Goal: Transaction & Acquisition: Download file/media

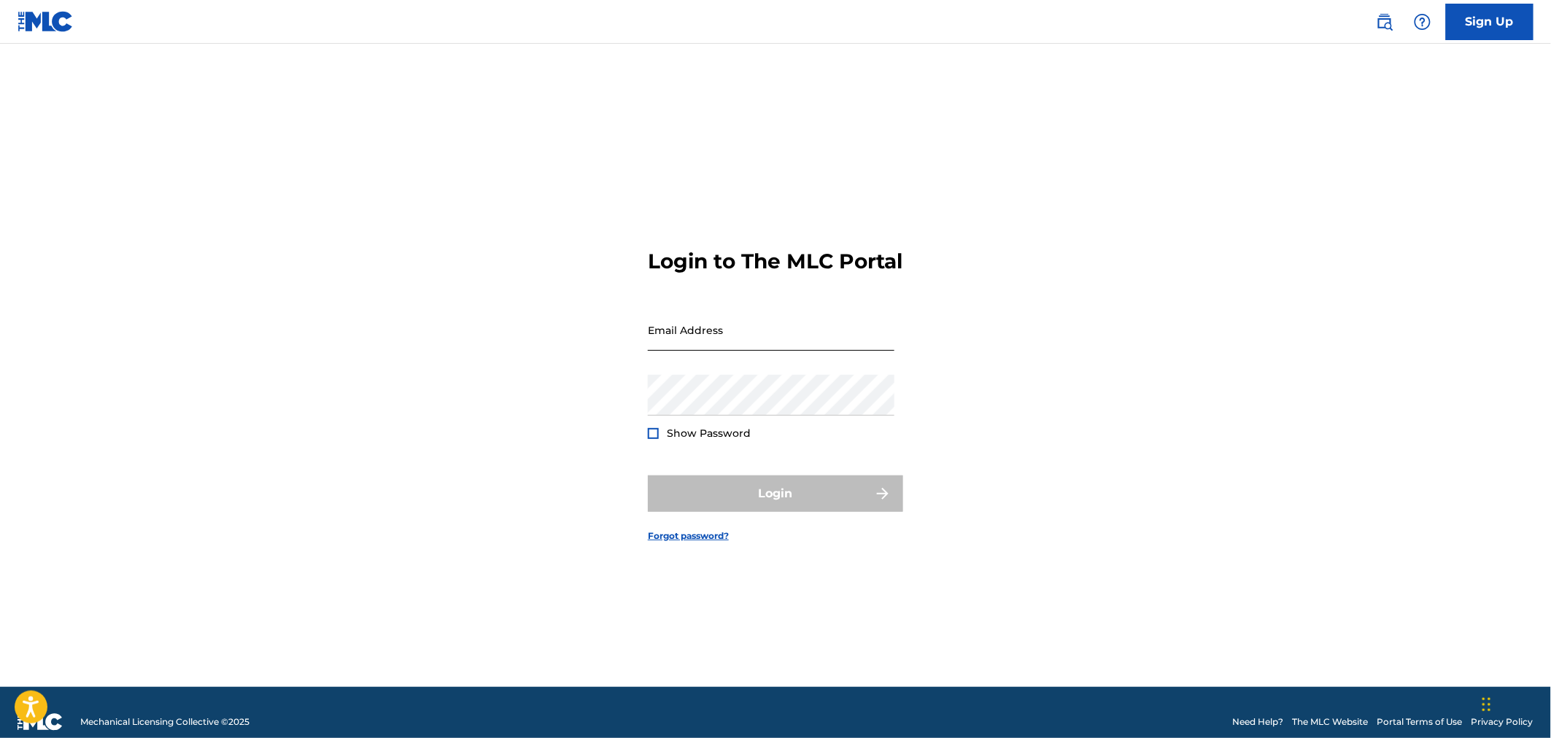
click at [712, 341] on input "Email Address" at bounding box center [771, 330] width 247 height 42
type input "[EMAIL_ADDRESS][PERSON_NAME][DOMAIN_NAME]"
drag, startPoint x: 95, startPoint y: 341, endPoint x: 380, endPoint y: 360, distance: 285.8
click at [98, 341] on main "Login to The MLC Portal Email Address mark.dunn@integritymusic.com Password Sho…" at bounding box center [775, 365] width 1551 height 643
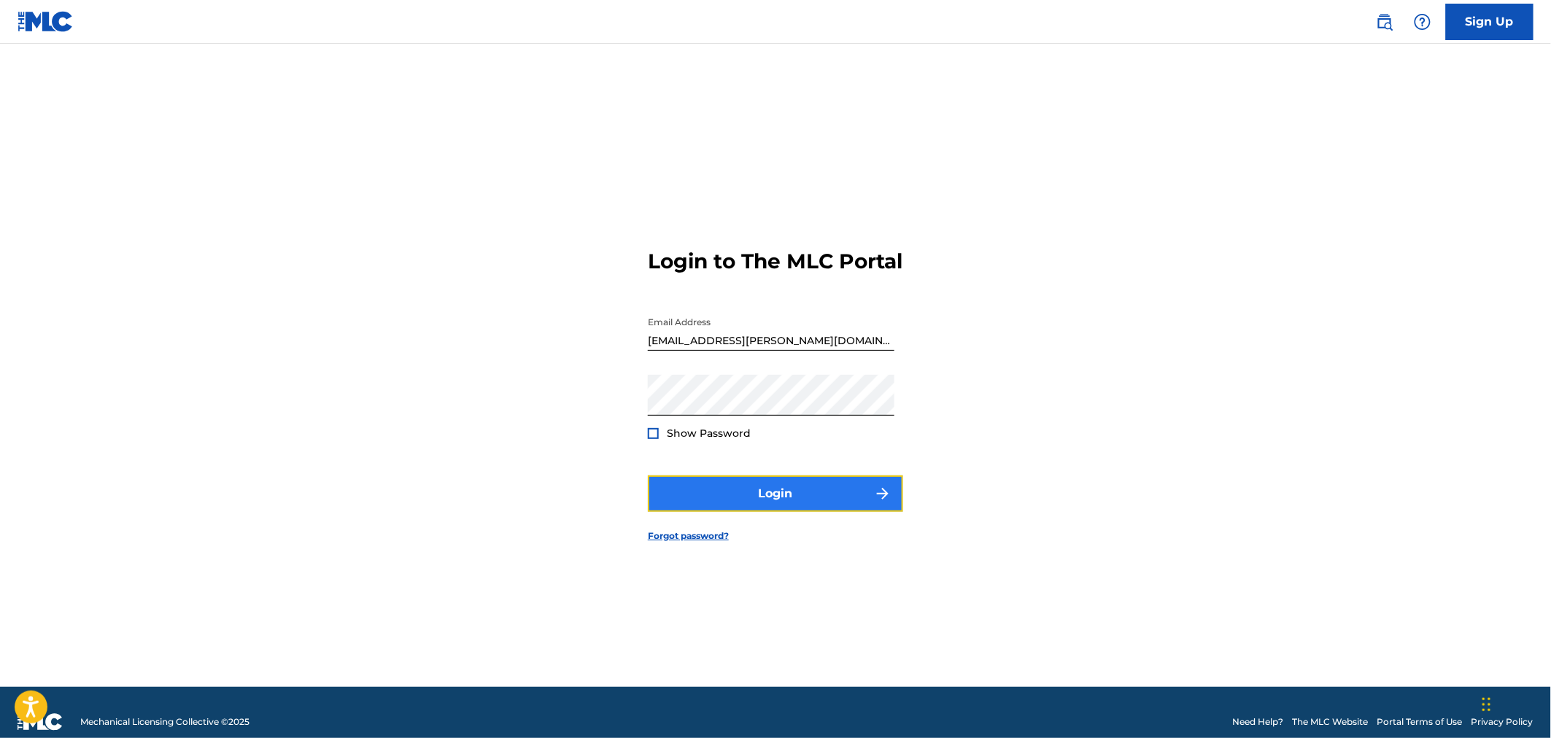
click at [694, 504] on button "Login" at bounding box center [775, 494] width 255 height 36
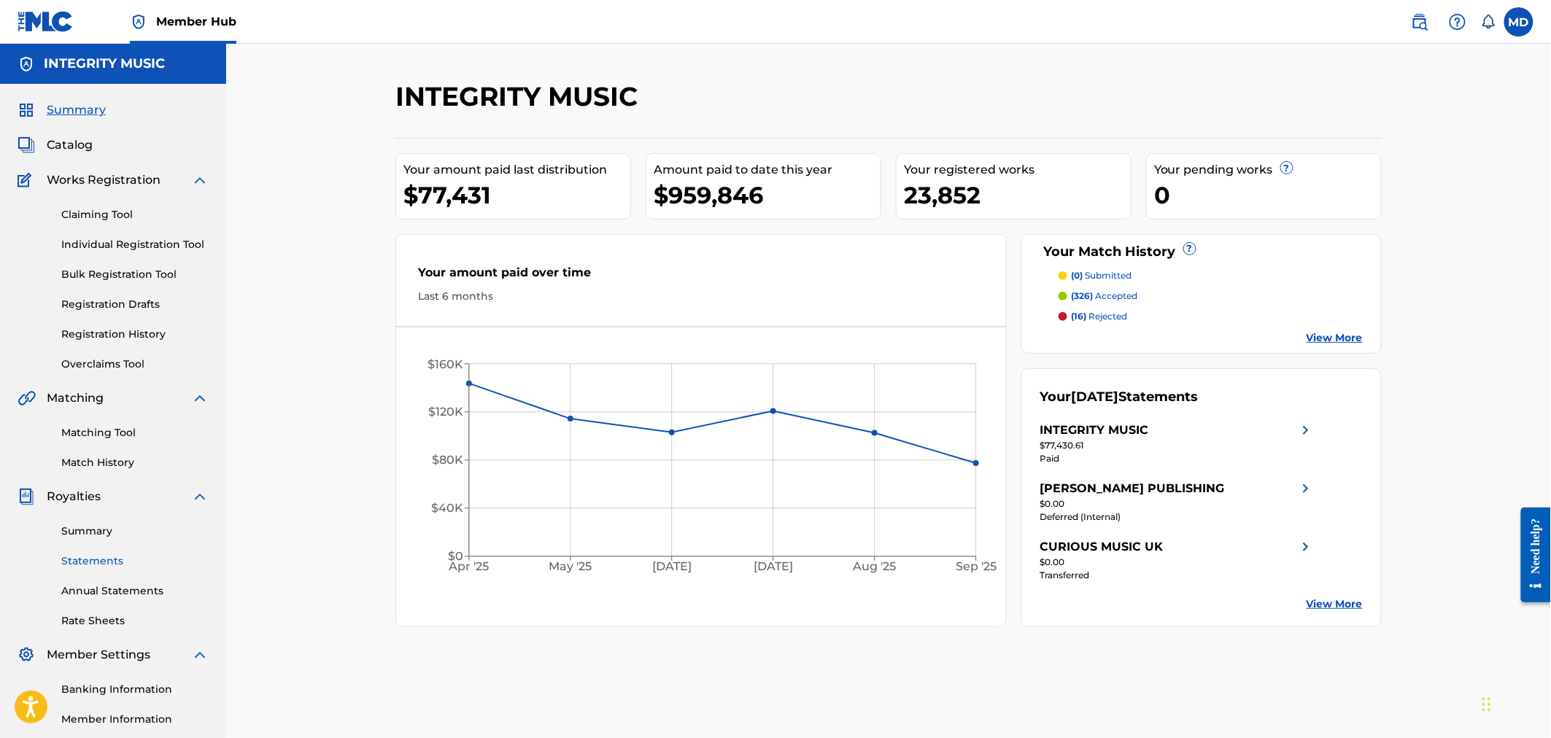
click at [109, 559] on link "Statements" at bounding box center [134, 561] width 147 height 15
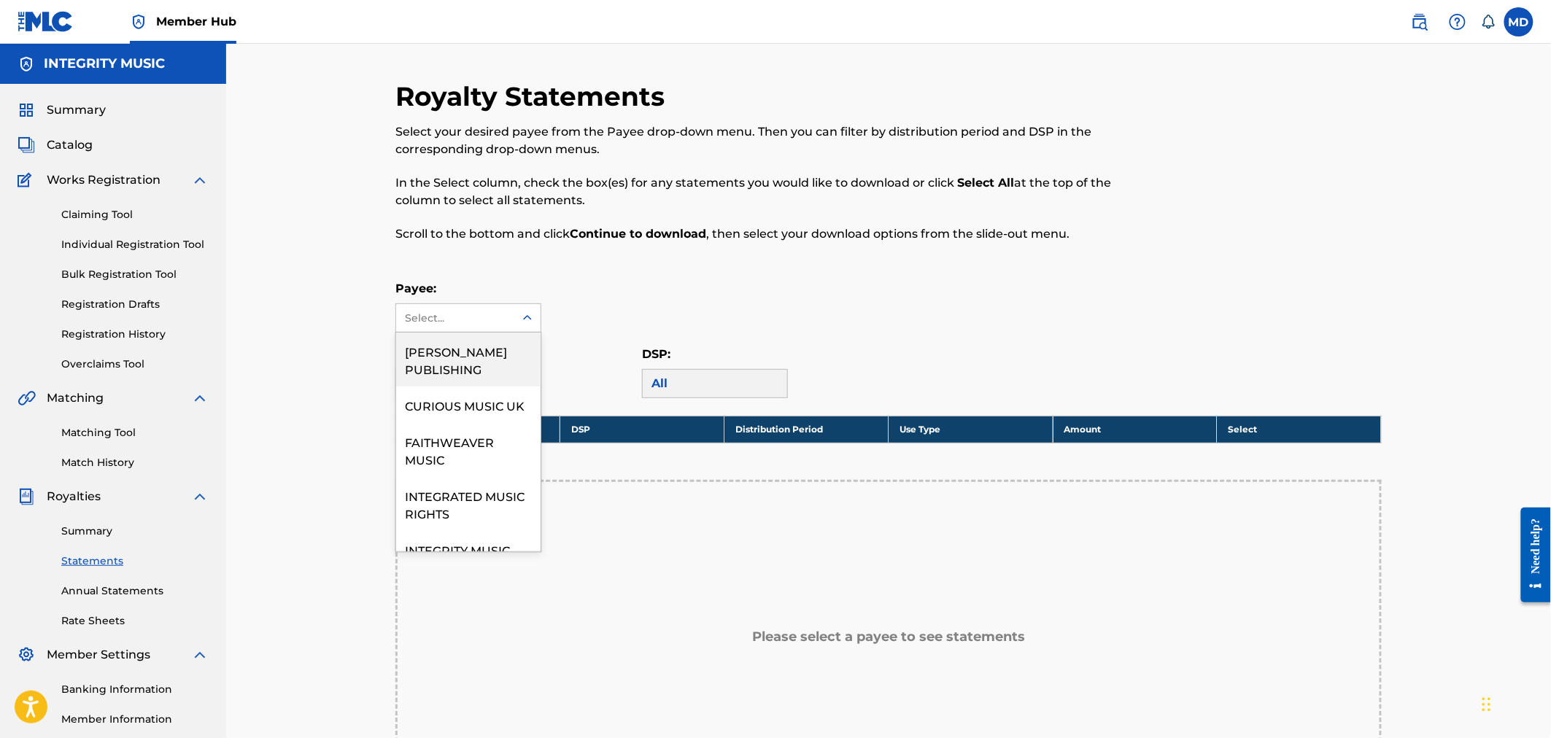
click at [528, 317] on icon at bounding box center [527, 317] width 9 height 5
click at [462, 477] on div "FAITHWEAVER MUSIC" at bounding box center [468, 450] width 144 height 54
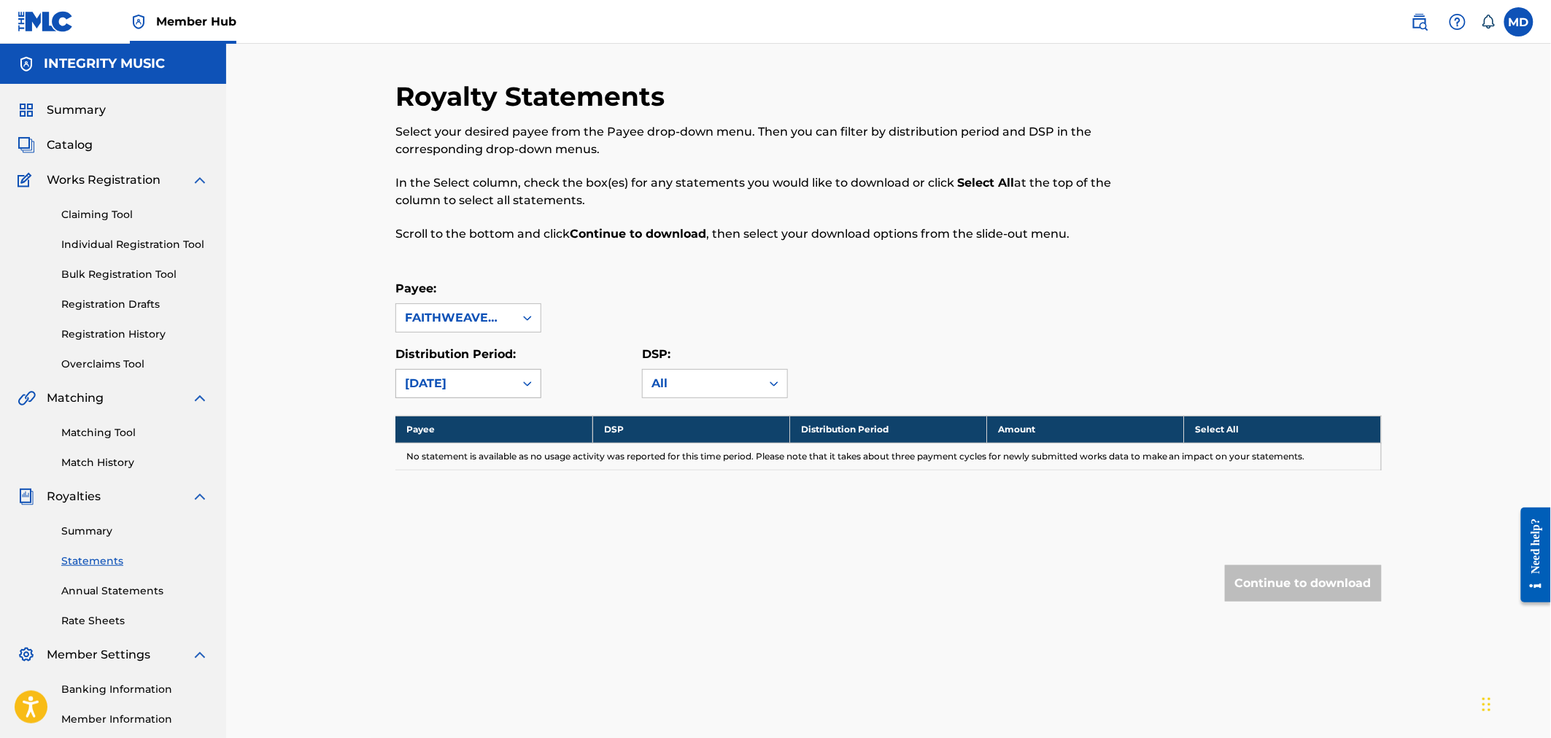
click at [538, 384] on div at bounding box center [527, 384] width 26 height 26
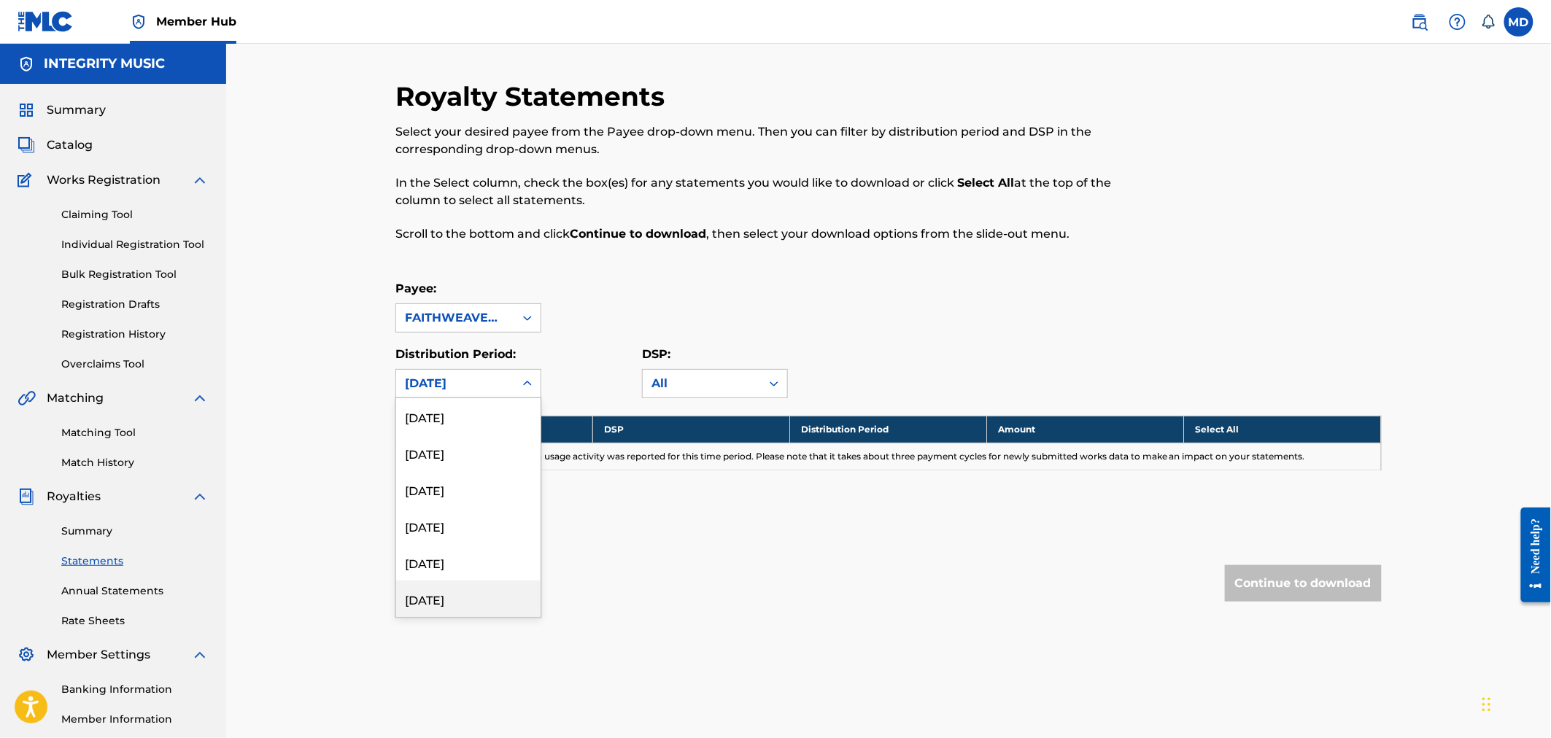
click at [442, 603] on div "April 2021" at bounding box center [468, 599] width 144 height 36
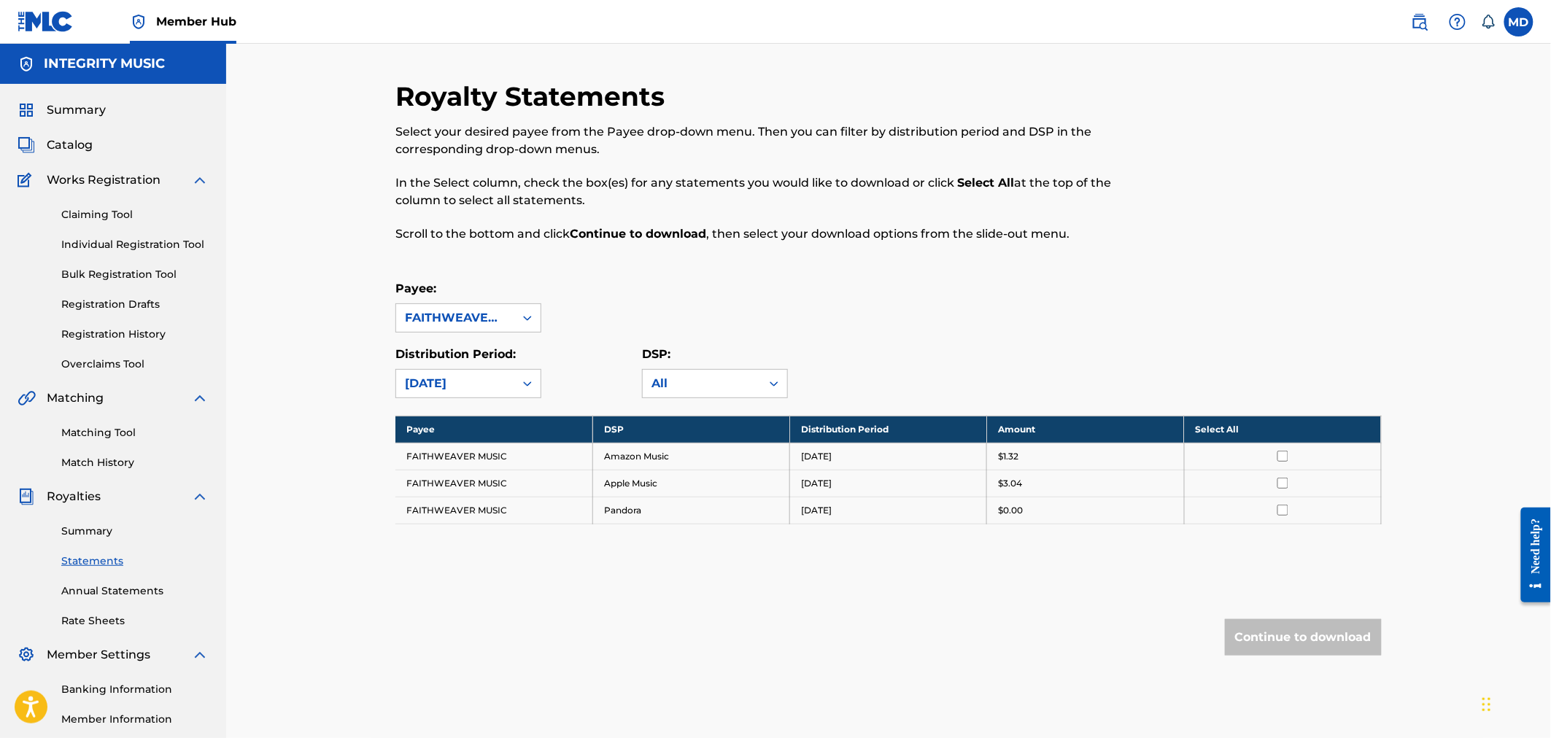
click at [533, 384] on icon at bounding box center [527, 383] width 15 height 15
click at [1219, 427] on th "Select All" at bounding box center [1282, 429] width 197 height 27
click at [1321, 639] on button "Continue to download" at bounding box center [1303, 637] width 157 height 36
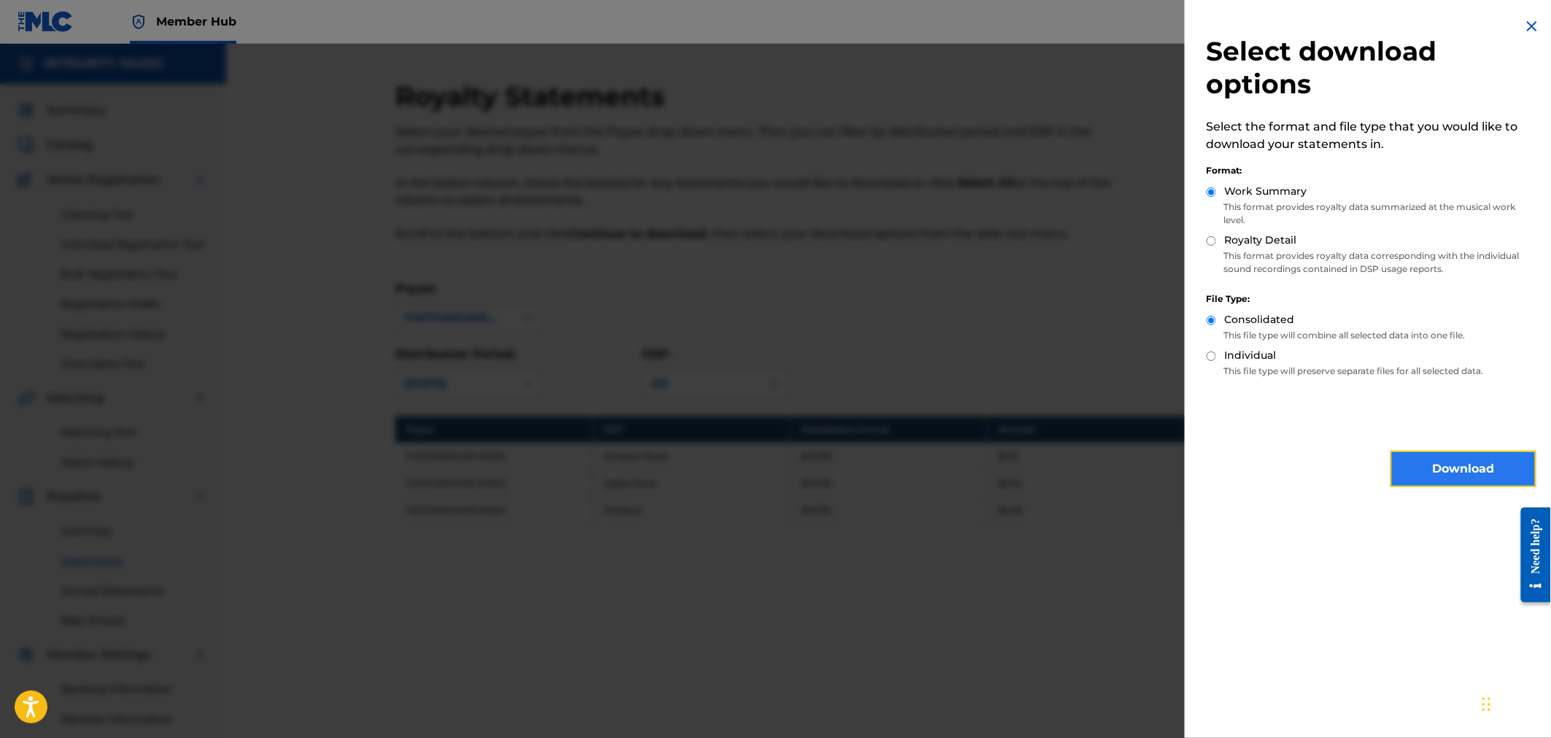
click at [1453, 470] on button "Download" at bounding box center [1463, 469] width 146 height 36
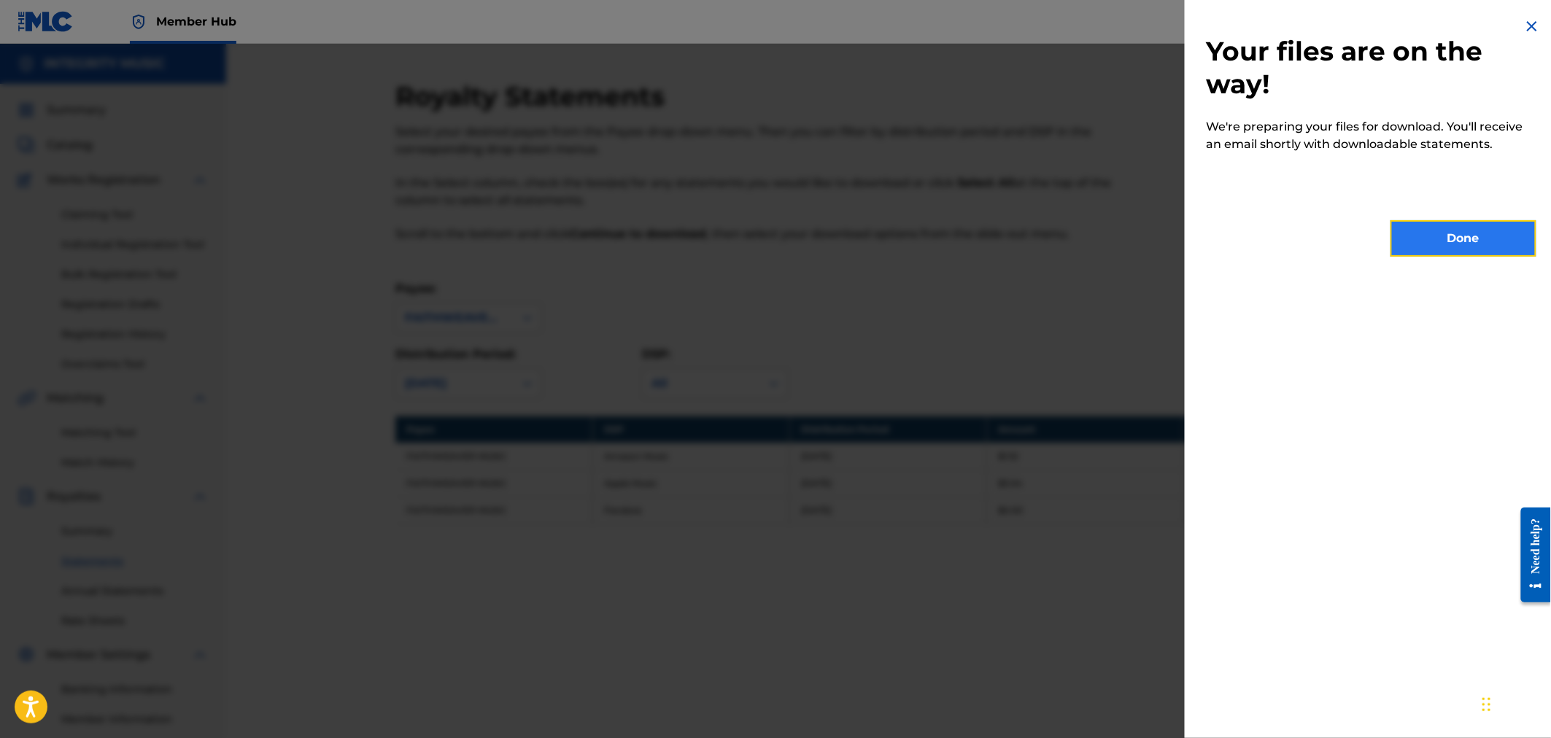
click at [1468, 244] on button "Done" at bounding box center [1463, 238] width 146 height 36
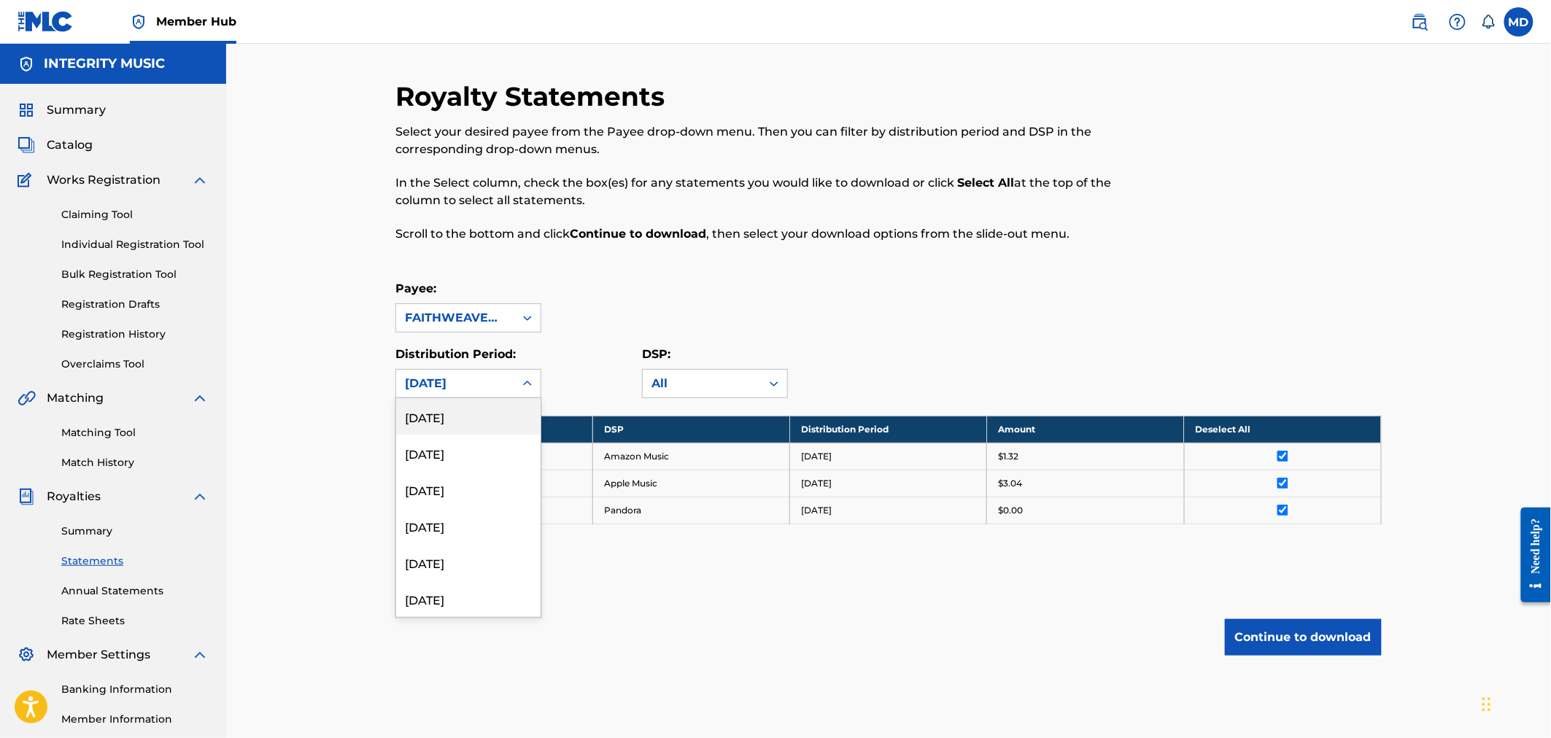
click at [535, 383] on div at bounding box center [527, 384] width 26 height 26
click at [435, 564] on div "May 2021" at bounding box center [468, 562] width 144 height 36
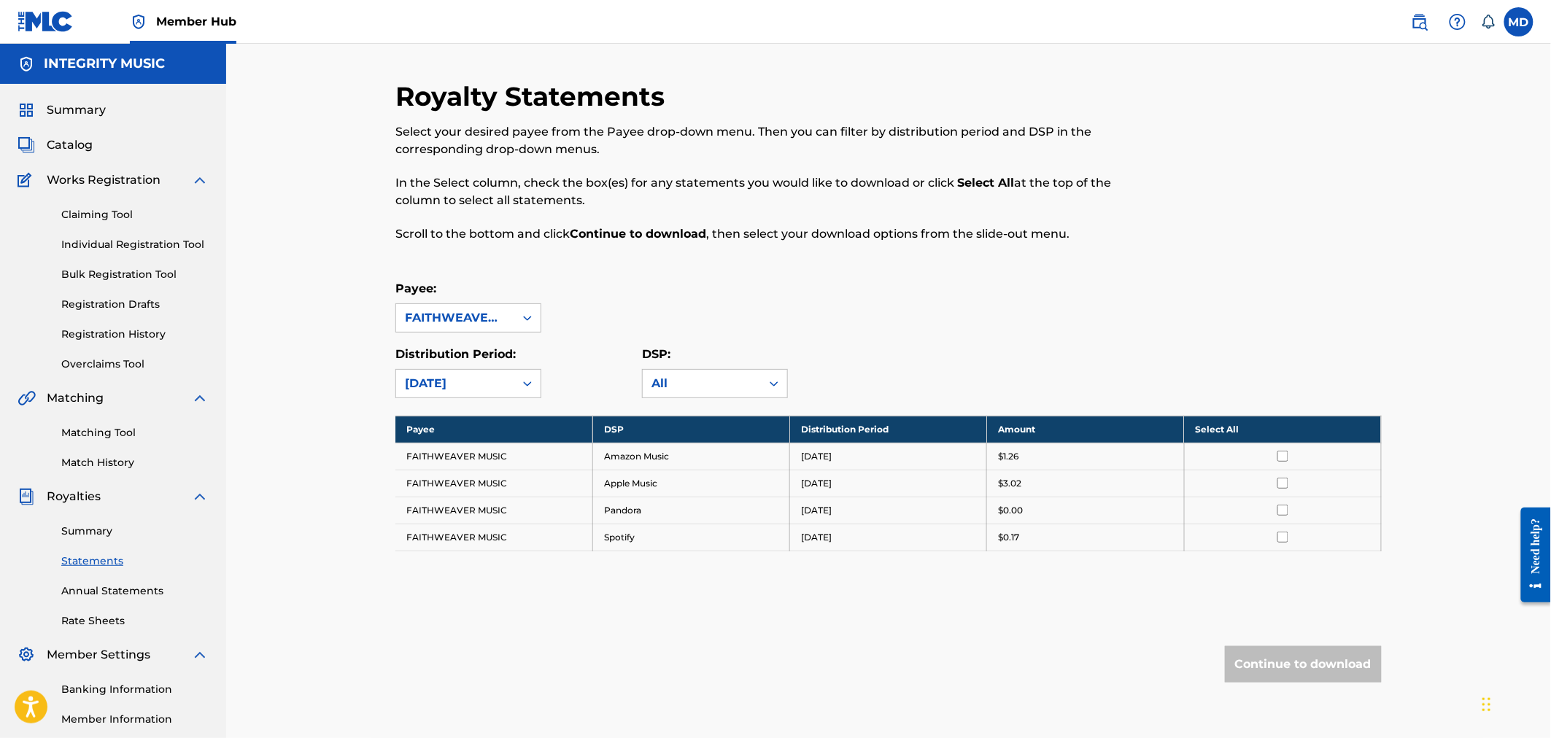
click at [1220, 425] on th "Select All" at bounding box center [1282, 429] width 197 height 27
click at [1285, 659] on button "Continue to download" at bounding box center [1303, 664] width 157 height 36
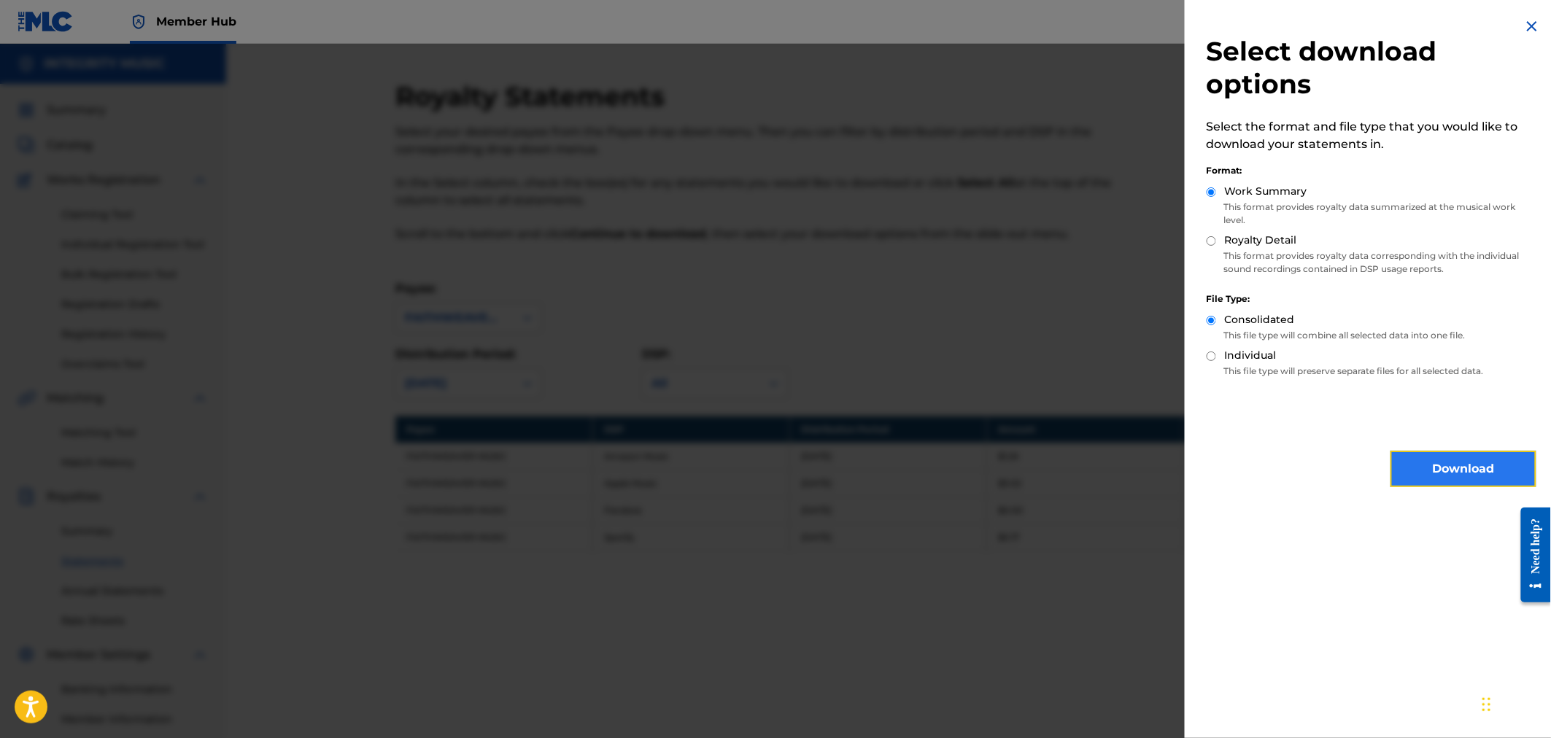
click at [1459, 468] on button "Download" at bounding box center [1463, 469] width 146 height 36
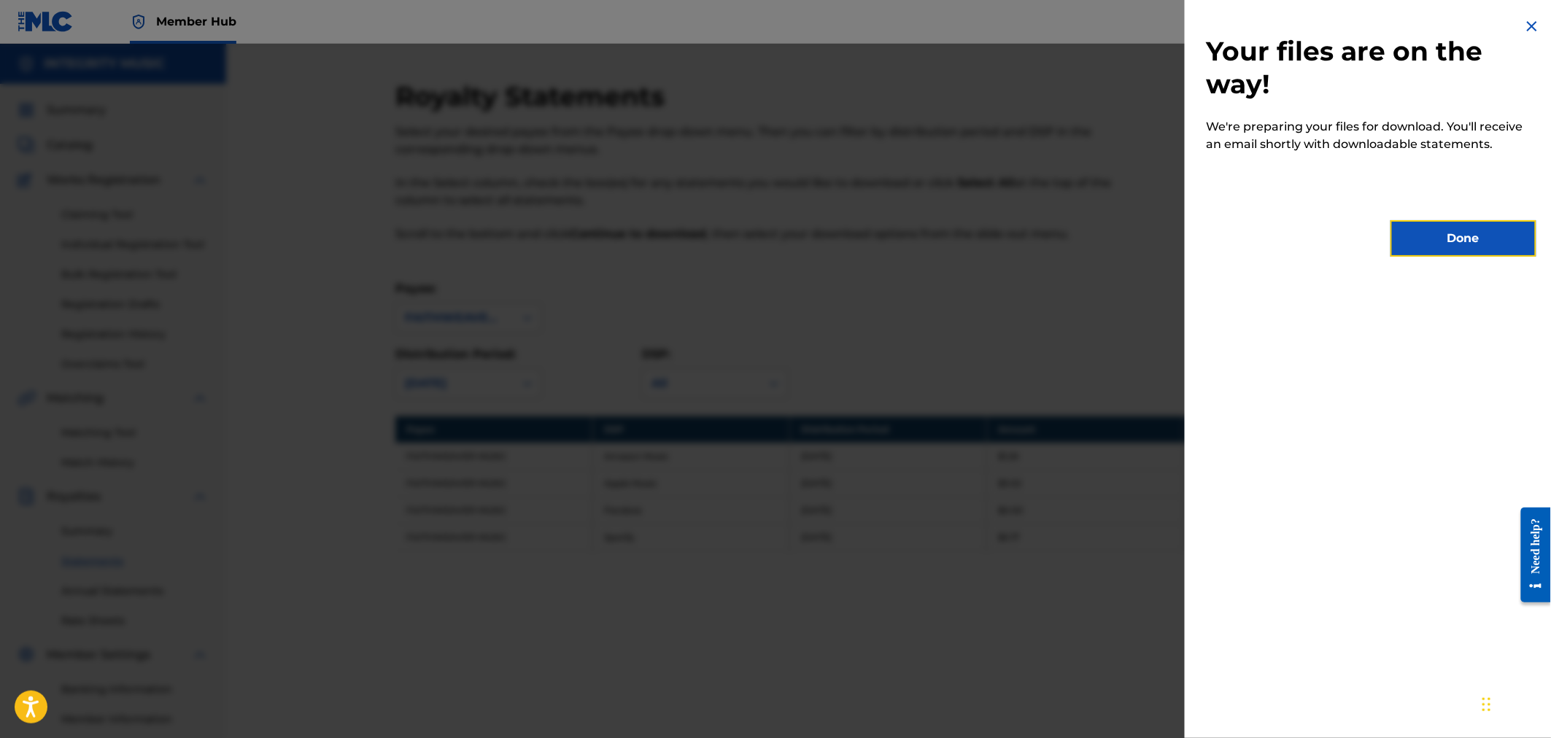
click at [1459, 234] on button "Done" at bounding box center [1463, 238] width 146 height 36
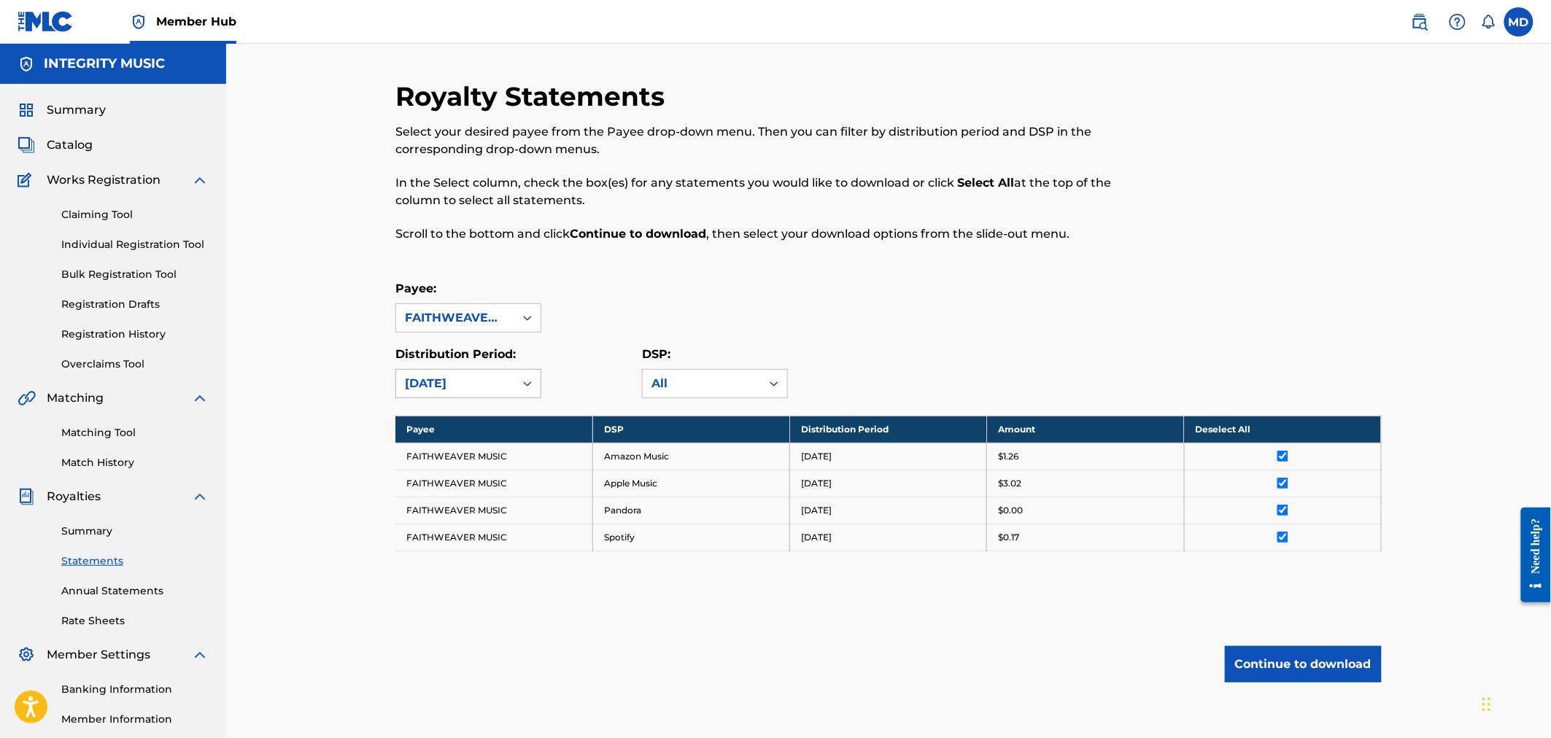
click at [490, 381] on div "May 2021" at bounding box center [455, 384] width 101 height 18
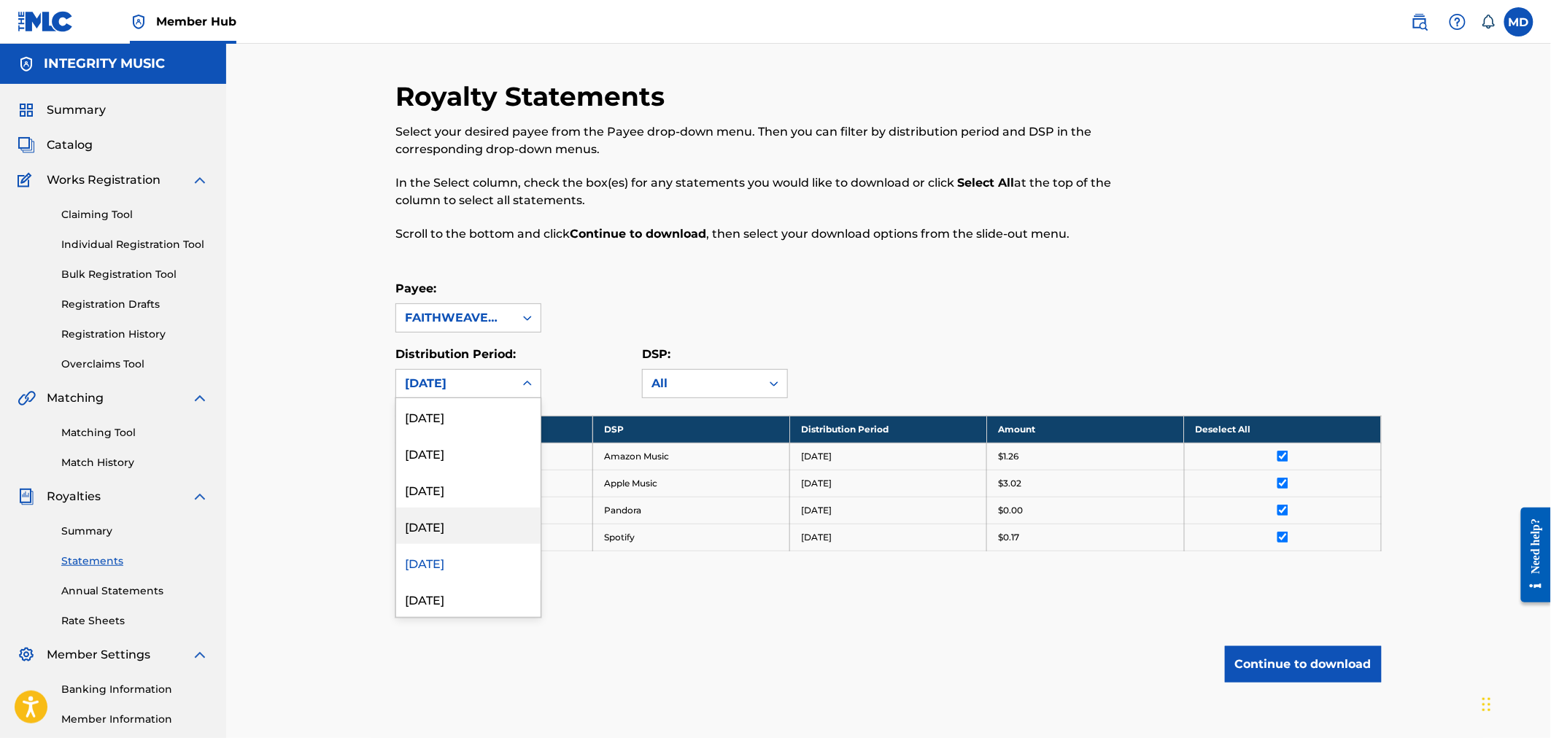
click at [446, 520] on div "June 2021" at bounding box center [468, 526] width 144 height 36
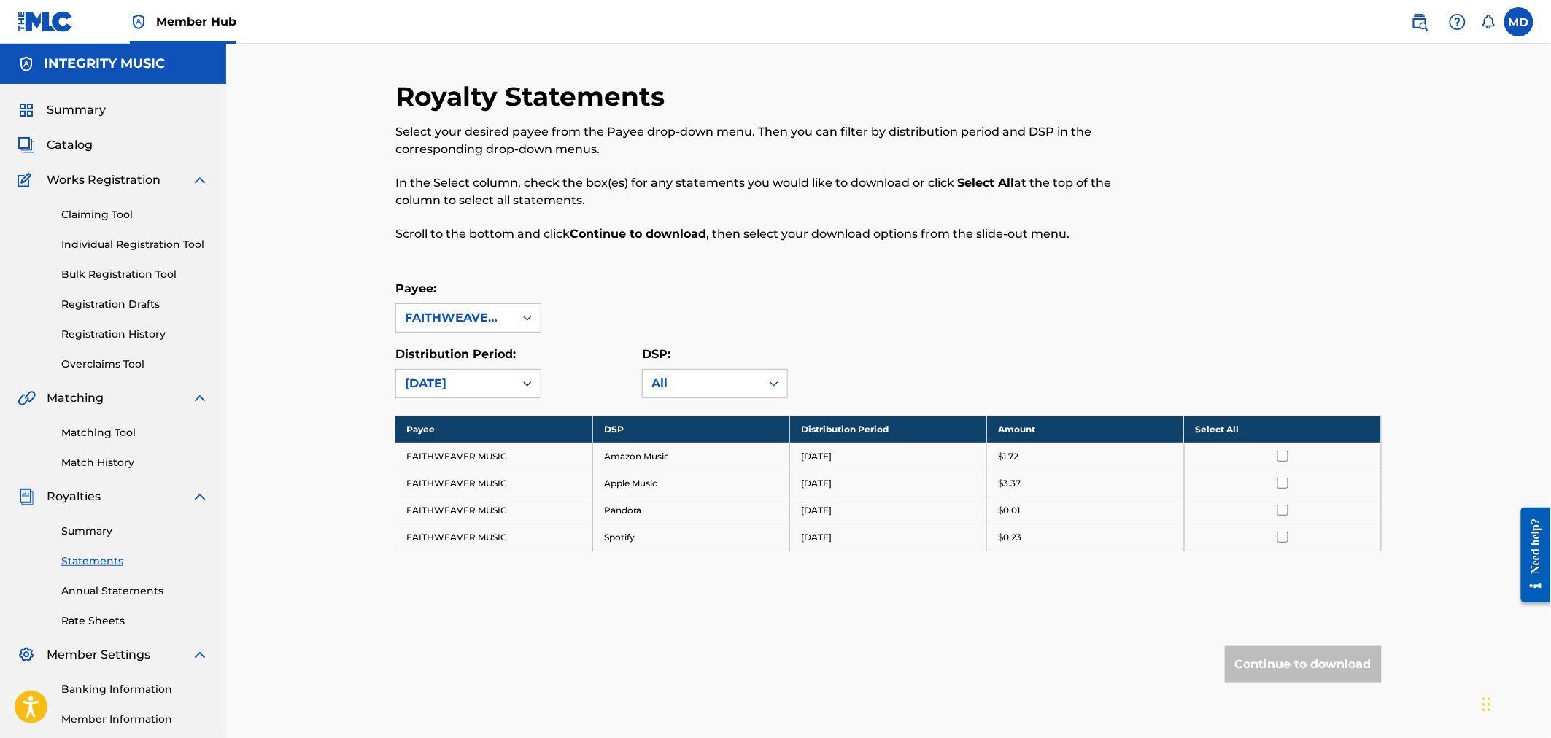
click at [1214, 427] on th "Select All" at bounding box center [1282, 429] width 197 height 27
click at [1299, 664] on button "Continue to download" at bounding box center [1303, 664] width 157 height 36
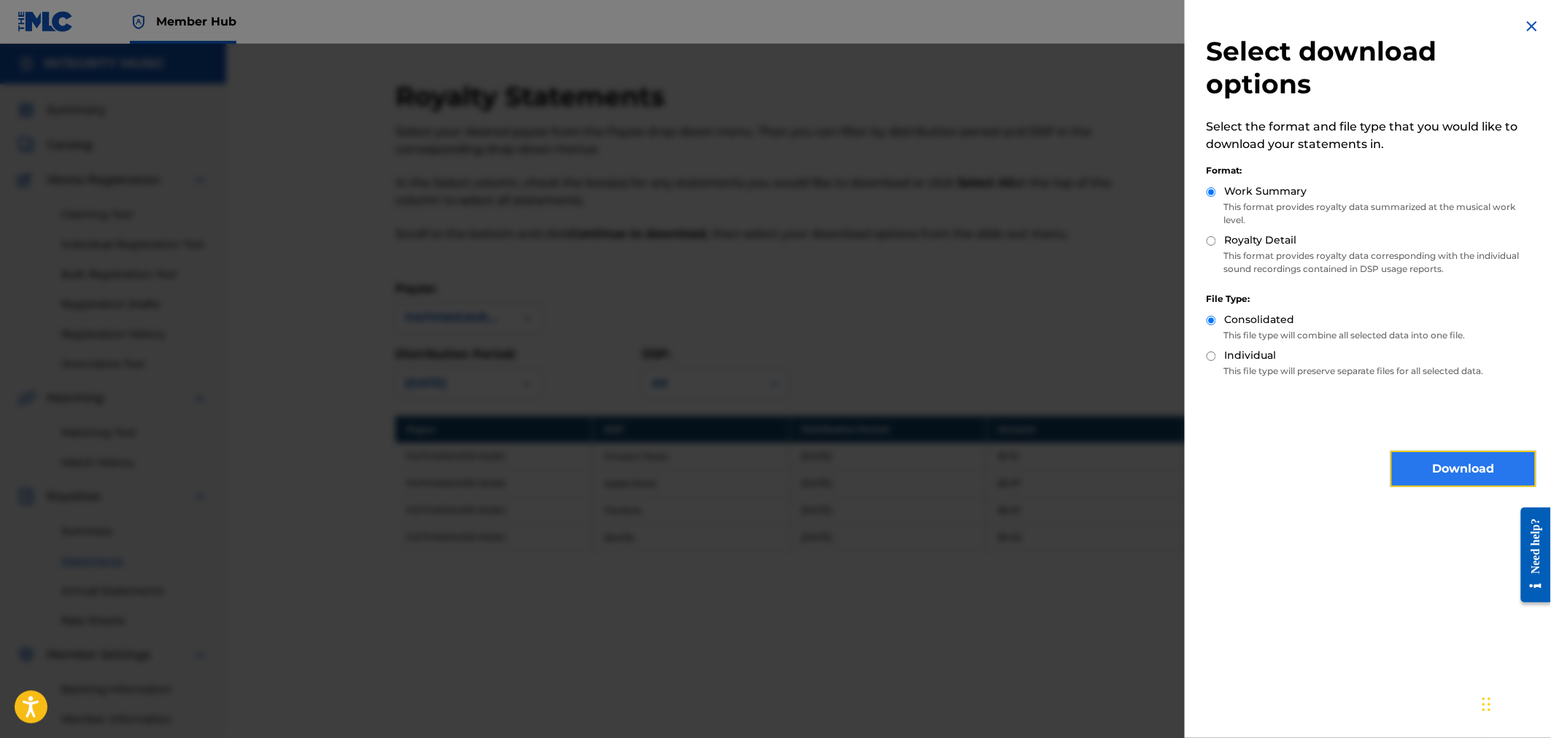
click at [1462, 465] on button "Download" at bounding box center [1463, 469] width 146 height 36
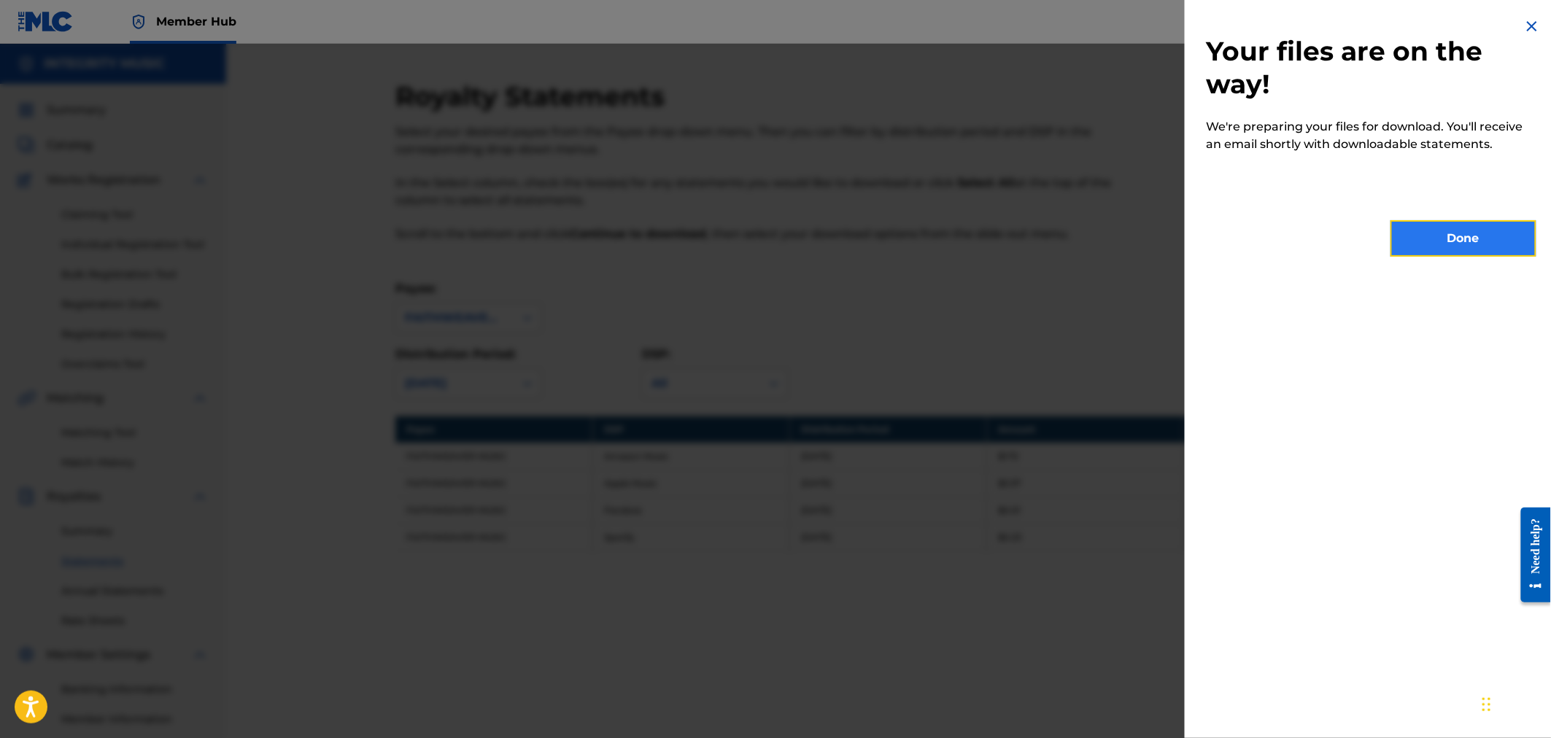
click at [1475, 242] on button "Done" at bounding box center [1463, 238] width 146 height 36
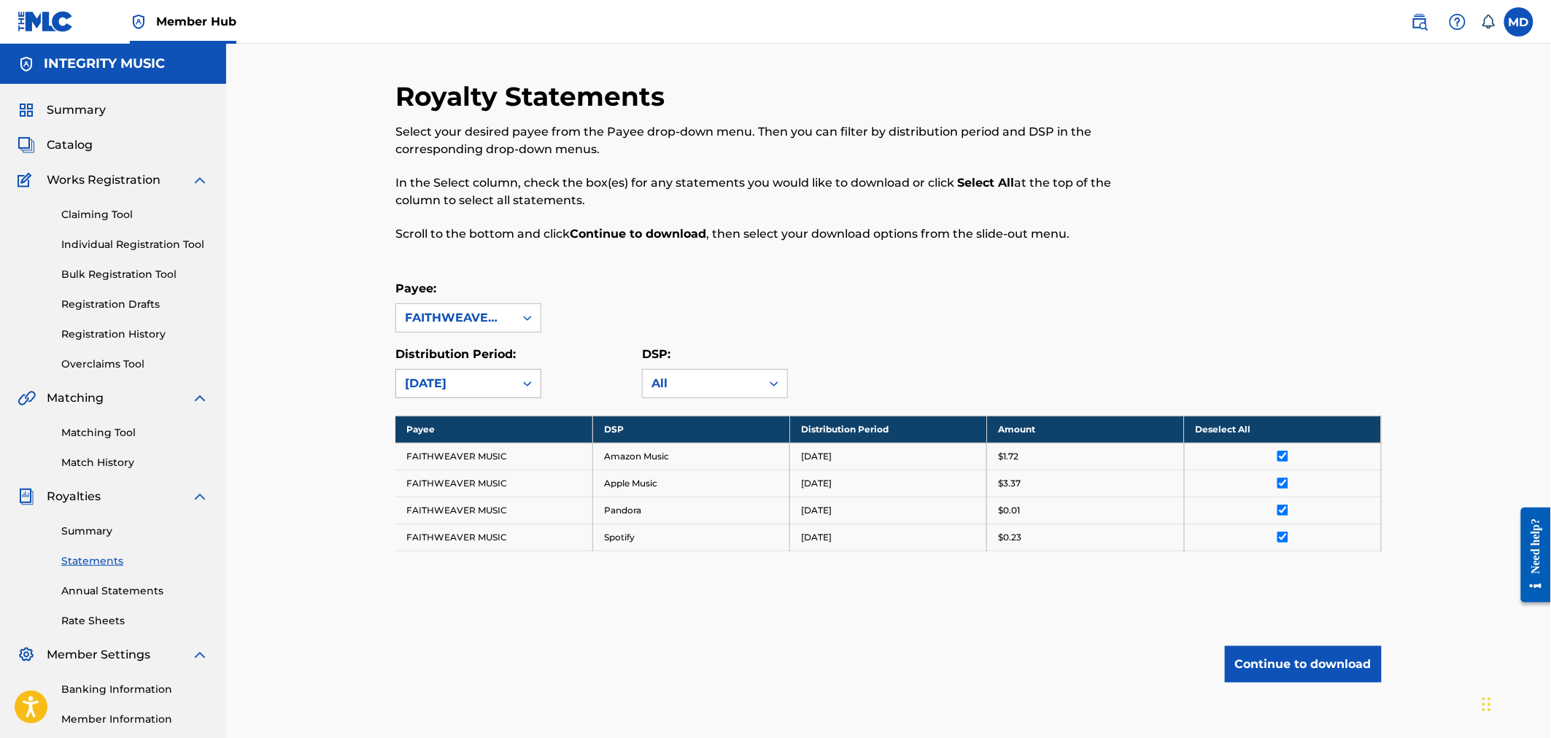
click at [533, 381] on icon at bounding box center [527, 383] width 15 height 15
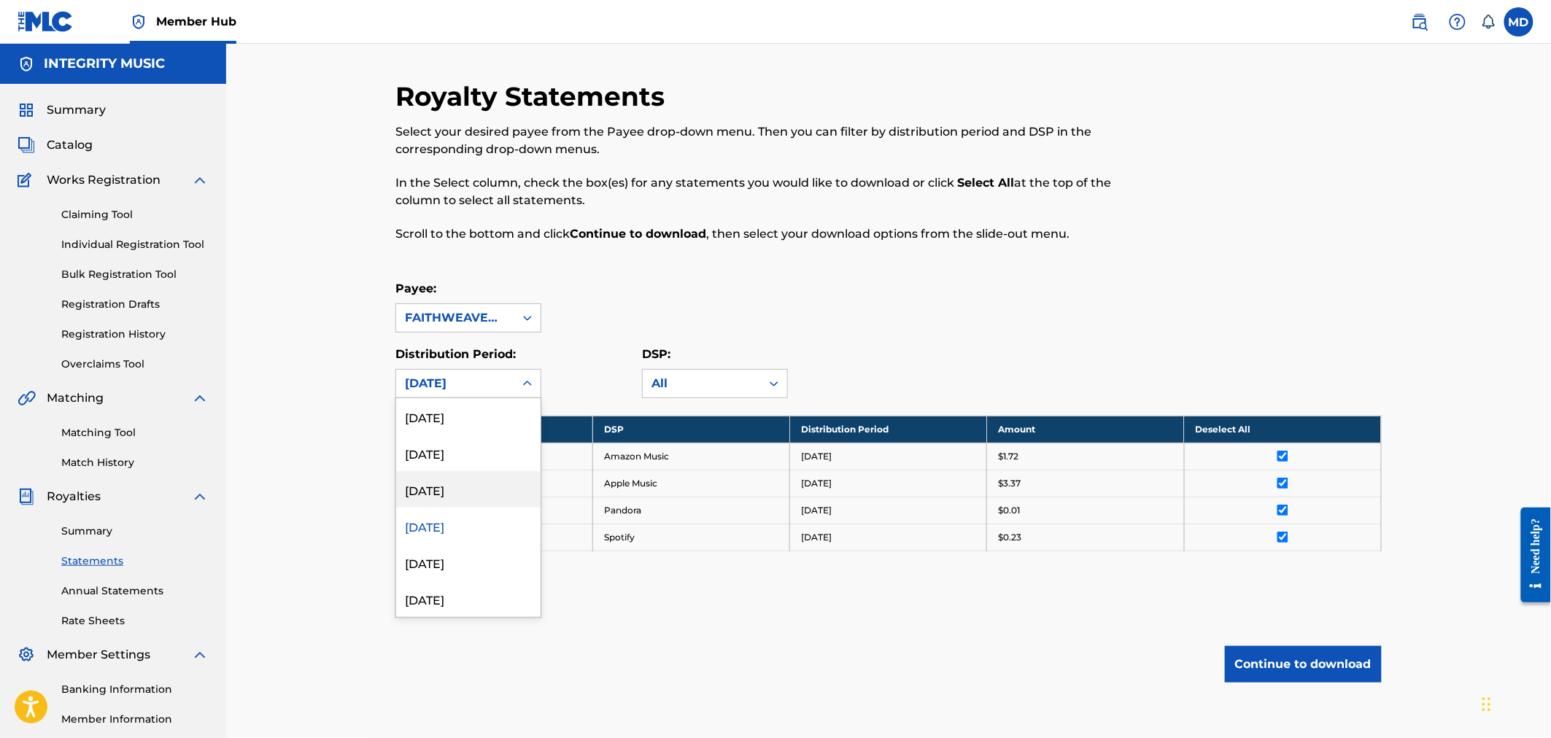
click at [446, 487] on div "July 2021" at bounding box center [468, 489] width 144 height 36
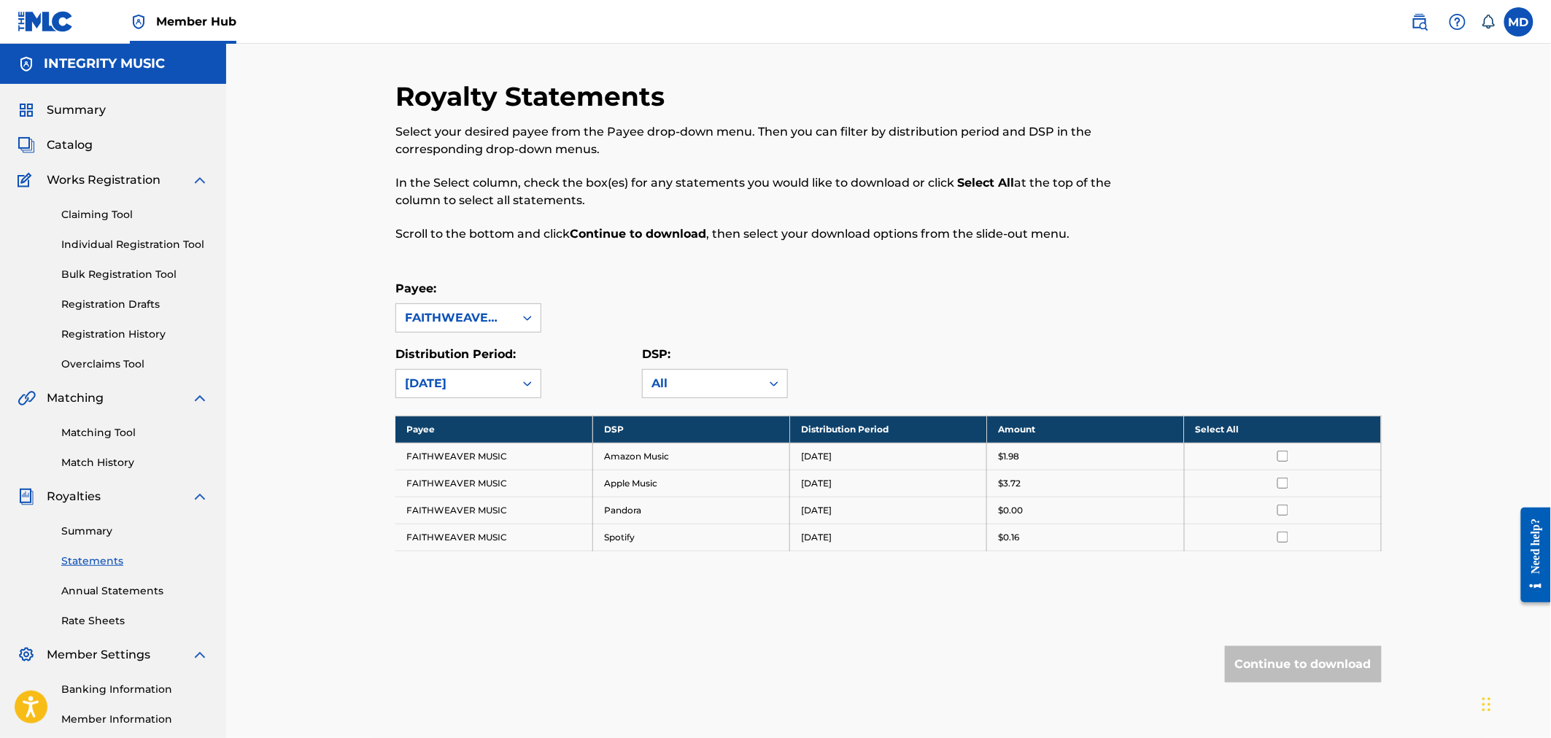
click at [1221, 428] on th "Select All" at bounding box center [1282, 429] width 197 height 27
click at [1326, 662] on button "Continue to download" at bounding box center [1303, 664] width 157 height 36
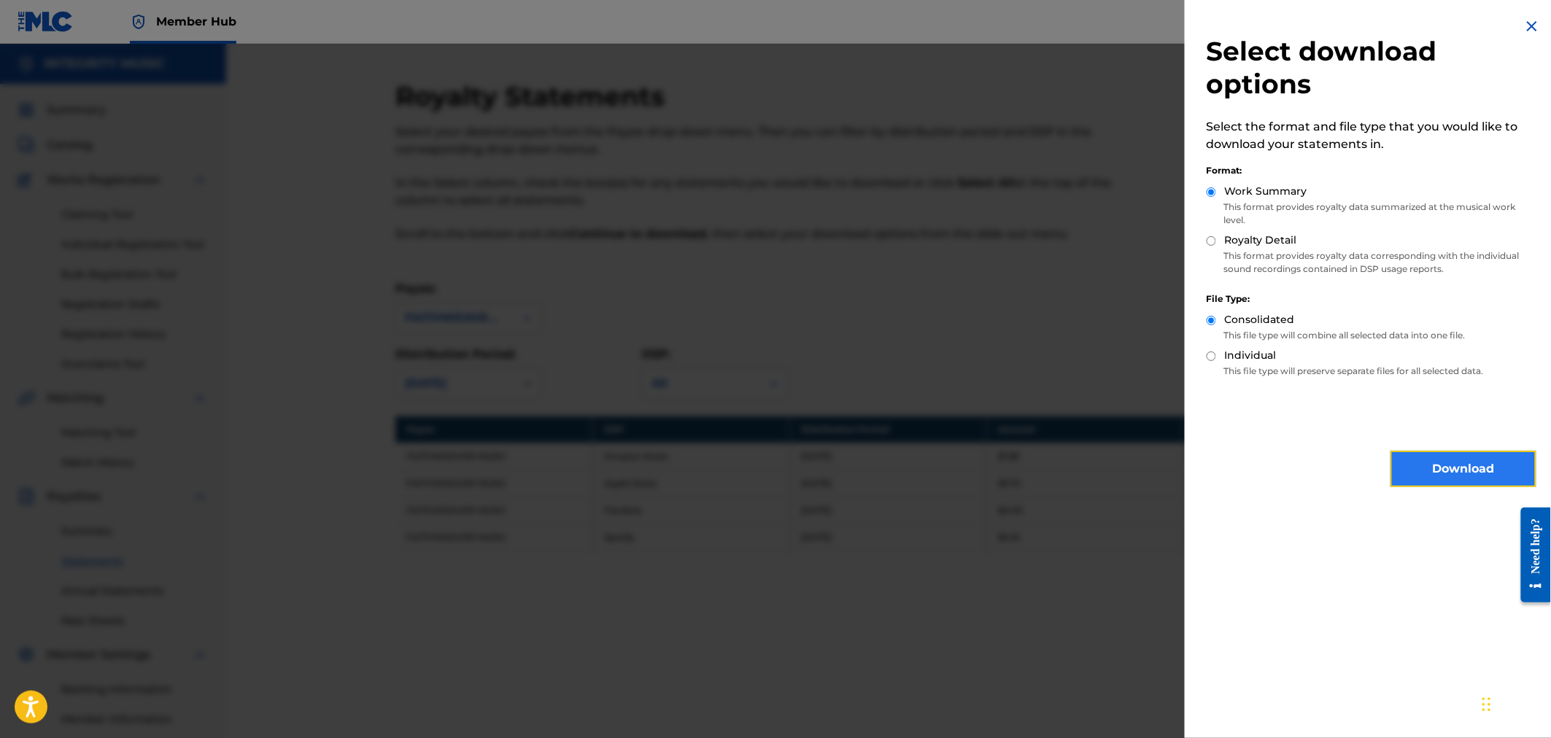
click at [1456, 462] on button "Download" at bounding box center [1463, 469] width 146 height 36
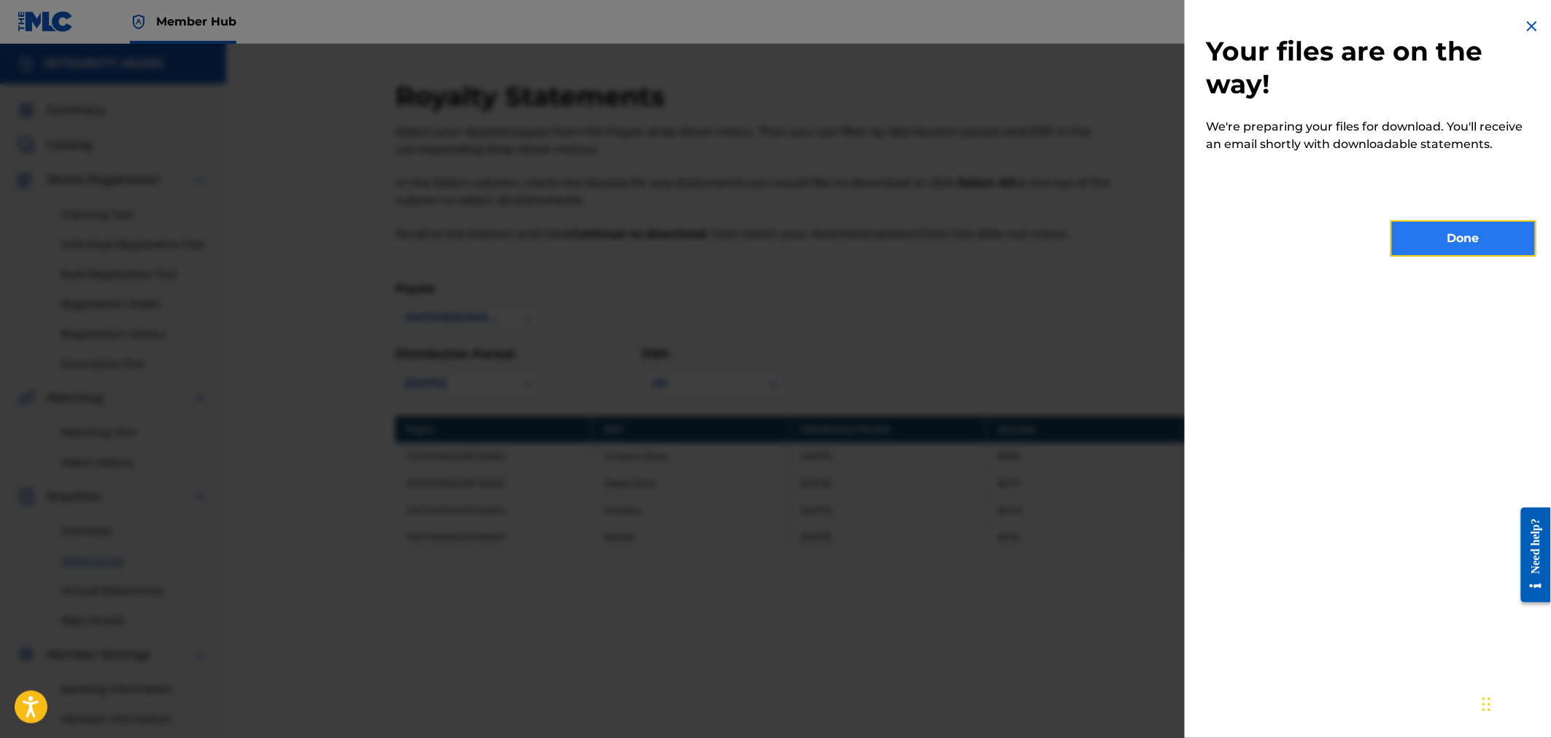
click at [1460, 236] on button "Done" at bounding box center [1463, 238] width 146 height 36
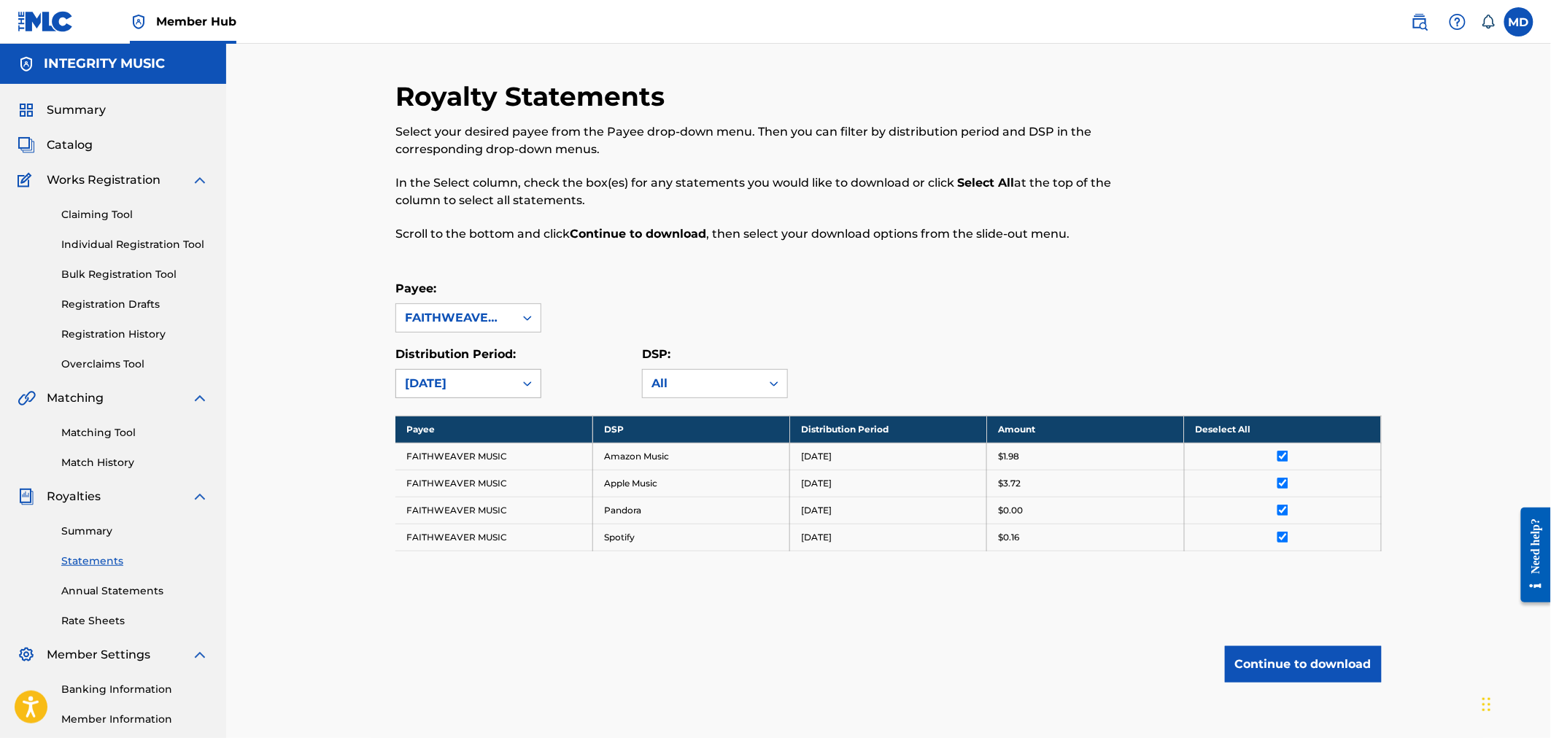
click at [470, 384] on div "July 2021" at bounding box center [455, 384] width 101 height 18
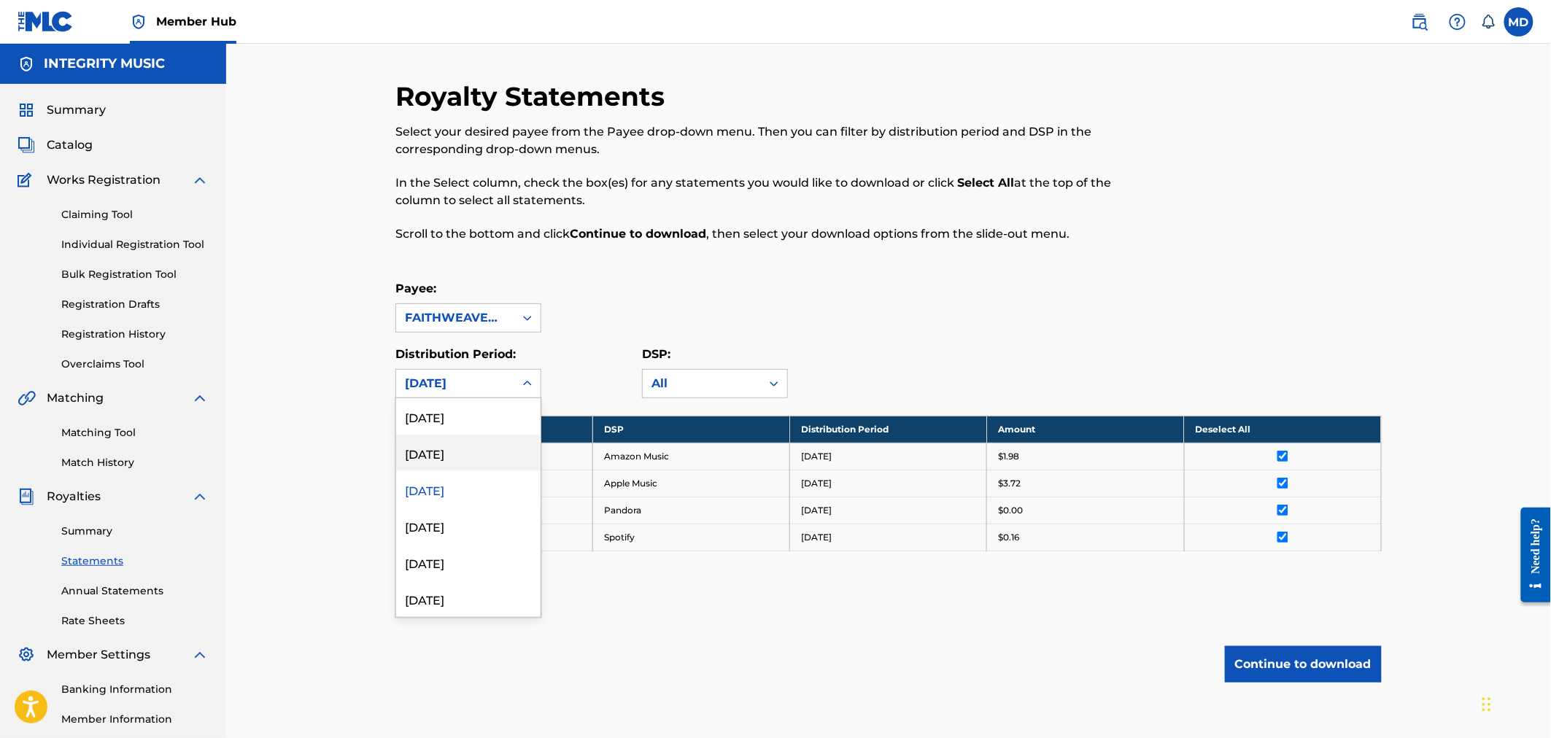
click at [475, 450] on div "August 2021" at bounding box center [468, 453] width 144 height 36
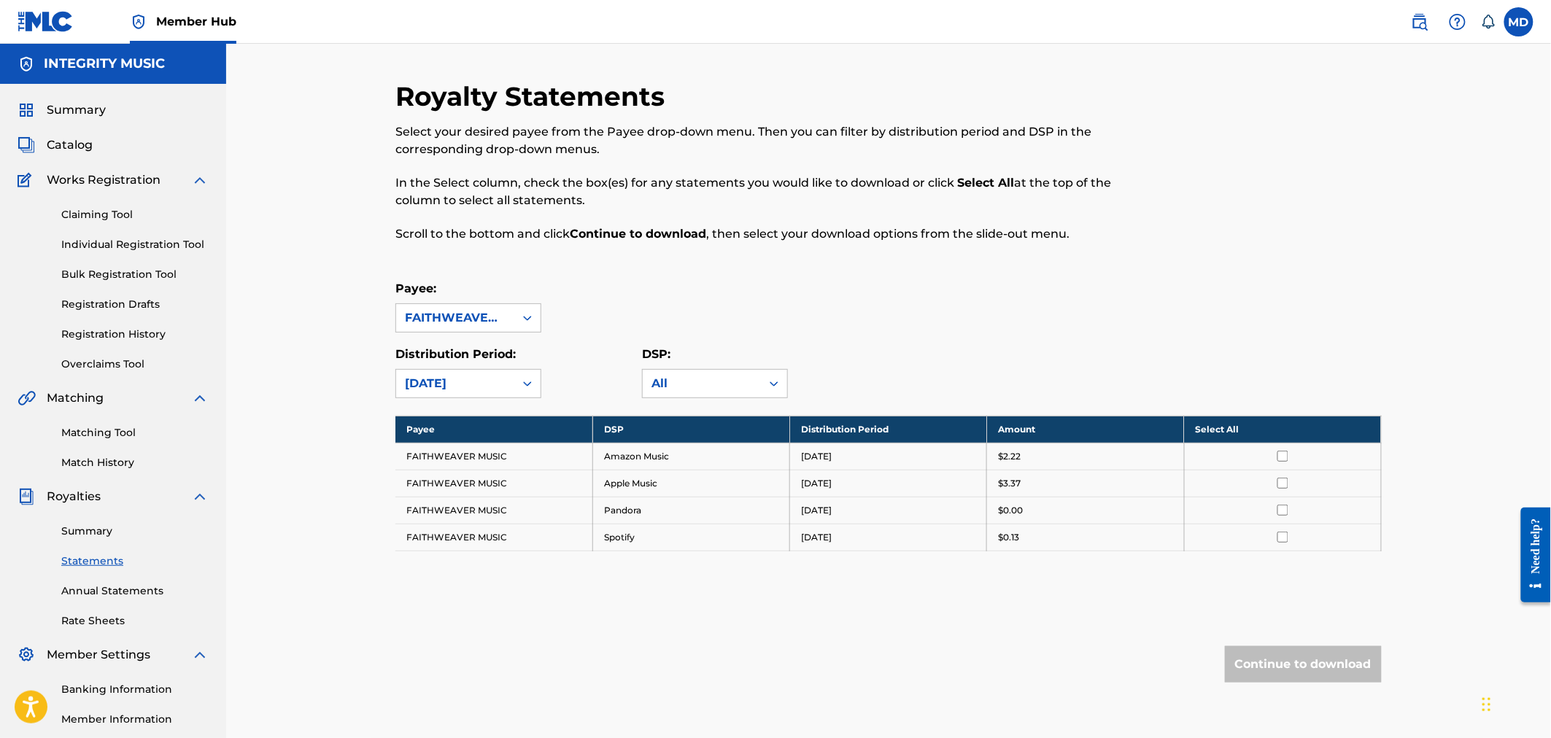
click at [1227, 428] on th "Select All" at bounding box center [1282, 429] width 197 height 27
click at [1330, 665] on button "Continue to download" at bounding box center [1303, 664] width 157 height 36
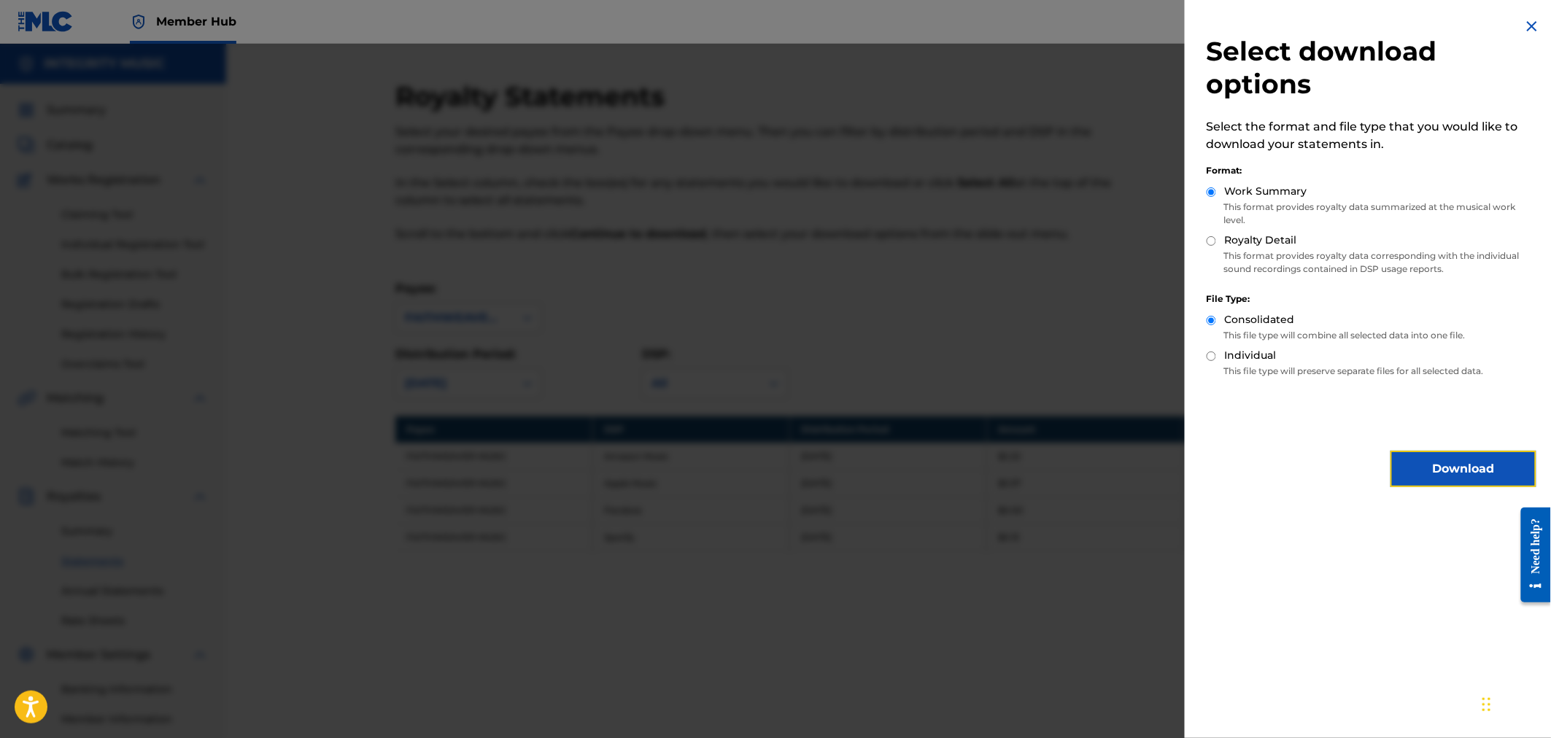
click at [1477, 465] on button "Download" at bounding box center [1463, 469] width 146 height 36
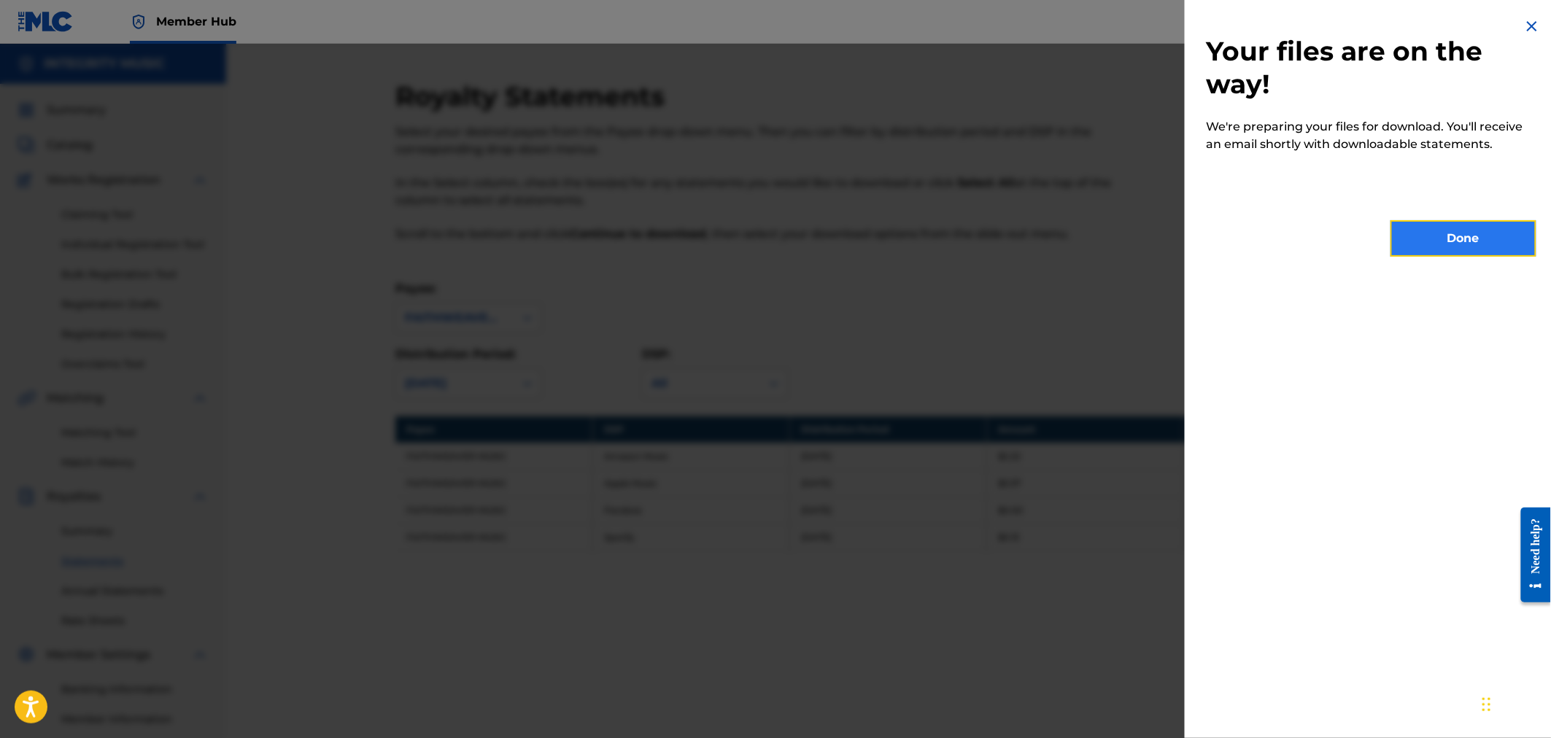
click at [1449, 243] on button "Done" at bounding box center [1463, 238] width 146 height 36
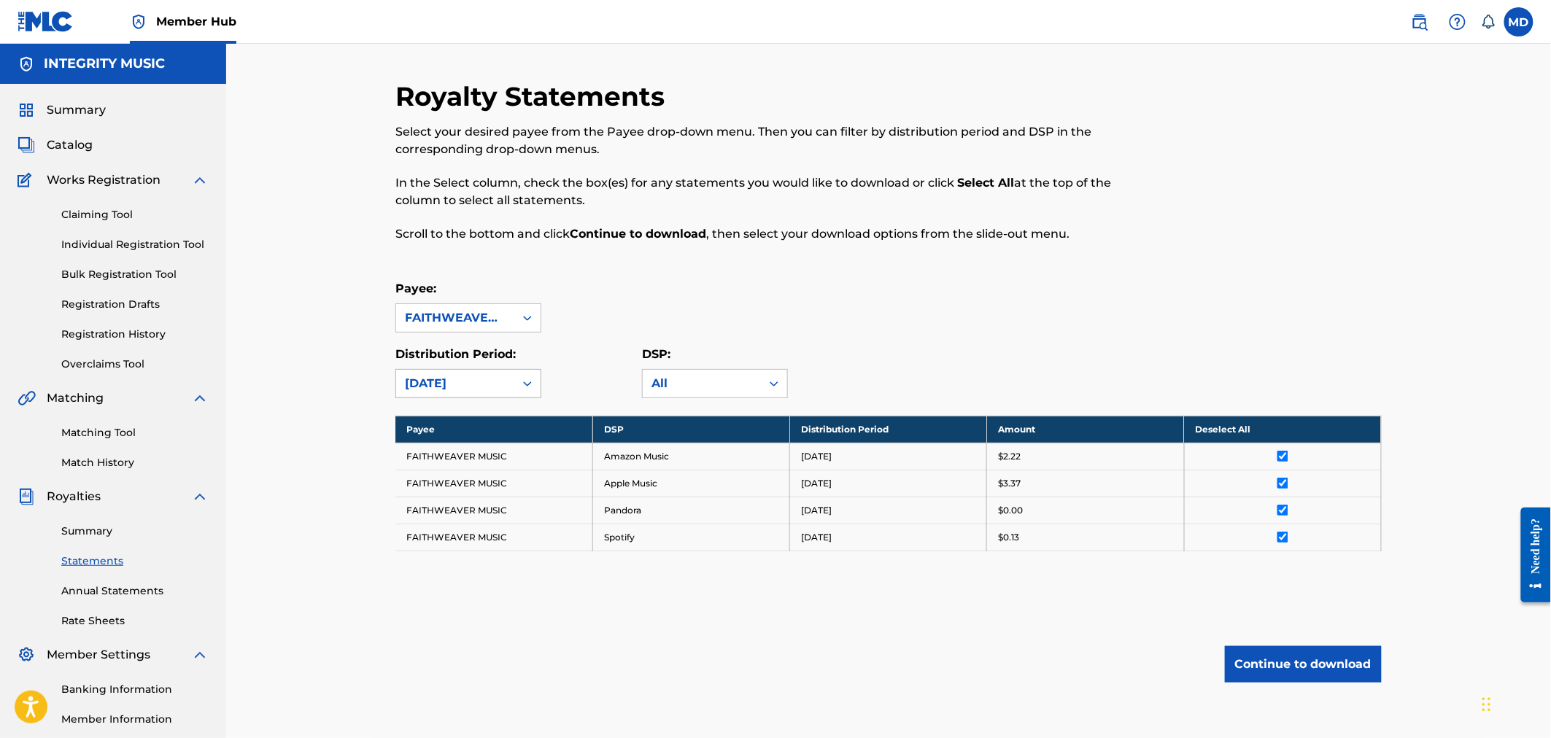
click at [470, 384] on div "August 2021" at bounding box center [455, 384] width 101 height 18
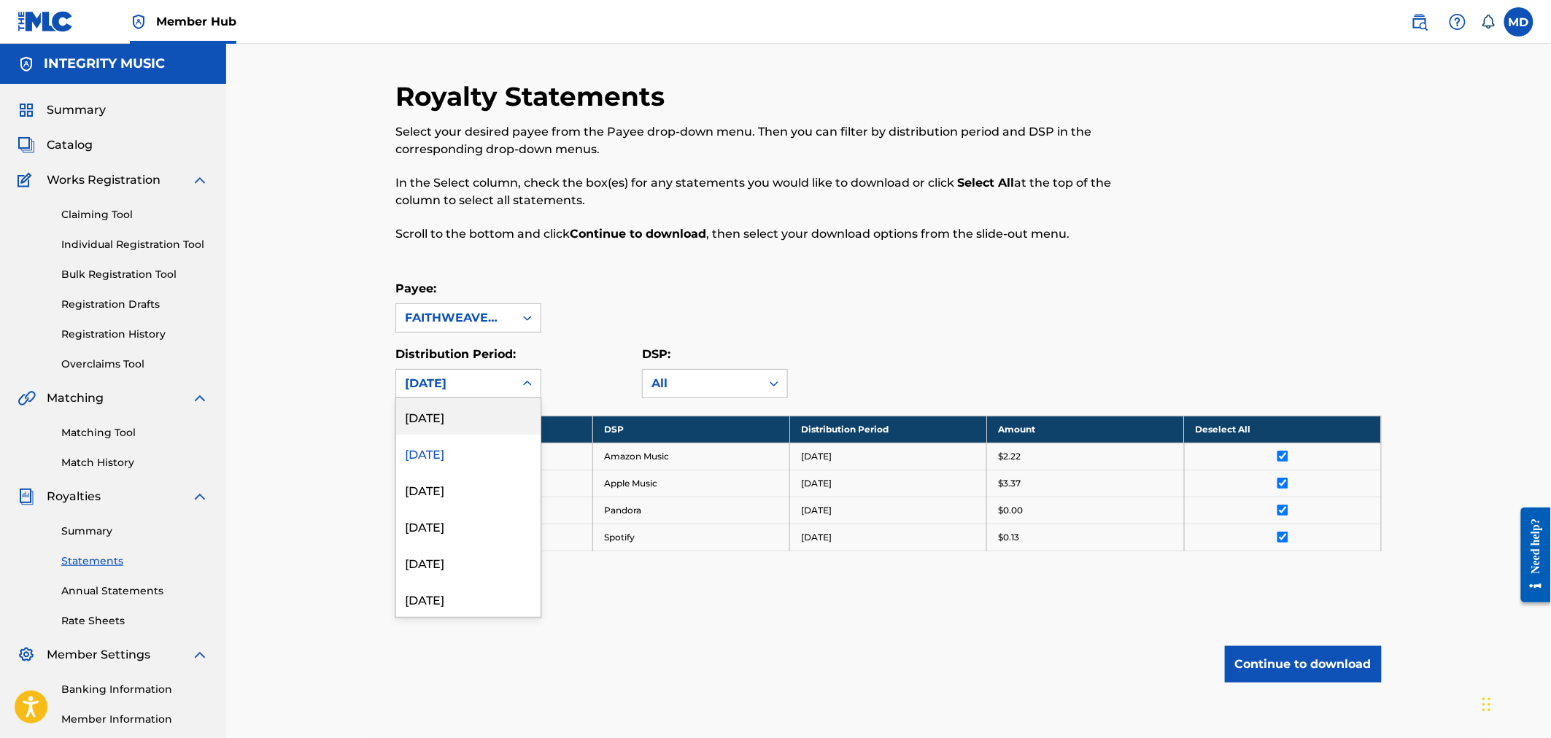
click at [457, 414] on div "September 2021" at bounding box center [468, 416] width 144 height 36
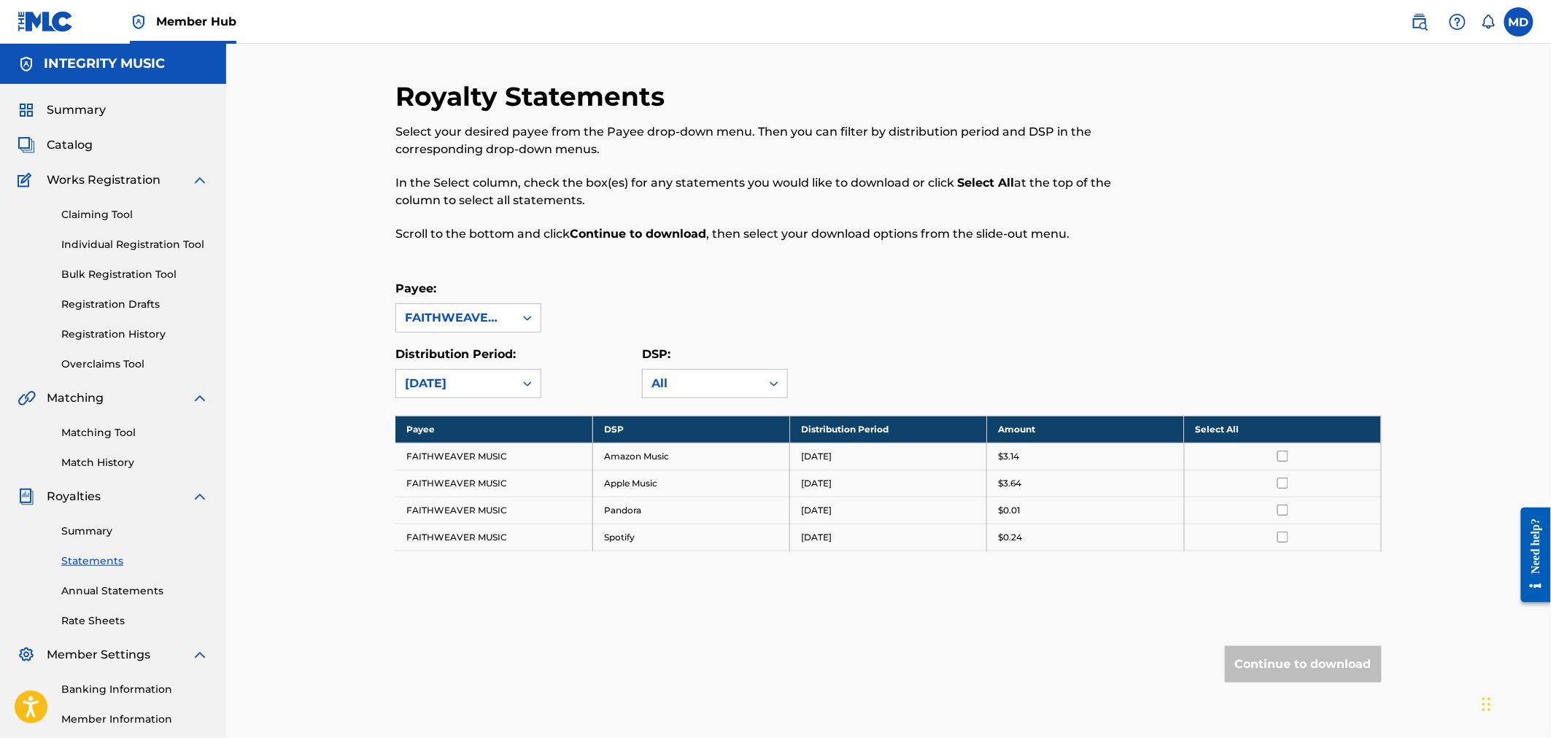
click at [1217, 422] on th "Select All" at bounding box center [1282, 429] width 197 height 27
click at [1330, 666] on button "Continue to download" at bounding box center [1303, 664] width 157 height 36
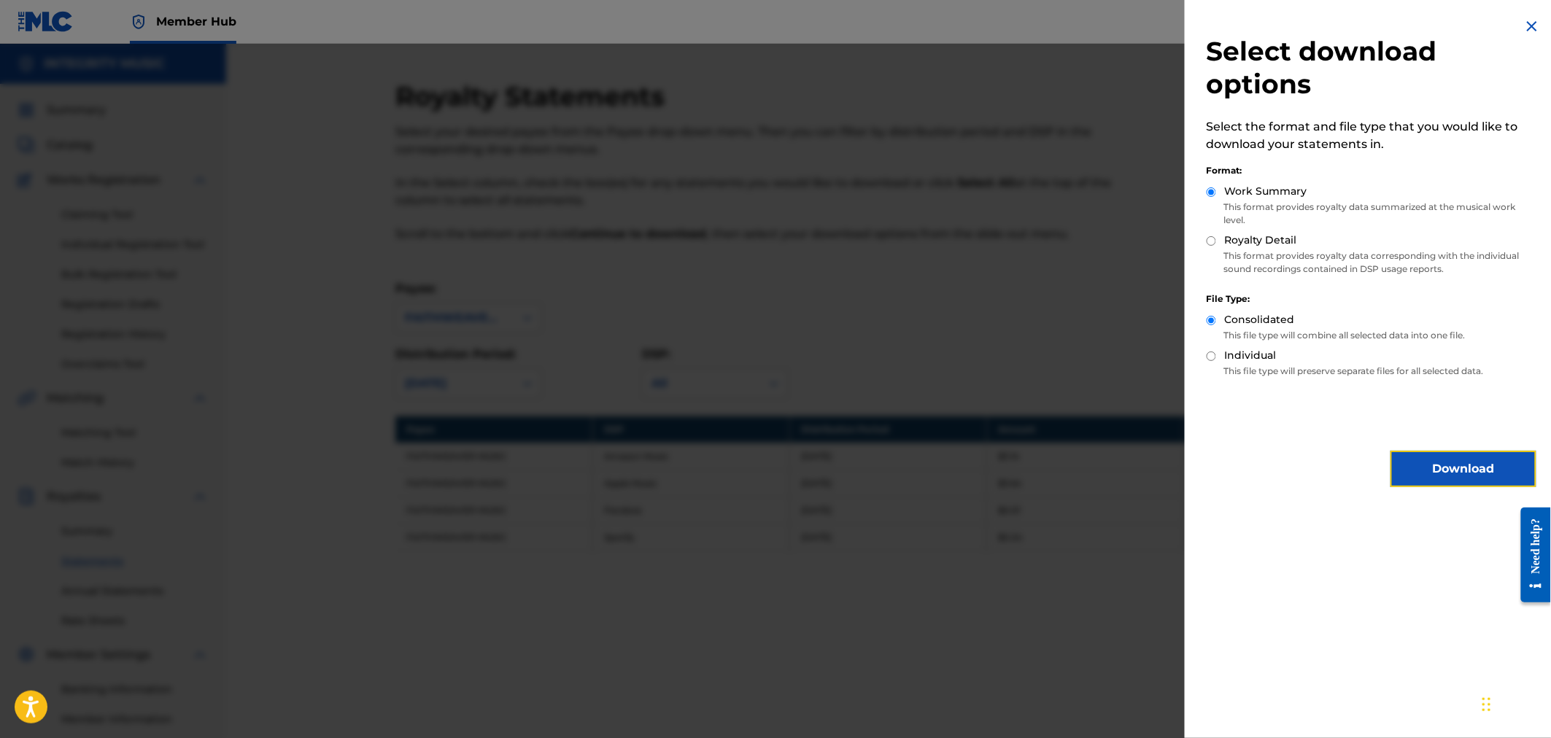
click at [1460, 464] on button "Download" at bounding box center [1463, 469] width 146 height 36
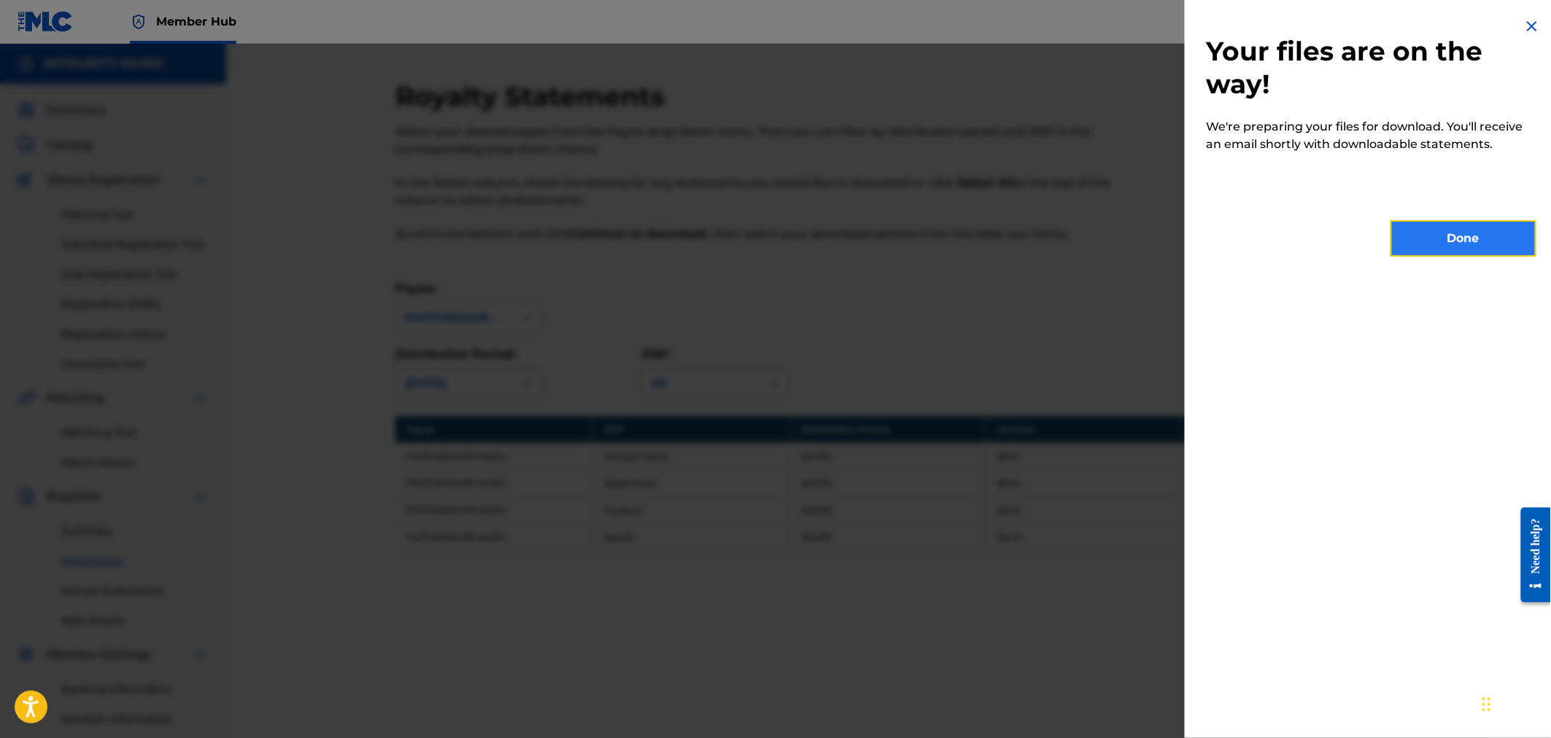
click at [1454, 242] on button "Done" at bounding box center [1463, 238] width 146 height 36
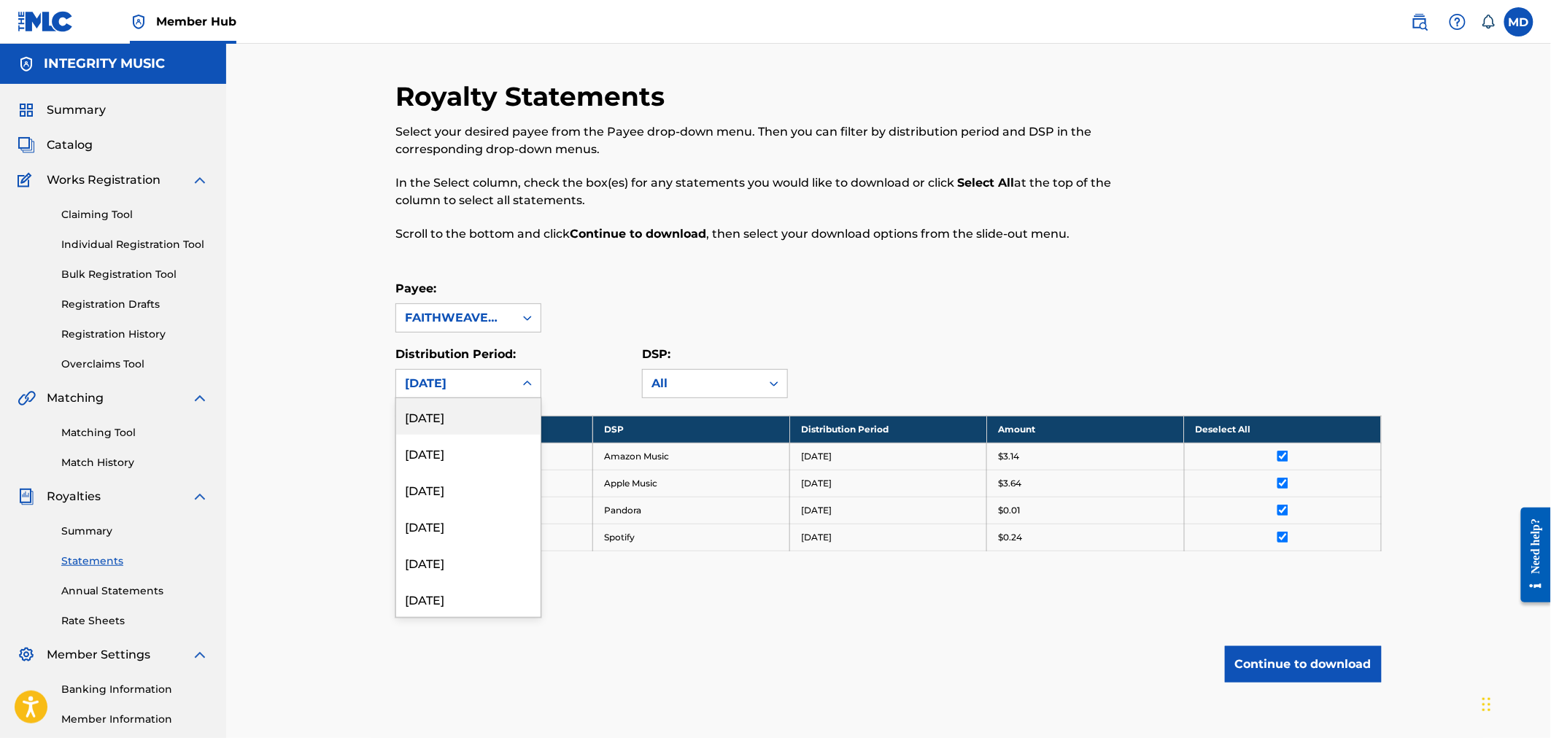
click at [530, 382] on icon at bounding box center [527, 383] width 15 height 15
click at [468, 613] on div "October 2021" at bounding box center [468, 618] width 144 height 36
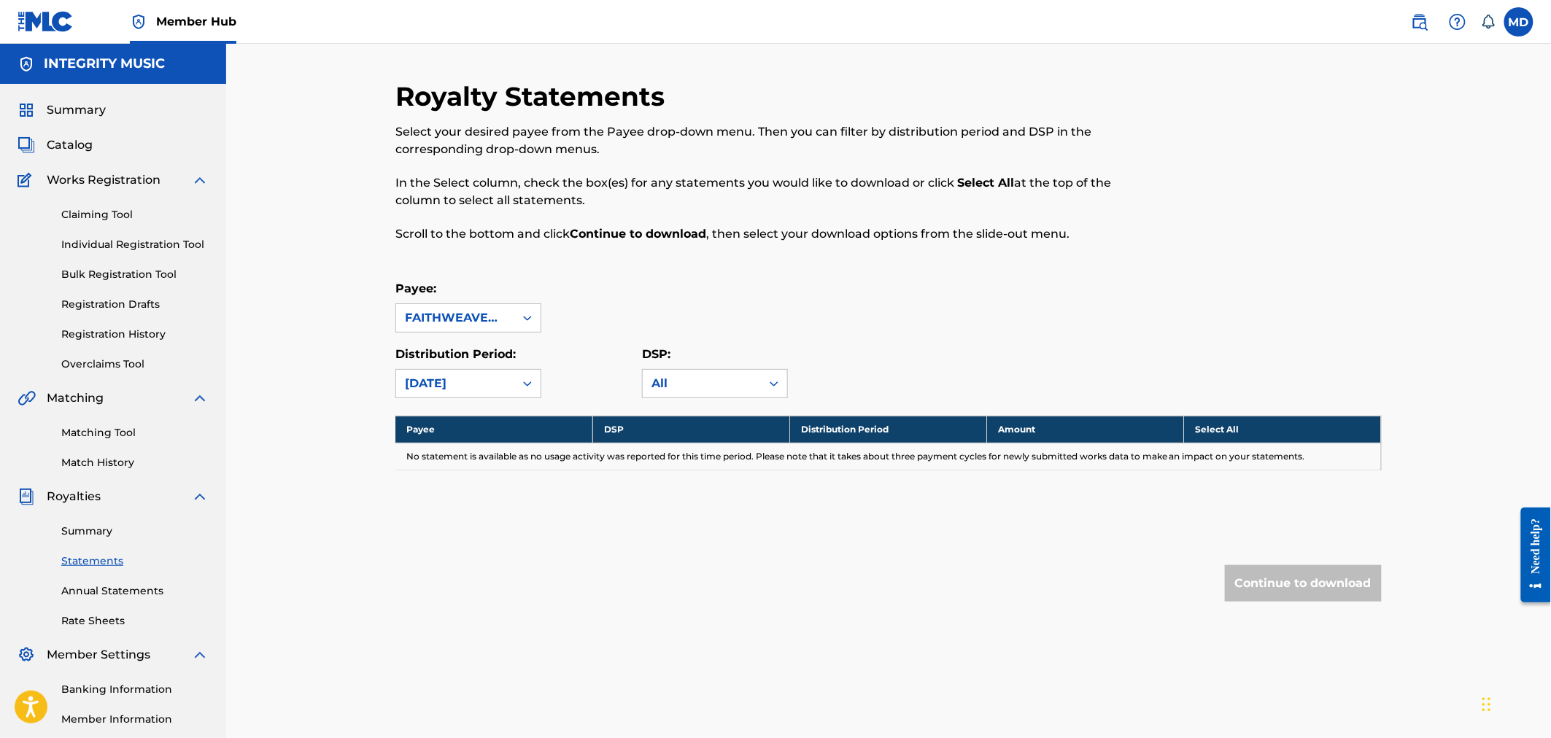
click at [529, 381] on icon at bounding box center [527, 383] width 15 height 15
click at [483, 579] on div "November 2021" at bounding box center [468, 581] width 144 height 36
click at [533, 378] on icon at bounding box center [527, 383] width 15 height 15
click at [478, 543] on div "December 2021" at bounding box center [468, 545] width 144 height 36
click at [500, 383] on div "December 2021" at bounding box center [455, 384] width 101 height 18
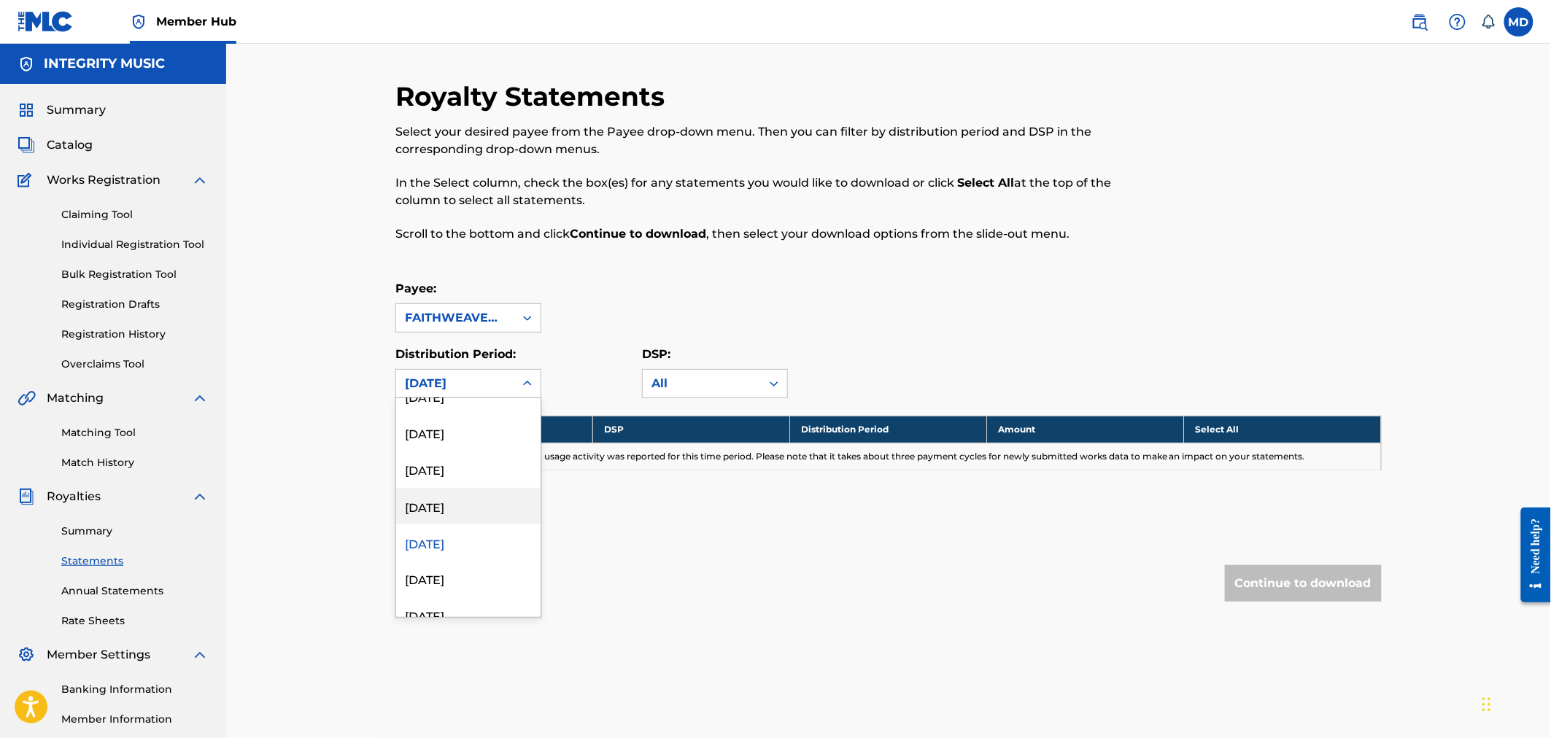
scroll to position [1621, 0]
click at [471, 403] on div "January 2022" at bounding box center [468, 400] width 144 height 36
click at [727, 384] on div "All" at bounding box center [701, 384] width 101 height 18
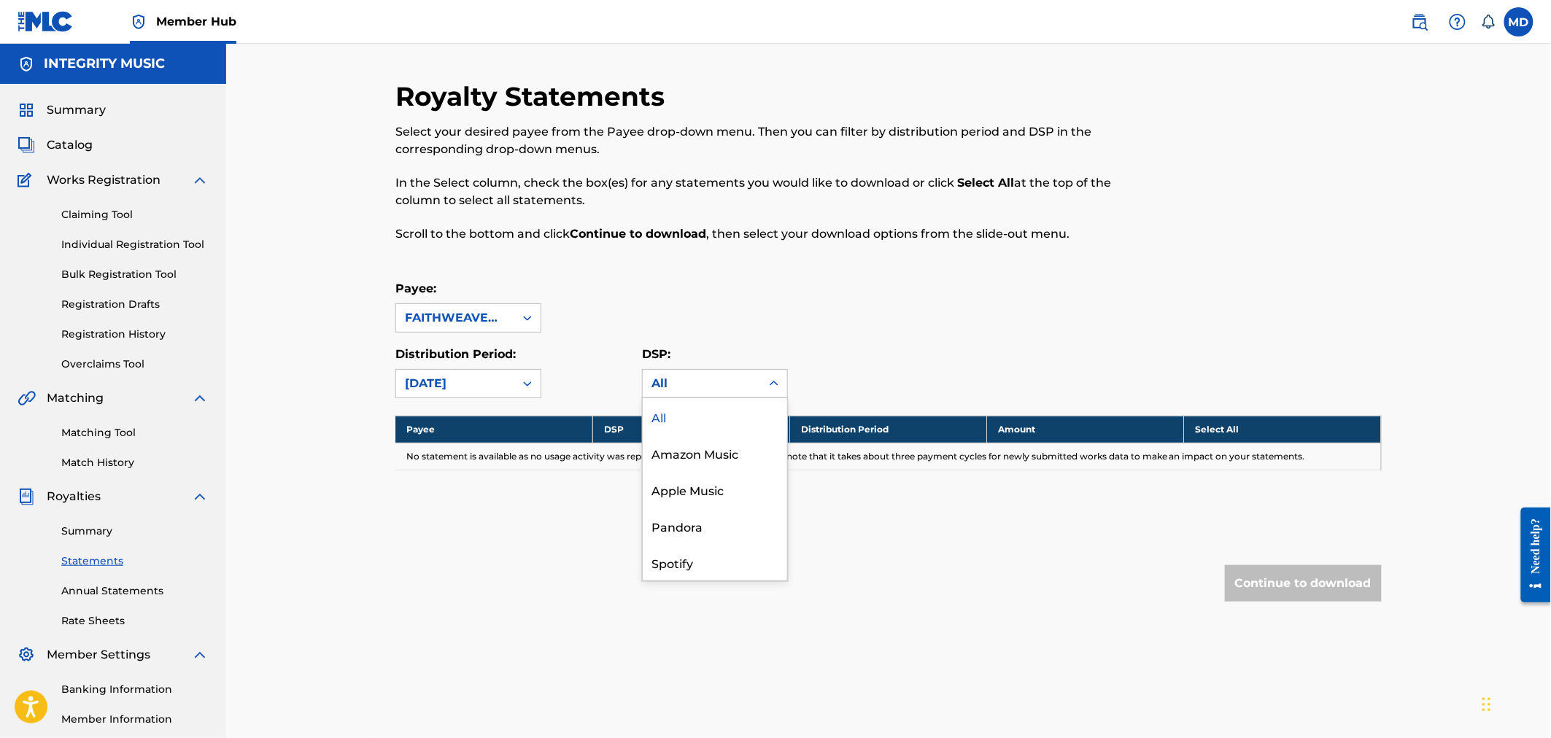
click at [710, 418] on div "All" at bounding box center [715, 416] width 144 height 36
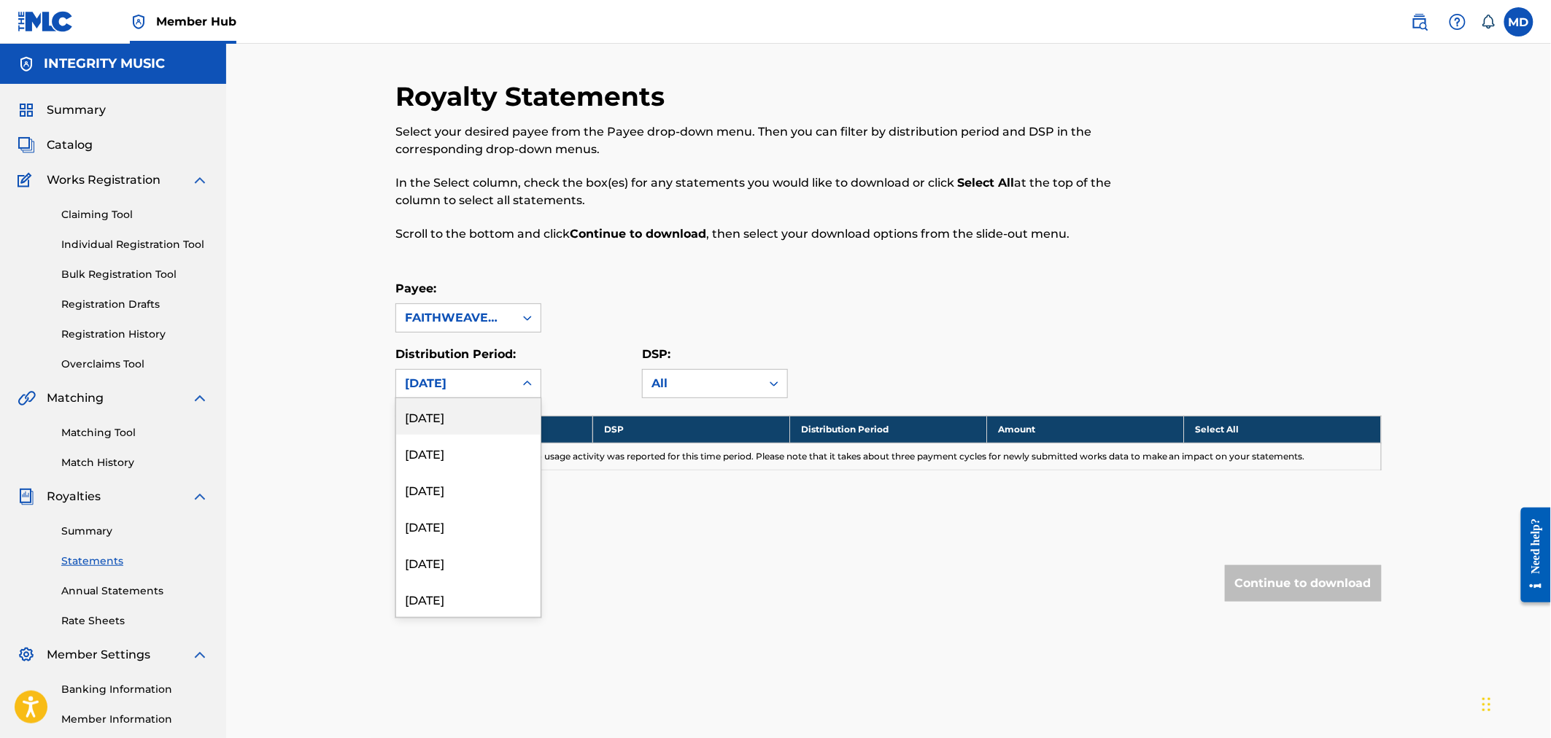
click at [530, 384] on icon at bounding box center [527, 383] width 9 height 5
click at [465, 549] on div "February 2022" at bounding box center [468, 548] width 144 height 36
click at [529, 383] on icon at bounding box center [527, 383] width 9 height 5
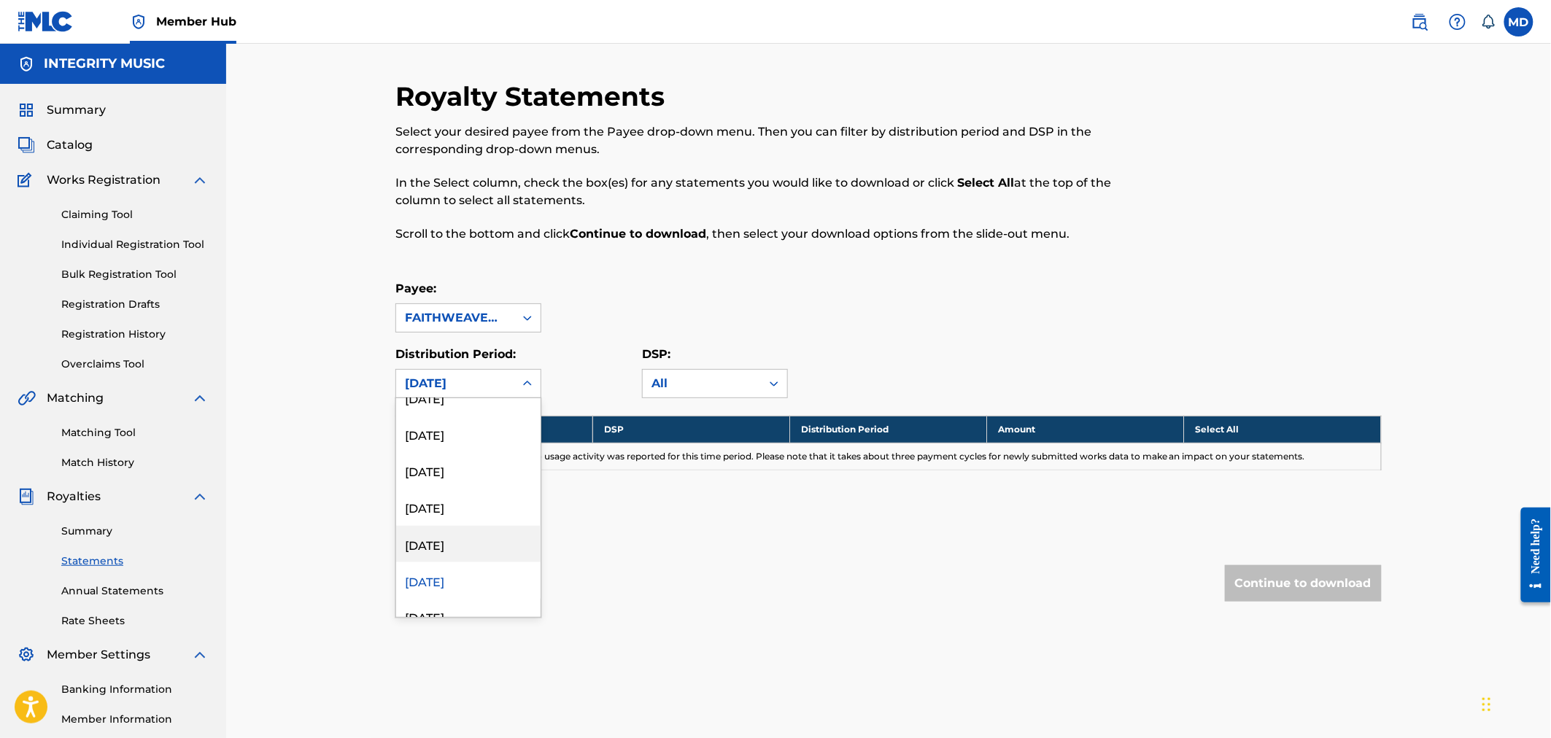
click at [434, 542] on div "March 2022" at bounding box center [468, 544] width 144 height 36
click at [486, 384] on div "March 2022" at bounding box center [455, 384] width 101 height 18
click at [439, 507] on div "April 2022" at bounding box center [468, 507] width 144 height 36
click at [527, 380] on icon at bounding box center [527, 383] width 15 height 15
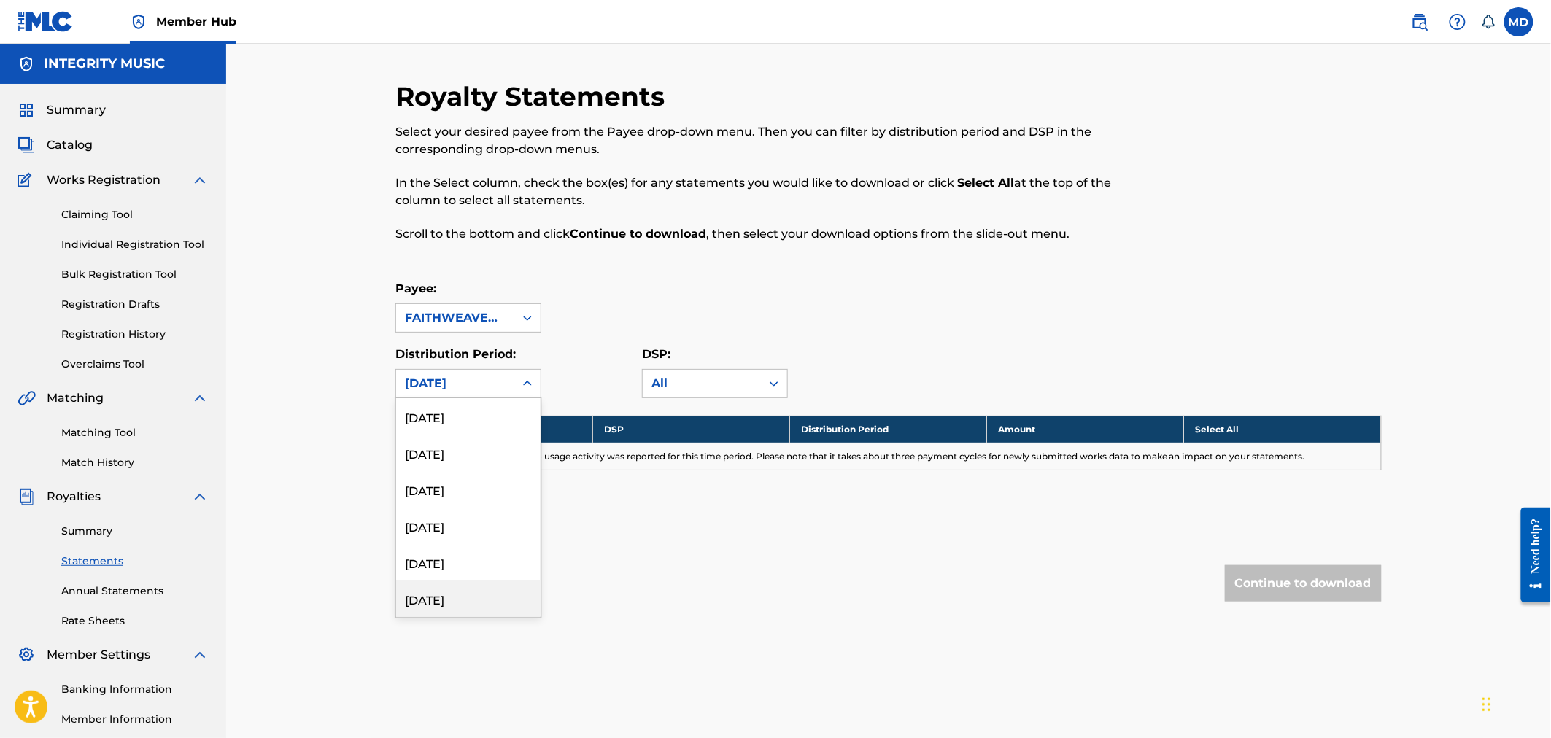
click at [460, 603] on div "April 2021" at bounding box center [468, 599] width 144 height 36
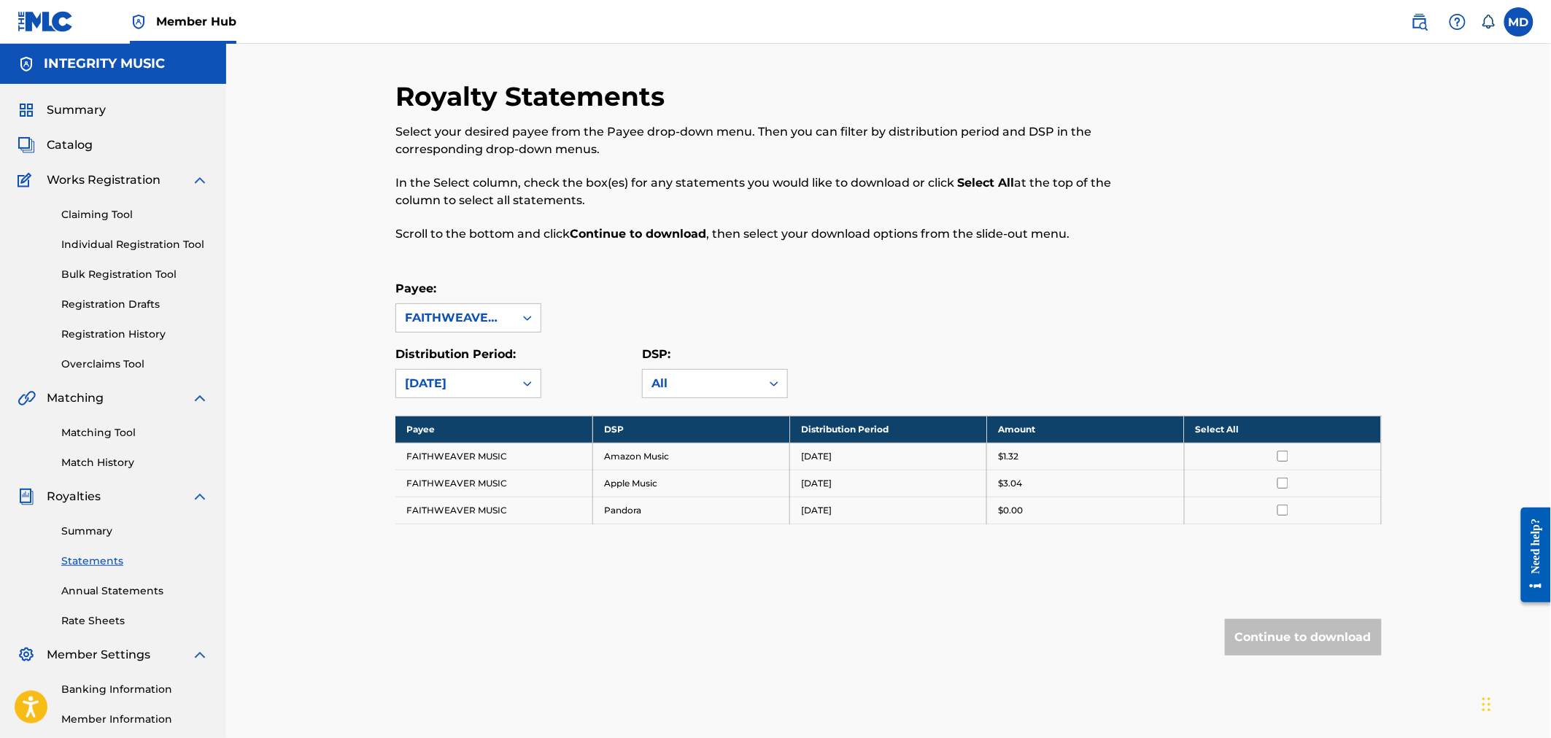
click at [500, 381] on div "April 2021" at bounding box center [455, 384] width 101 height 18
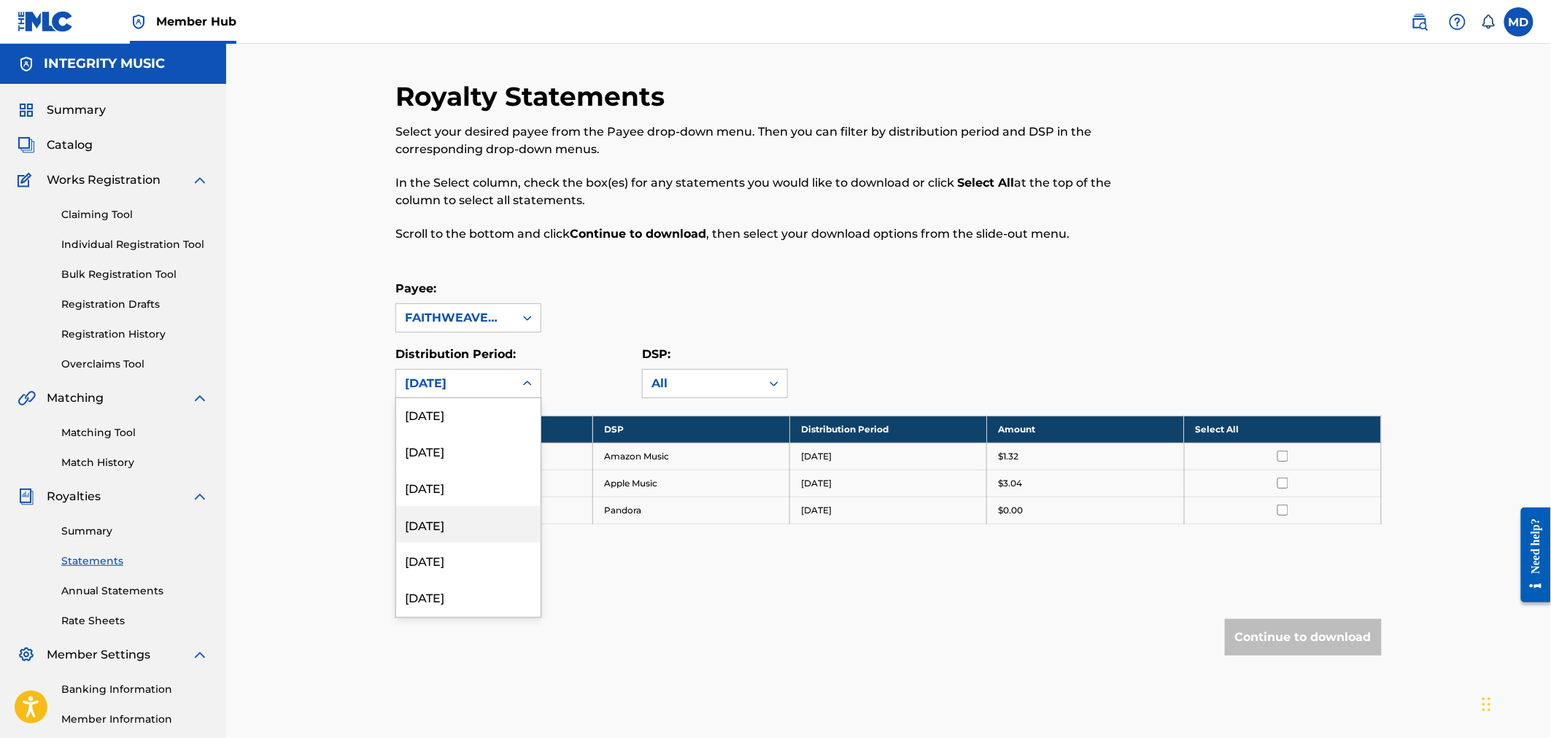
scroll to position [1513, 0]
click at [465, 403] on div "April 2022" at bounding box center [468, 399] width 144 height 36
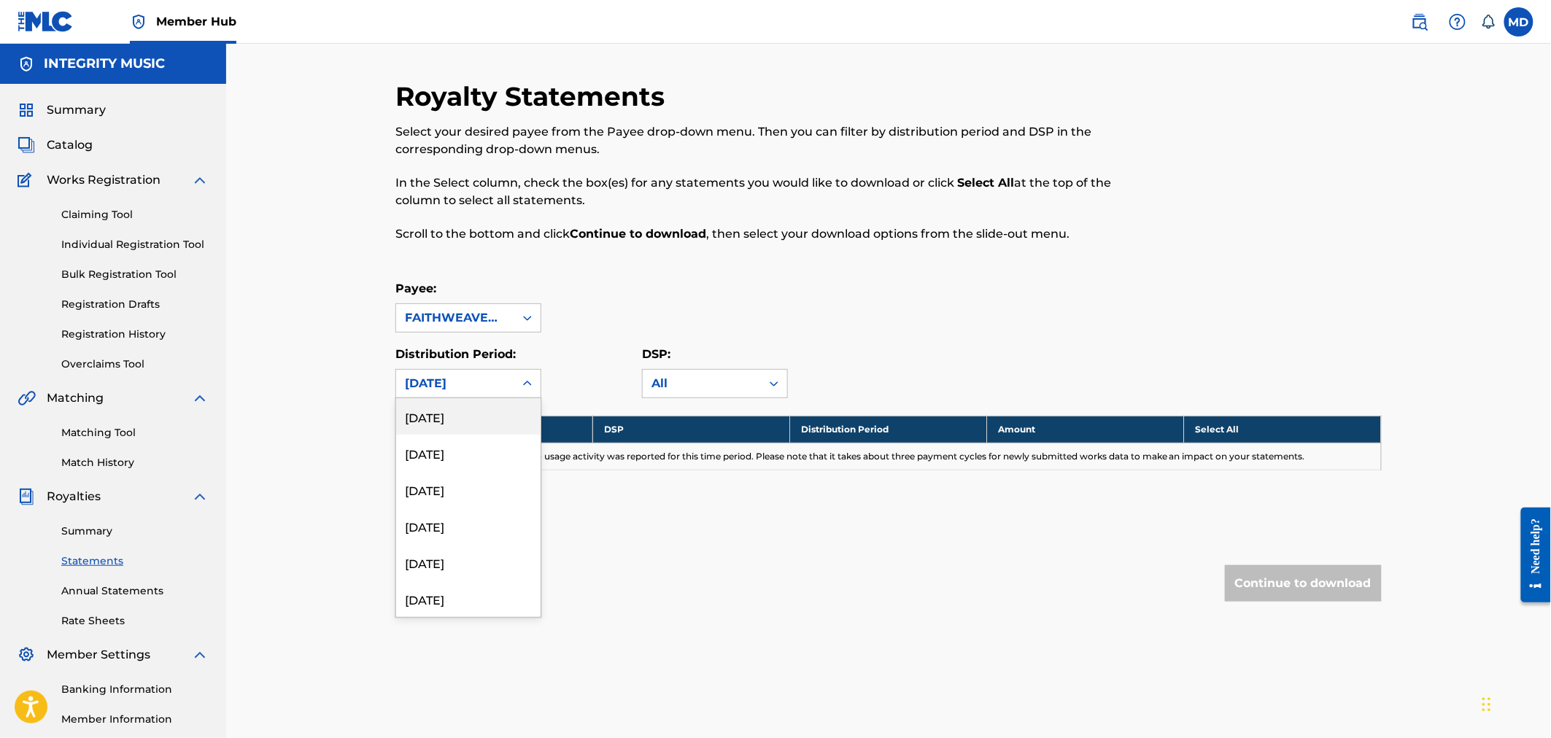
click at [530, 384] on icon at bounding box center [527, 383] width 9 height 5
click at [447, 471] on div "May 2022" at bounding box center [468, 471] width 144 height 36
click at [528, 380] on icon at bounding box center [527, 383] width 15 height 15
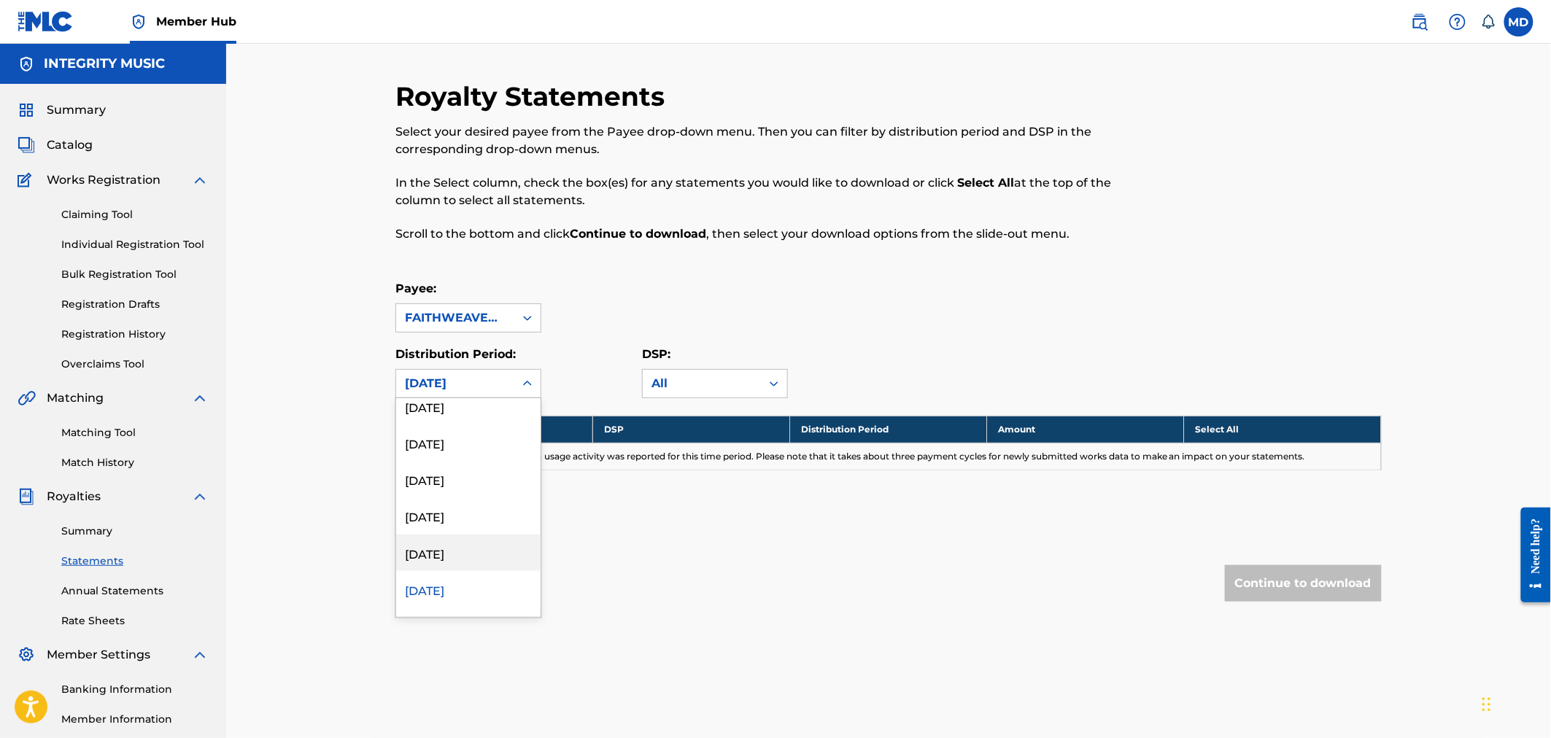
click at [443, 549] on div "June 2022" at bounding box center [468, 553] width 144 height 36
click at [530, 384] on icon at bounding box center [527, 383] width 9 height 5
click at [449, 505] on div "July 2022" at bounding box center [468, 506] width 144 height 36
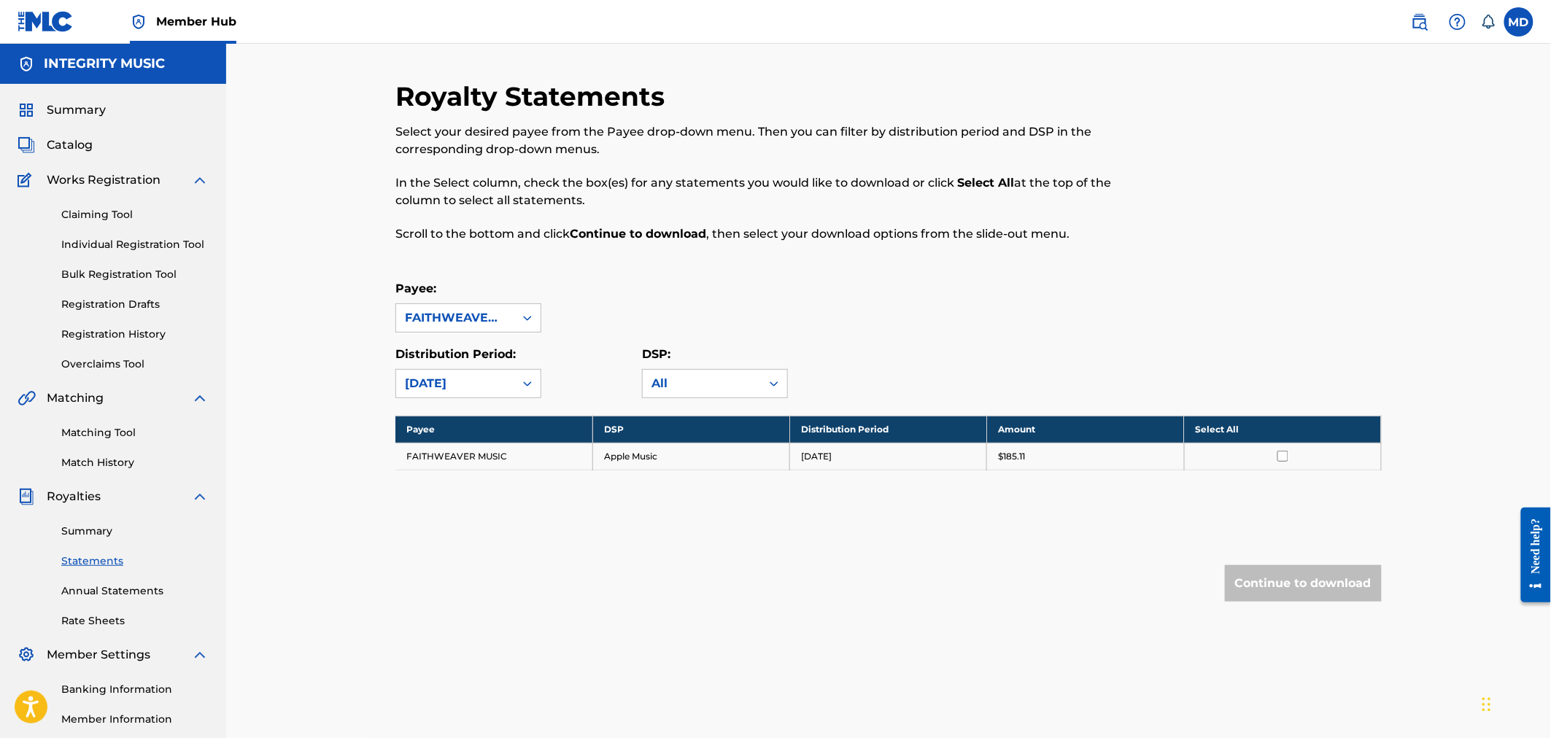
click at [1278, 458] on input "checkbox" at bounding box center [1282, 456] width 11 height 11
click at [1311, 582] on button "Continue to download" at bounding box center [1303, 583] width 157 height 36
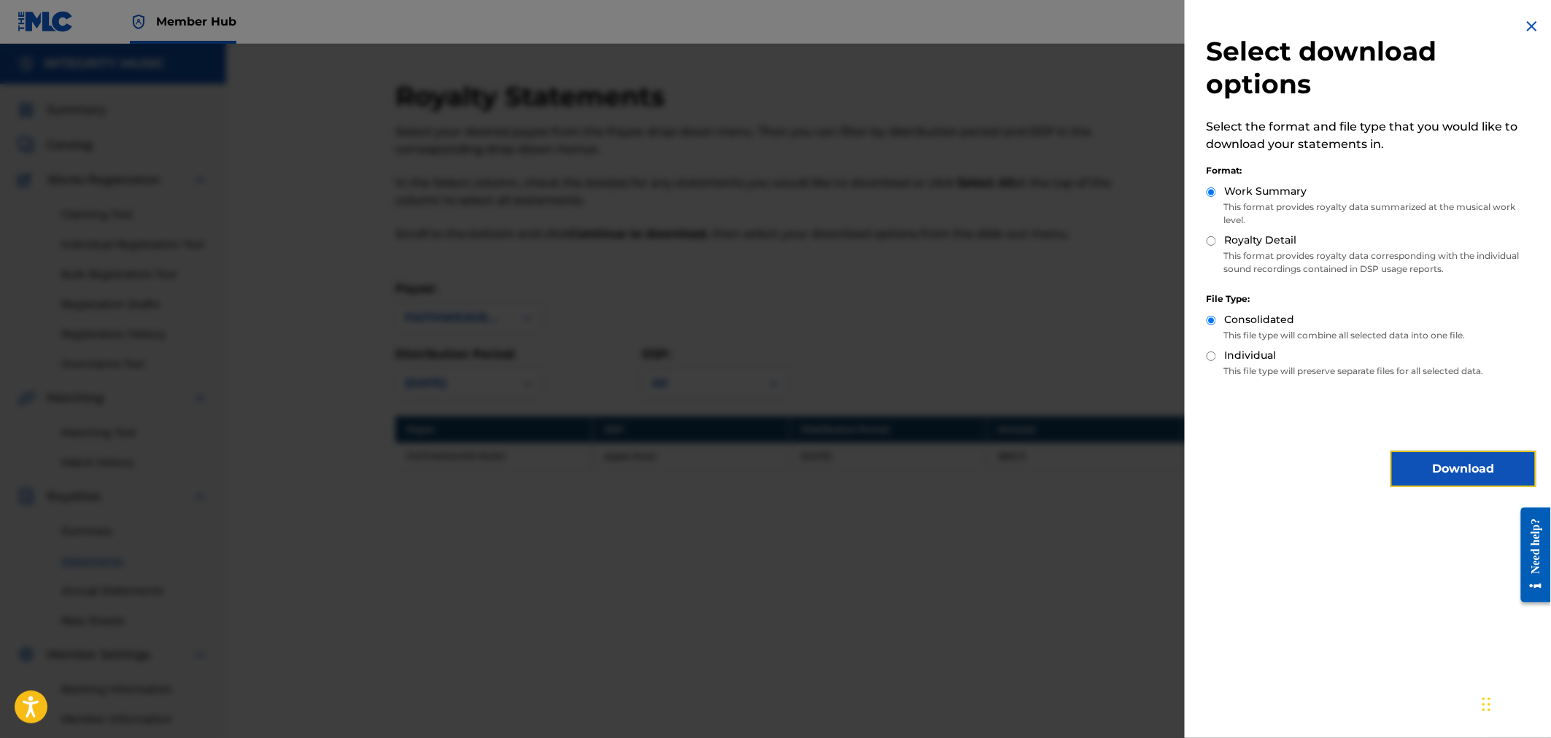
click at [1463, 467] on button "Download" at bounding box center [1463, 469] width 146 height 36
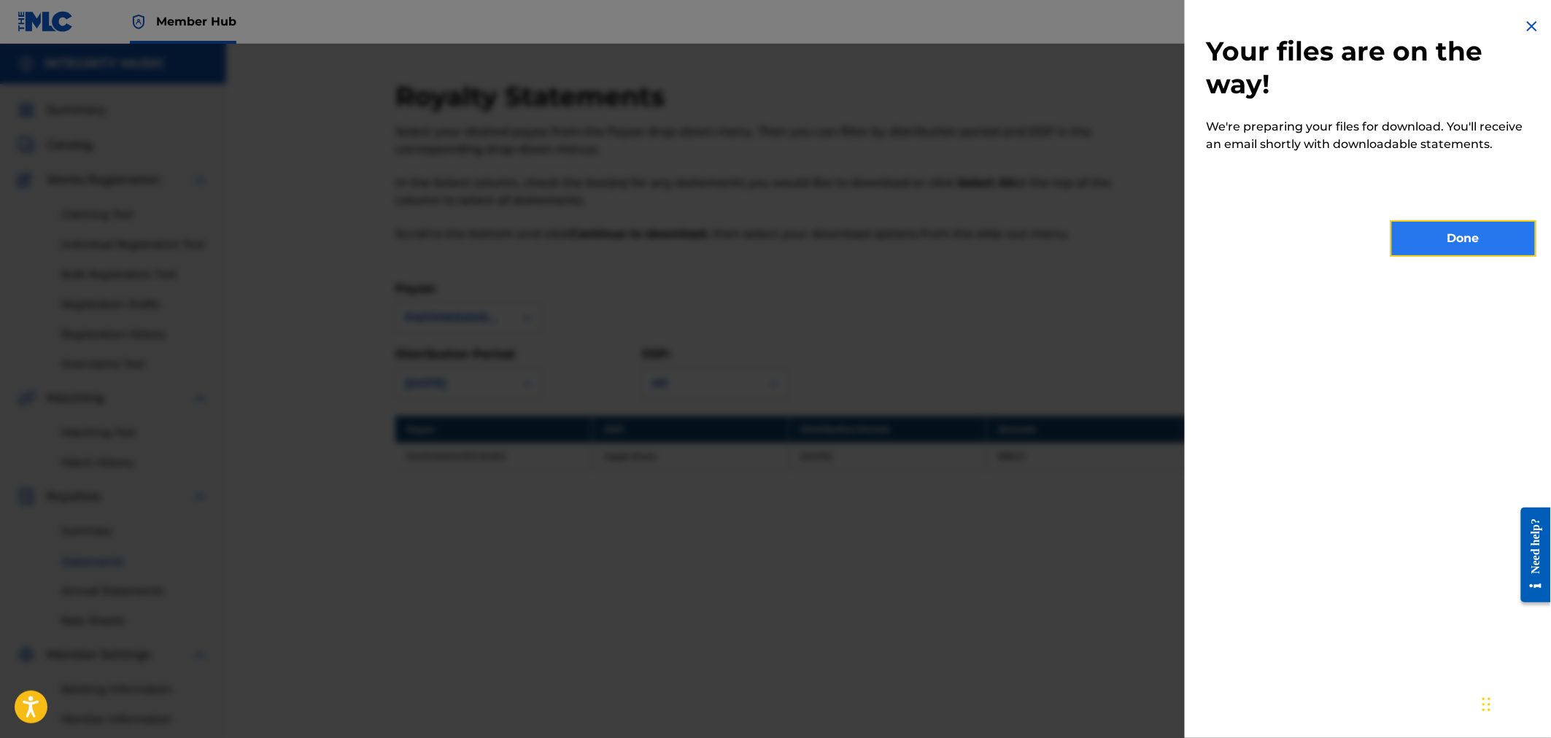
click at [1462, 241] on button "Done" at bounding box center [1463, 238] width 146 height 36
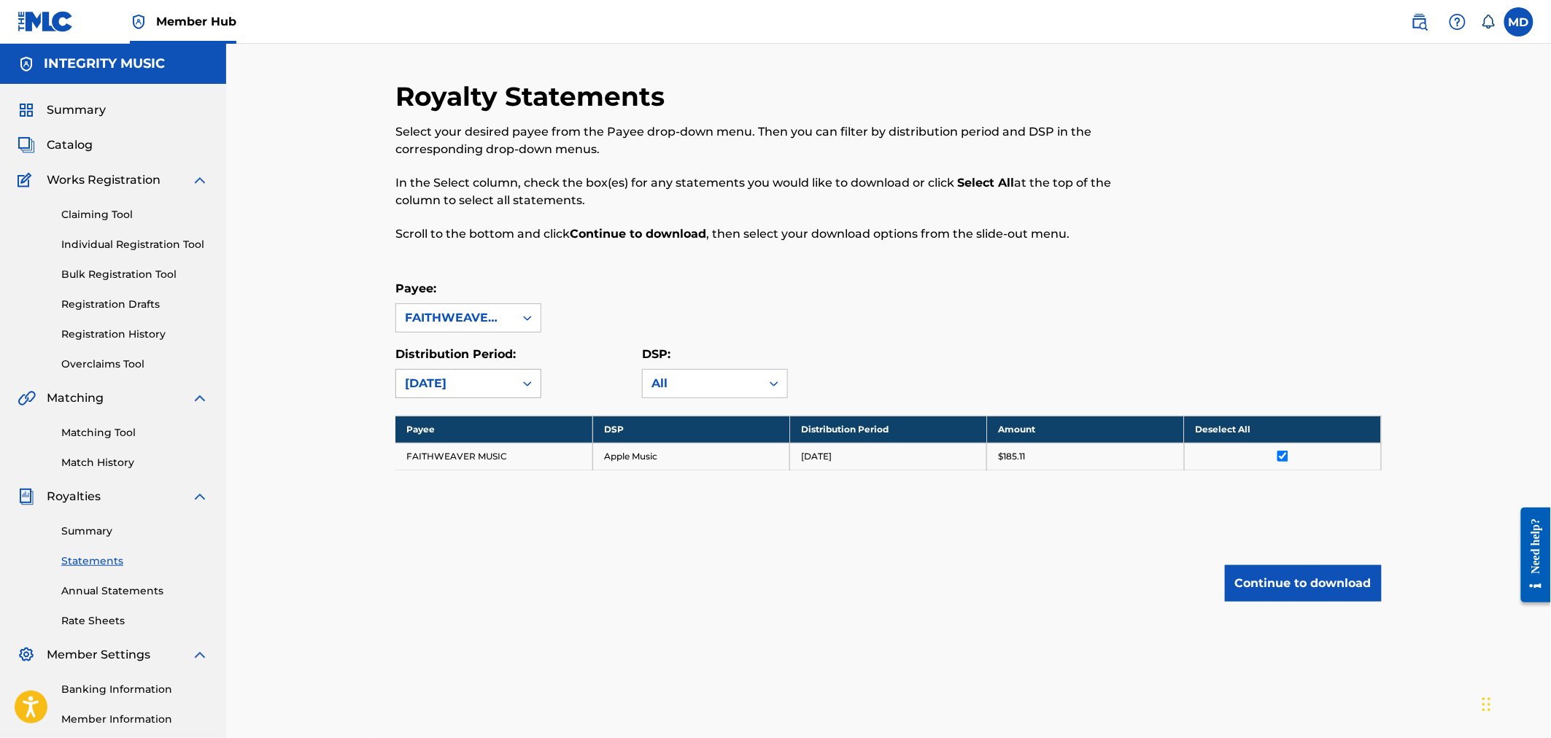
click at [529, 381] on icon at bounding box center [527, 383] width 15 height 15
click at [462, 468] on div "August 2022" at bounding box center [468, 469] width 144 height 36
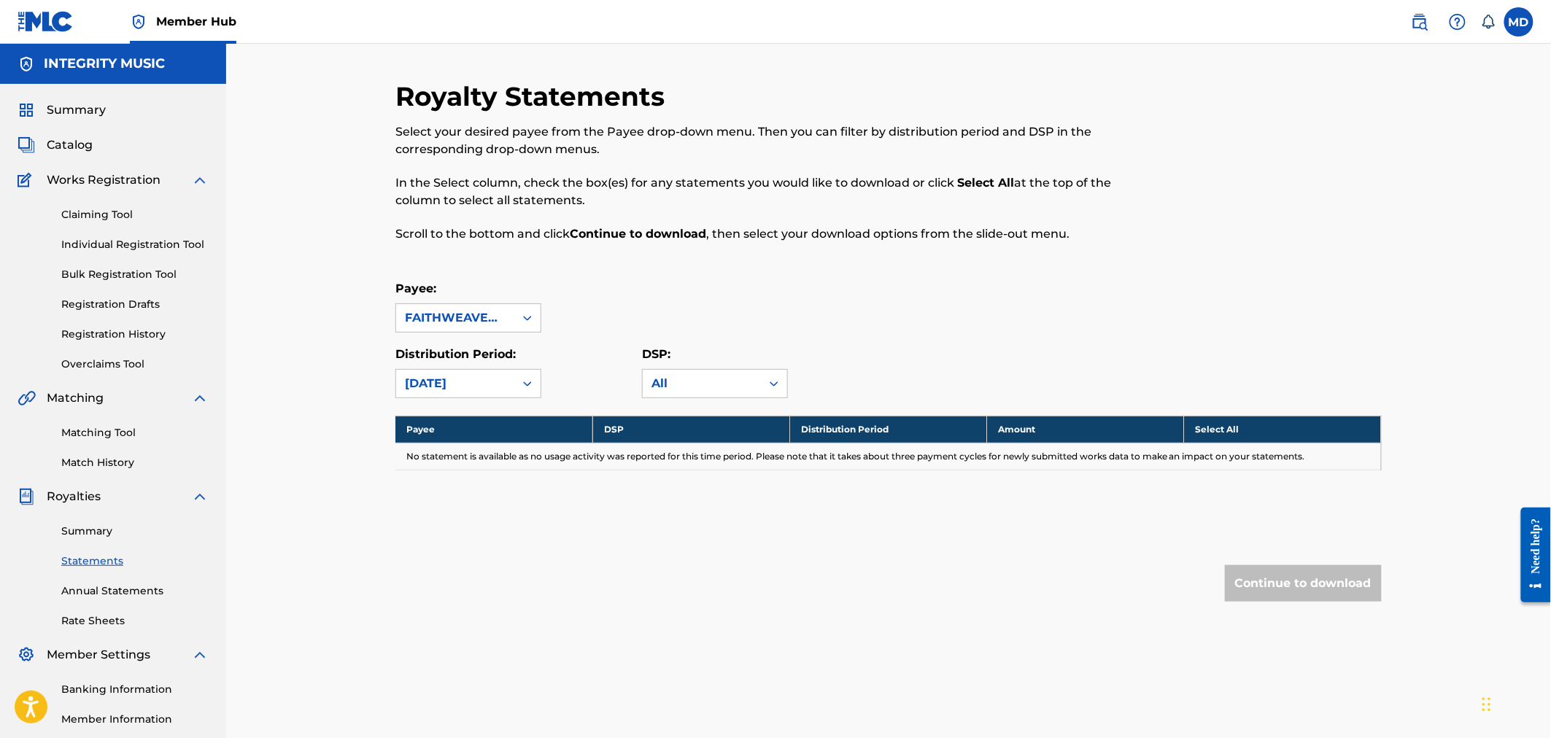
click at [530, 377] on icon at bounding box center [527, 383] width 15 height 15
click at [478, 428] on div "September 2022" at bounding box center [468, 433] width 144 height 36
click at [532, 381] on icon at bounding box center [527, 383] width 15 height 15
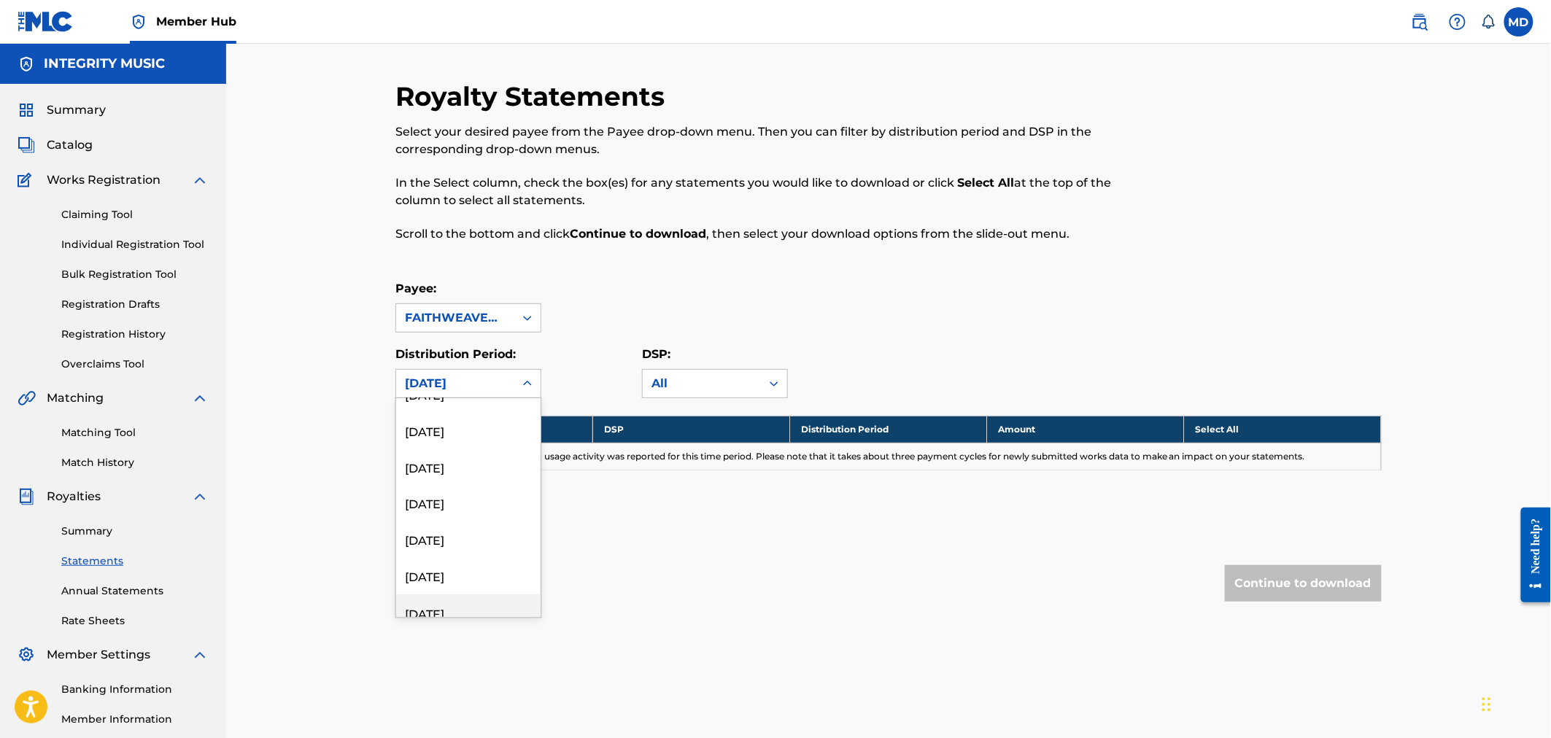
click at [472, 615] on div "October 2022" at bounding box center [468, 612] width 144 height 36
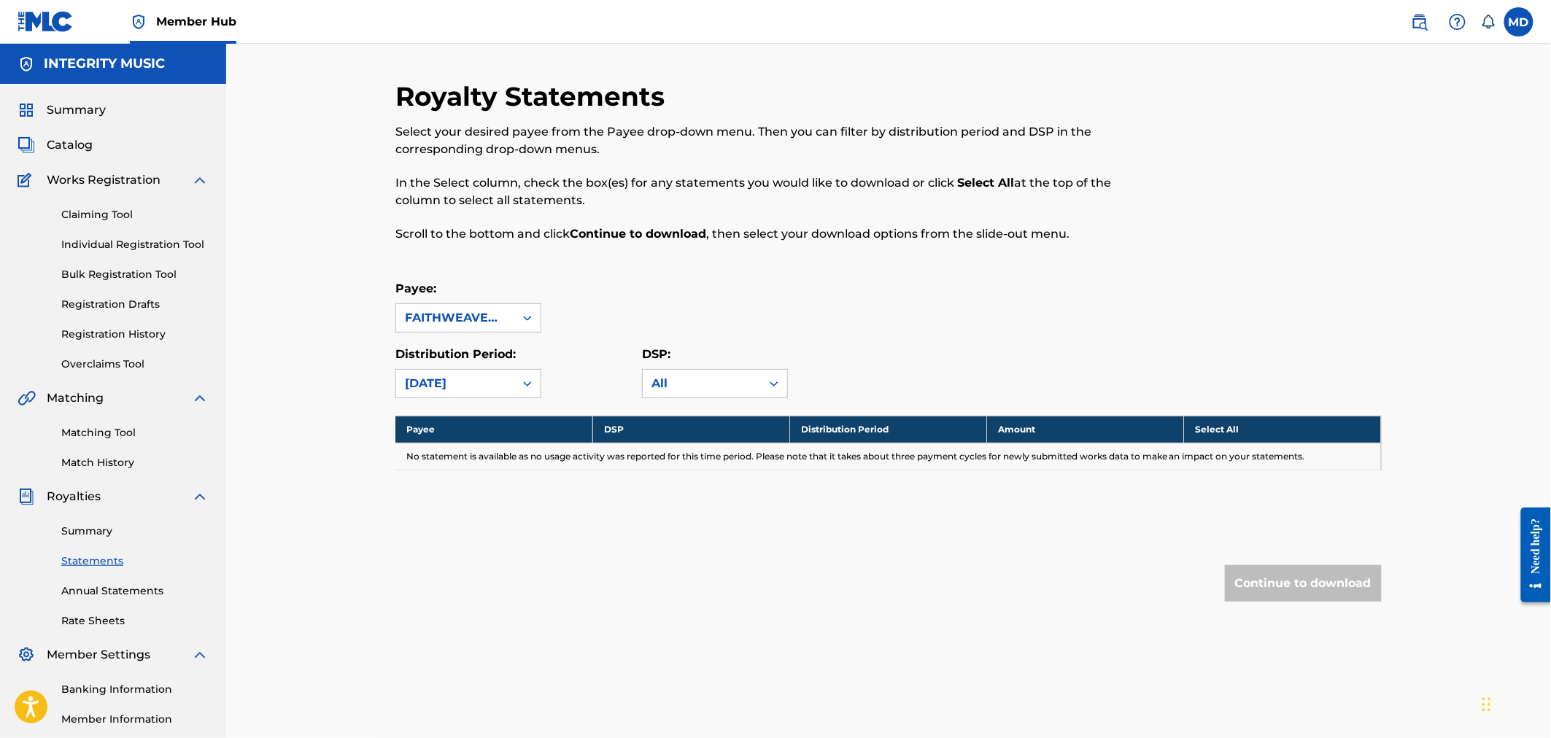
click at [507, 376] on div "October 2022" at bounding box center [455, 384] width 118 height 28
click at [465, 468] on div "November 2022" at bounding box center [468, 467] width 144 height 36
click at [475, 376] on div "November 2022" at bounding box center [455, 384] width 101 height 18
click at [457, 429] on div "December 2022" at bounding box center [468, 431] width 144 height 36
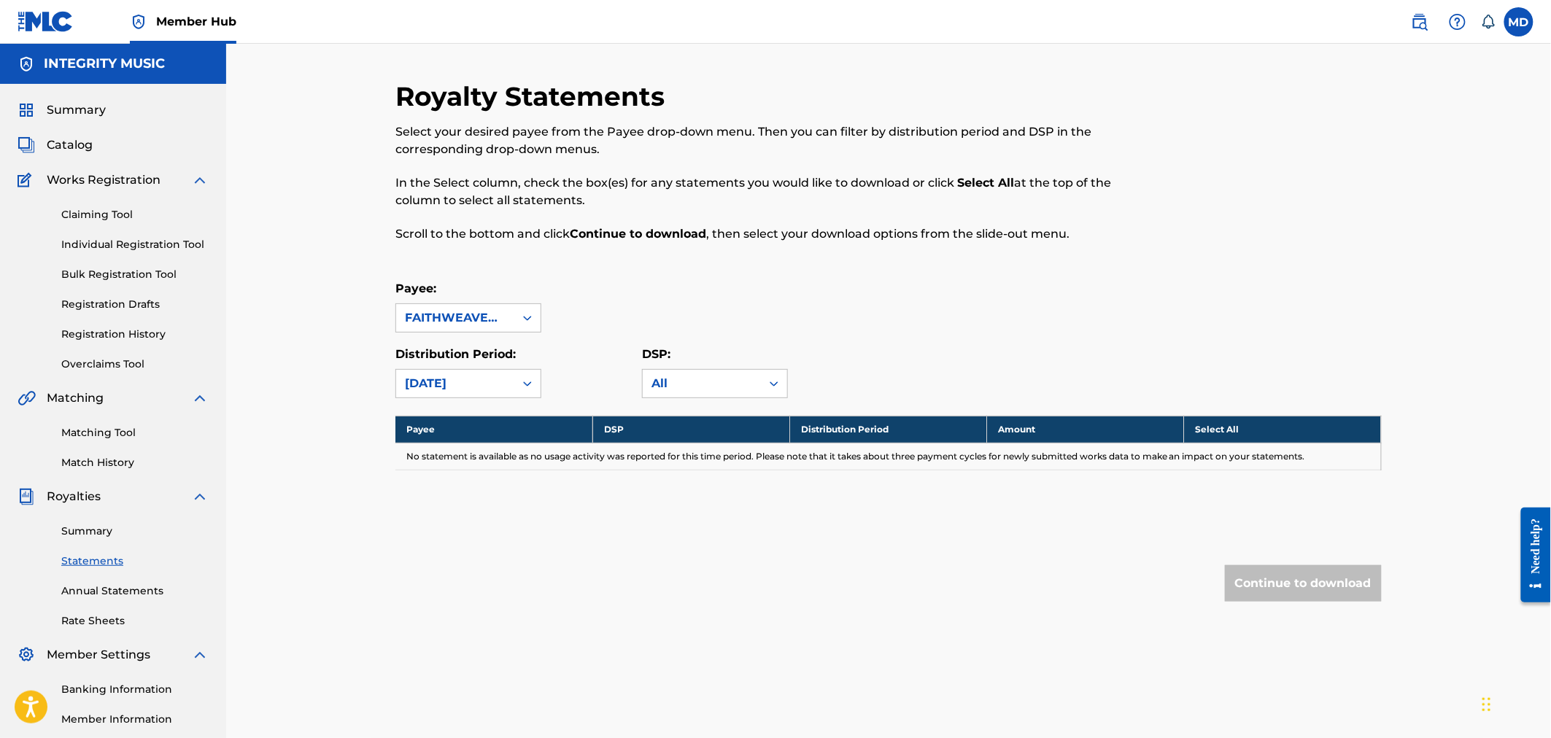
click at [522, 380] on icon at bounding box center [527, 383] width 15 height 15
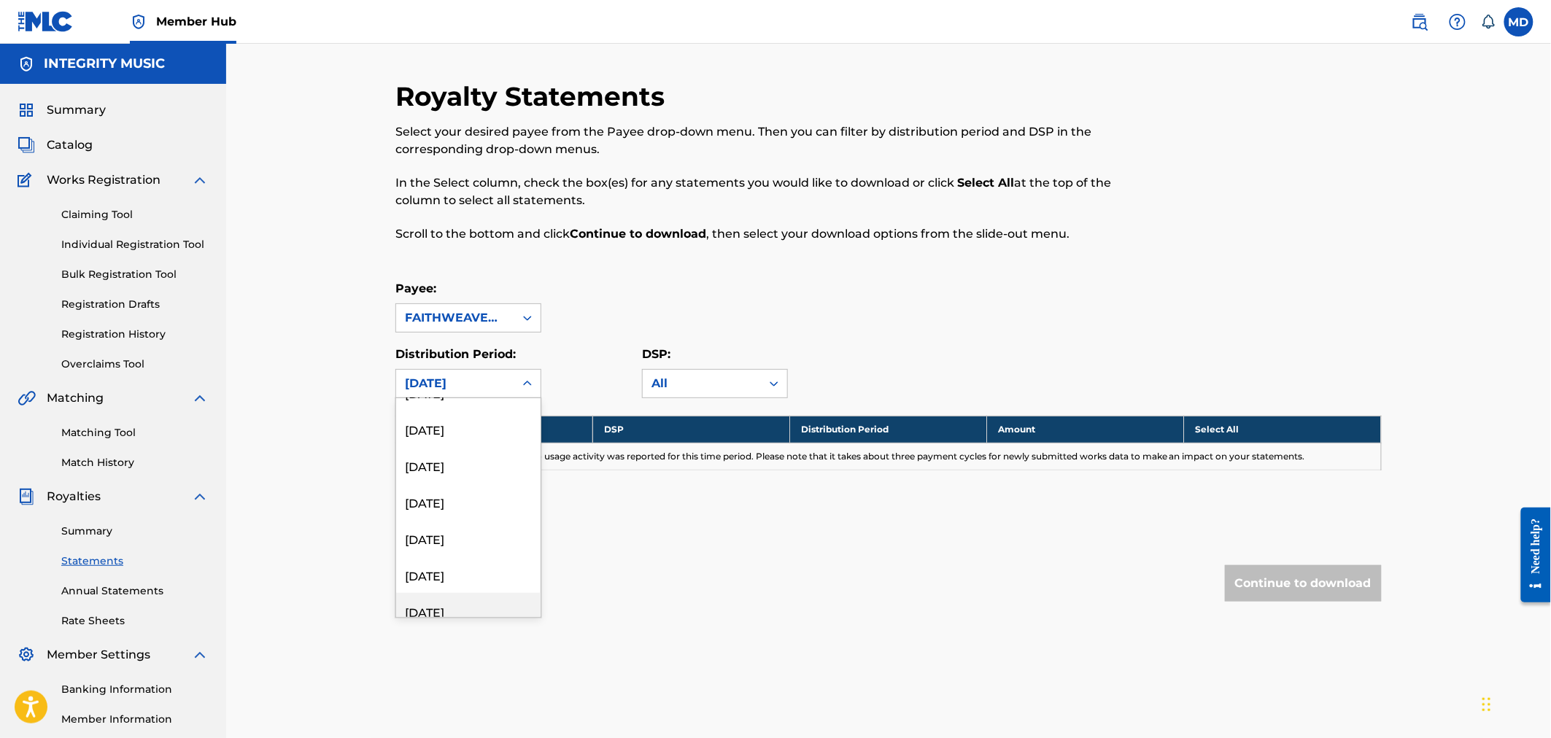
click at [477, 610] on div "January 2023" at bounding box center [468, 611] width 144 height 36
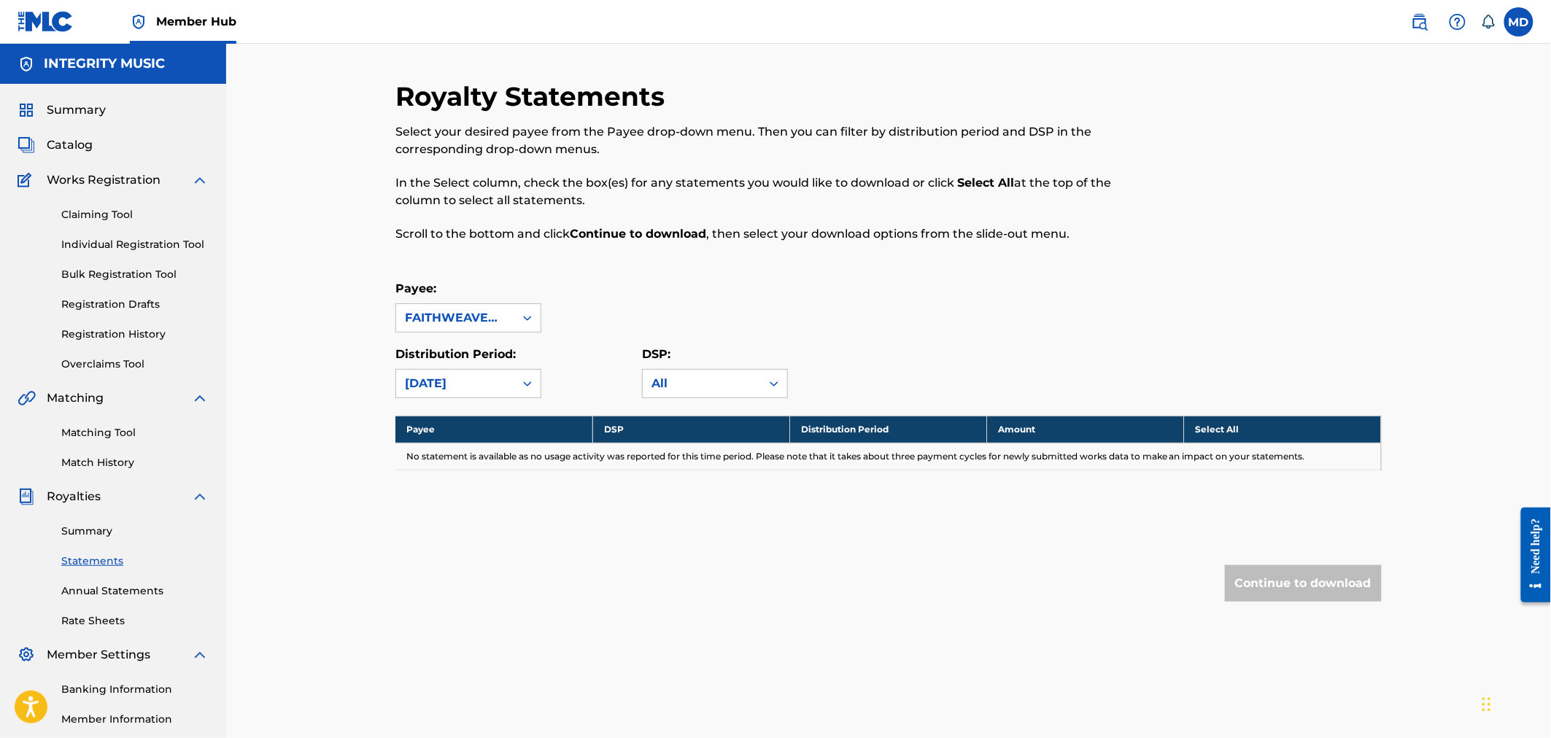
click at [497, 390] on div "January 2023" at bounding box center [455, 384] width 101 height 18
click at [467, 575] on div "February 2023" at bounding box center [468, 575] width 144 height 36
click at [518, 382] on div at bounding box center [527, 384] width 26 height 26
click at [429, 538] on div "March 2023" at bounding box center [468, 538] width 144 height 36
click at [499, 377] on div "March 2023" at bounding box center [455, 384] width 101 height 18
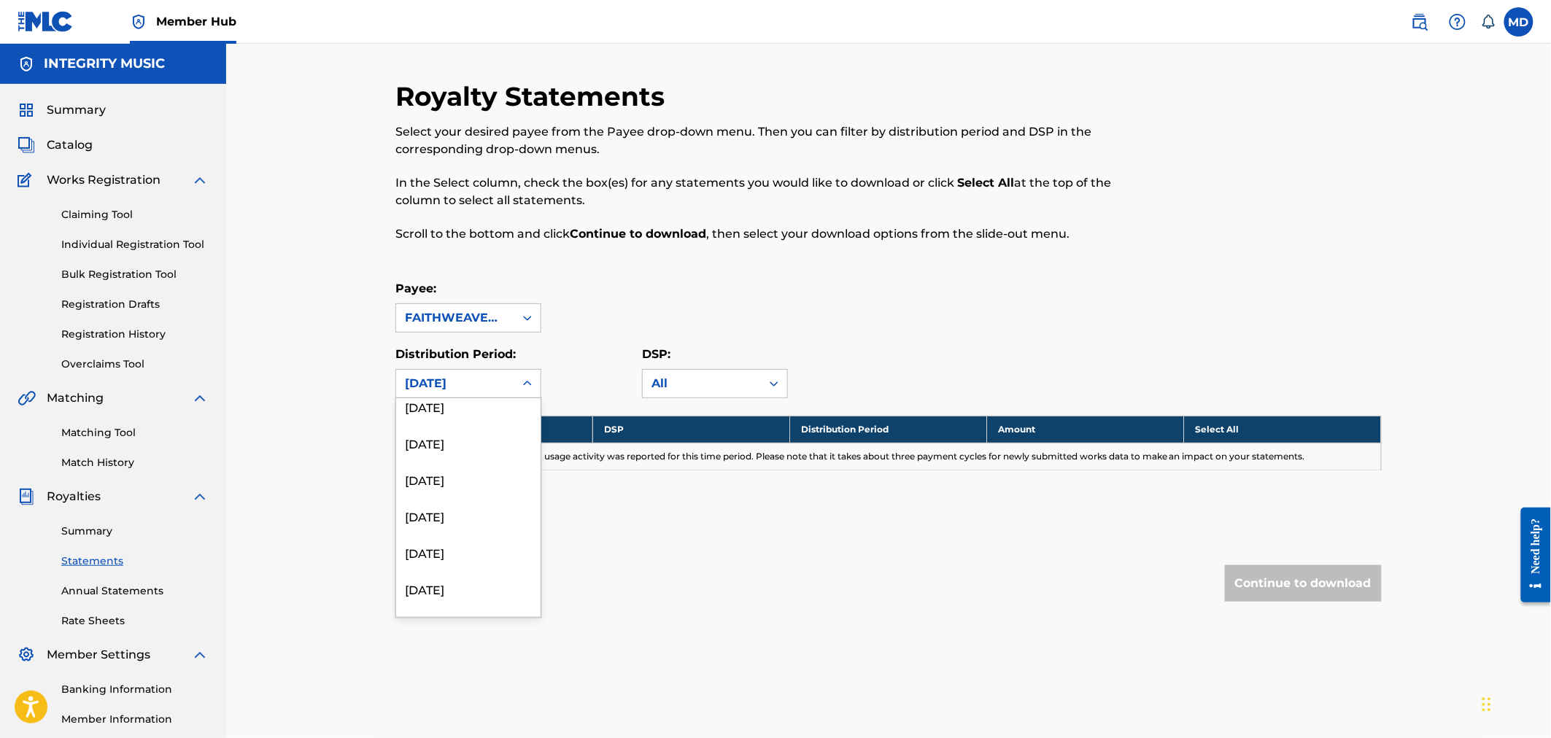
scroll to position [864, 0]
click at [447, 608] on div "April 2023" at bounding box center [468, 610] width 144 height 36
click at [506, 380] on div "April 2023" at bounding box center [455, 384] width 118 height 28
click at [457, 571] on div "May 2023" at bounding box center [468, 573] width 144 height 36
click at [507, 381] on div "May 2023" at bounding box center [455, 384] width 118 height 28
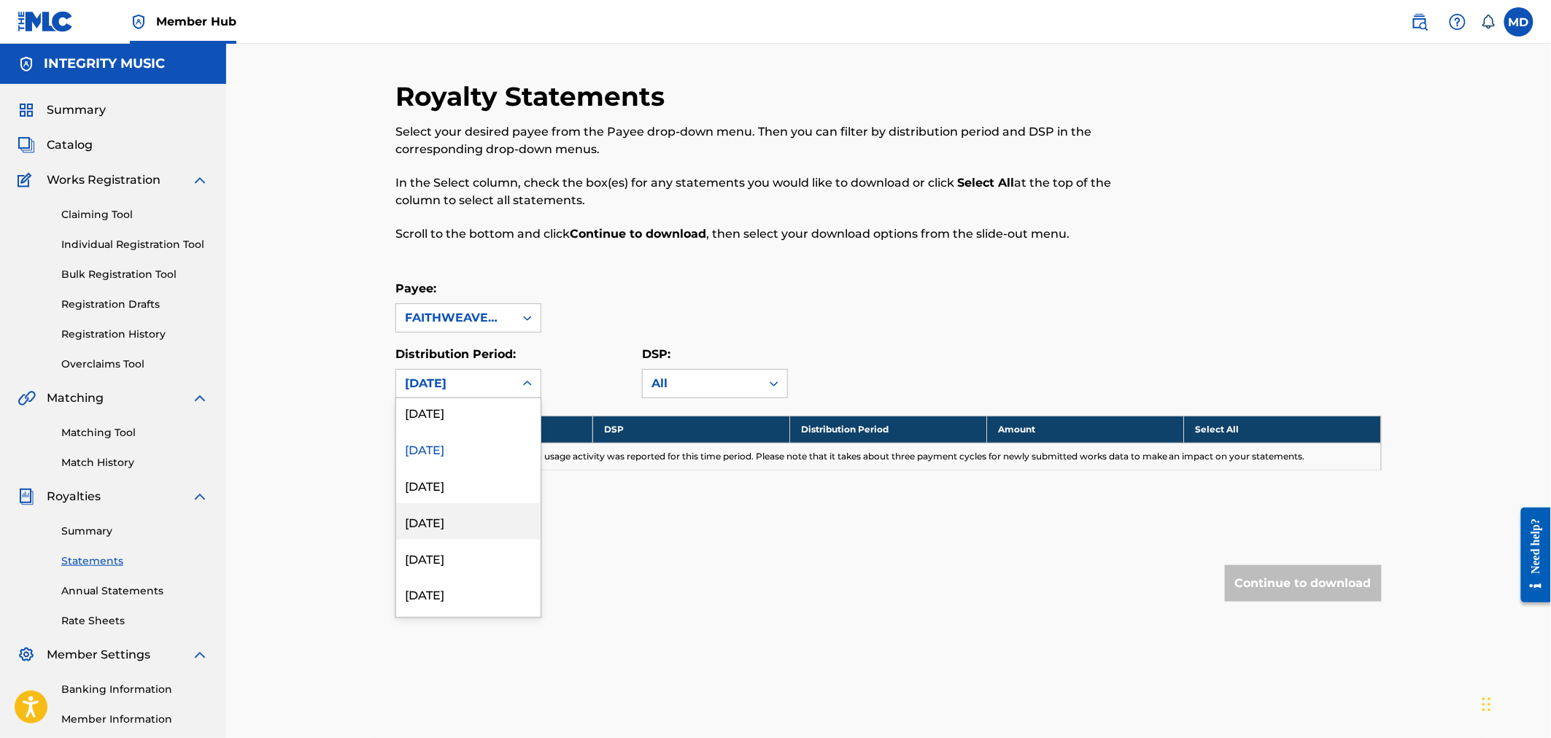
scroll to position [982, 0]
click at [451, 416] on div "June 2023" at bounding box center [468, 418] width 144 height 36
click at [526, 377] on icon at bounding box center [527, 383] width 15 height 15
click at [452, 608] on div "July 2023" at bounding box center [468, 609] width 144 height 36
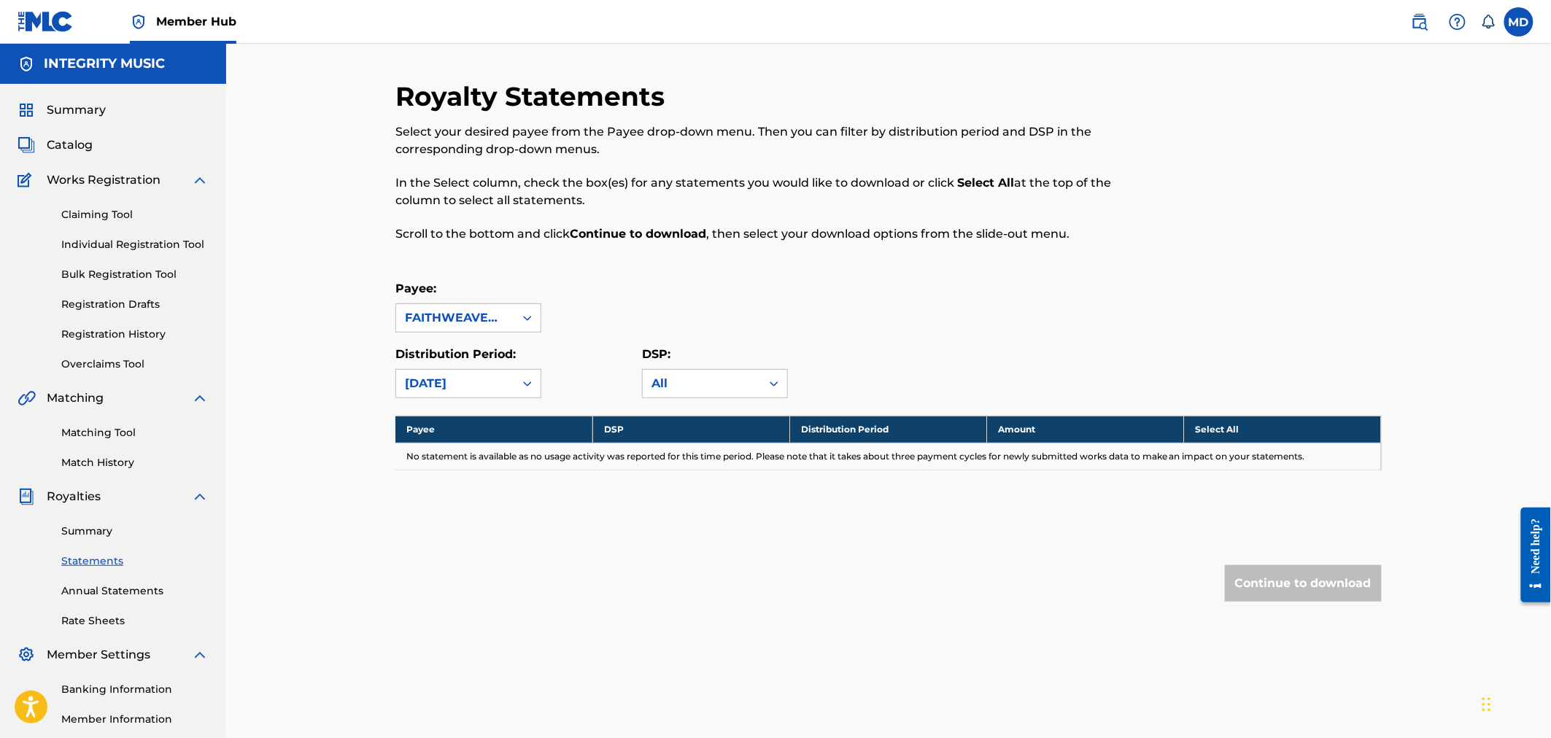
click at [527, 382] on icon at bounding box center [527, 383] width 9 height 5
click at [452, 465] on div "August 2023" at bounding box center [468, 464] width 144 height 36
click at [532, 379] on icon at bounding box center [527, 383] width 15 height 15
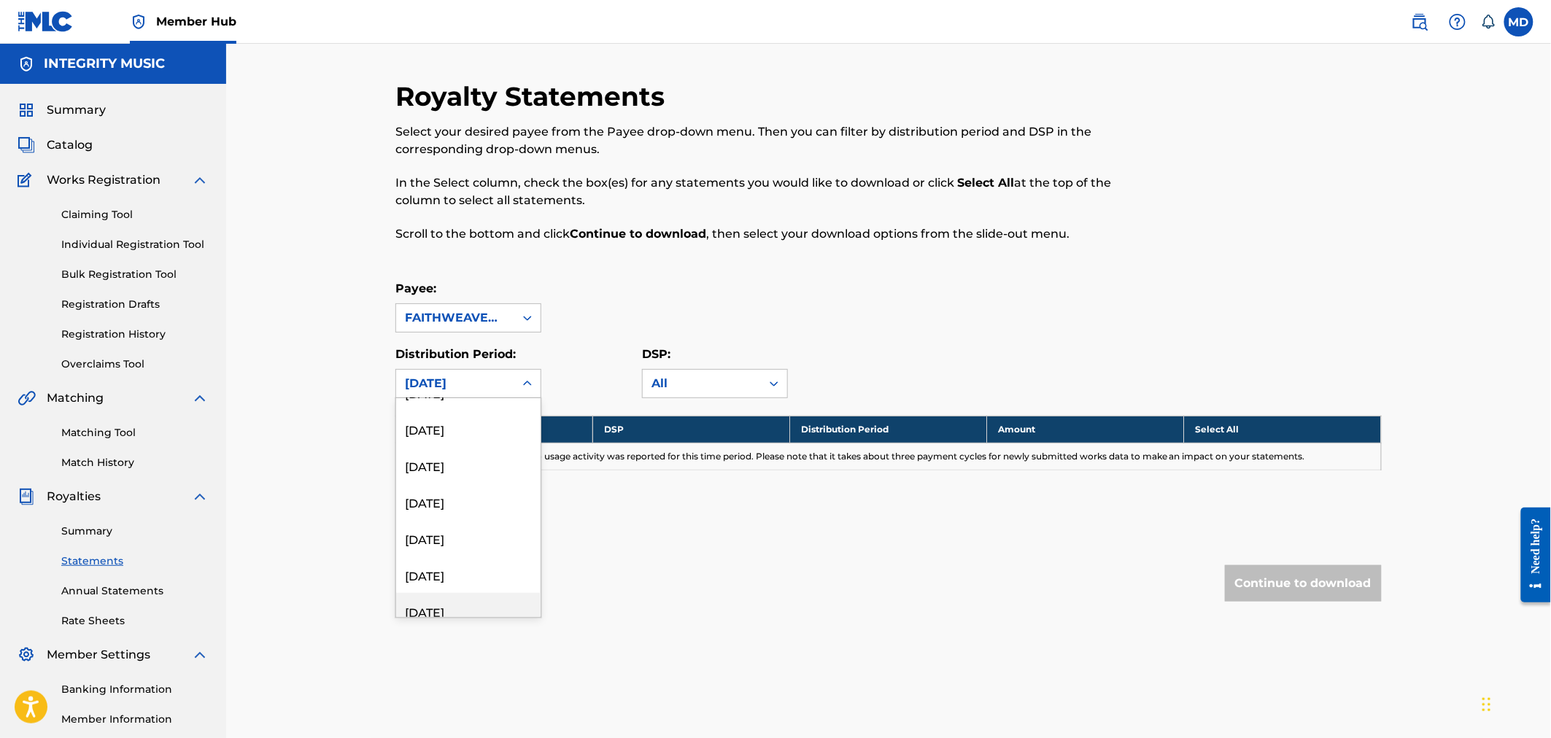
click at [481, 602] on div "September 2023" at bounding box center [468, 611] width 144 height 36
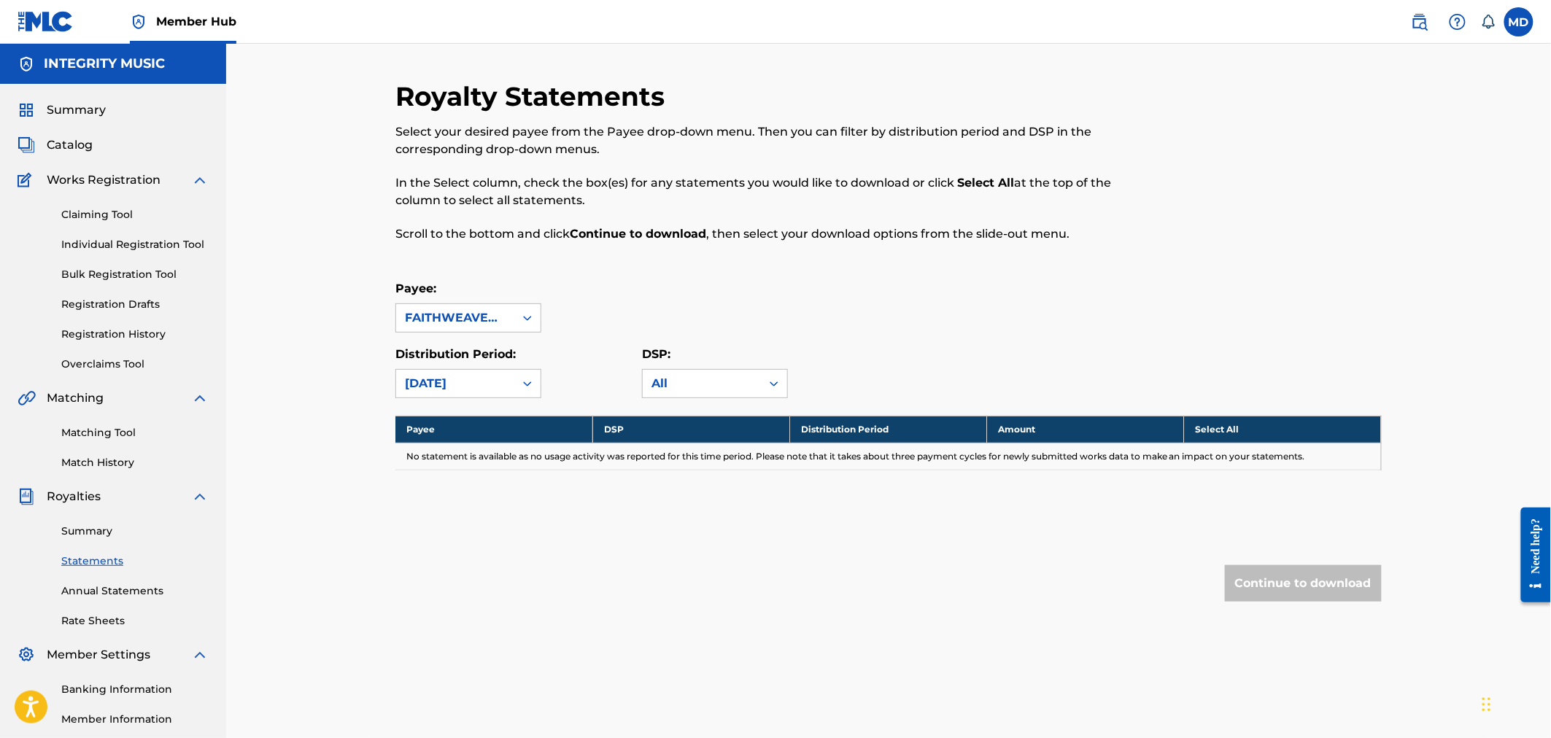
click at [527, 383] on icon at bounding box center [527, 383] width 15 height 15
click at [468, 602] on div "October 2023" at bounding box center [468, 607] width 144 height 36
click at [527, 384] on icon at bounding box center [527, 383] width 9 height 5
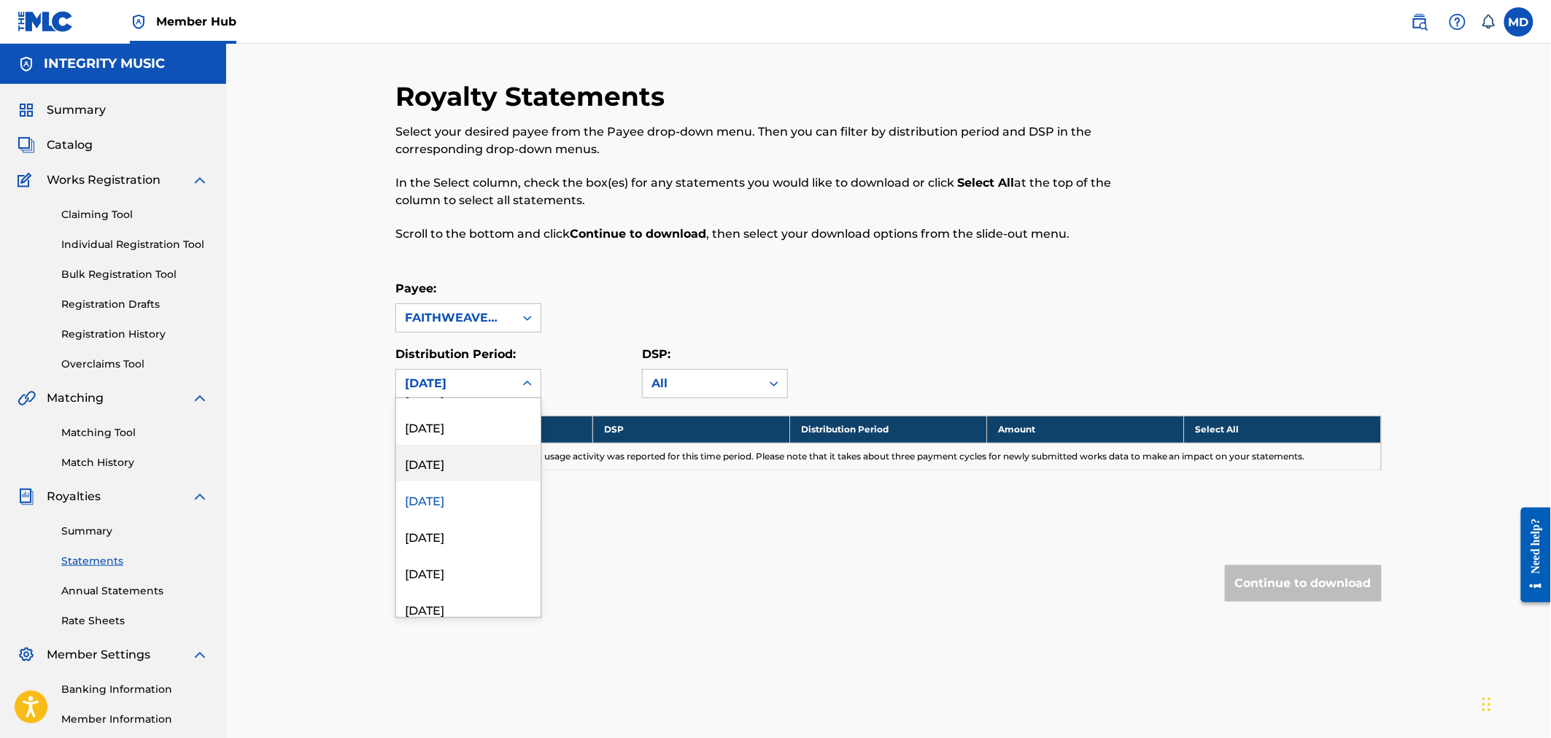
click at [477, 458] on div "November 2023" at bounding box center [468, 463] width 144 height 36
click at [530, 381] on icon at bounding box center [527, 383] width 15 height 15
click at [492, 530] on div "December 2023" at bounding box center [468, 534] width 144 height 36
click at [529, 381] on icon at bounding box center [527, 383] width 15 height 15
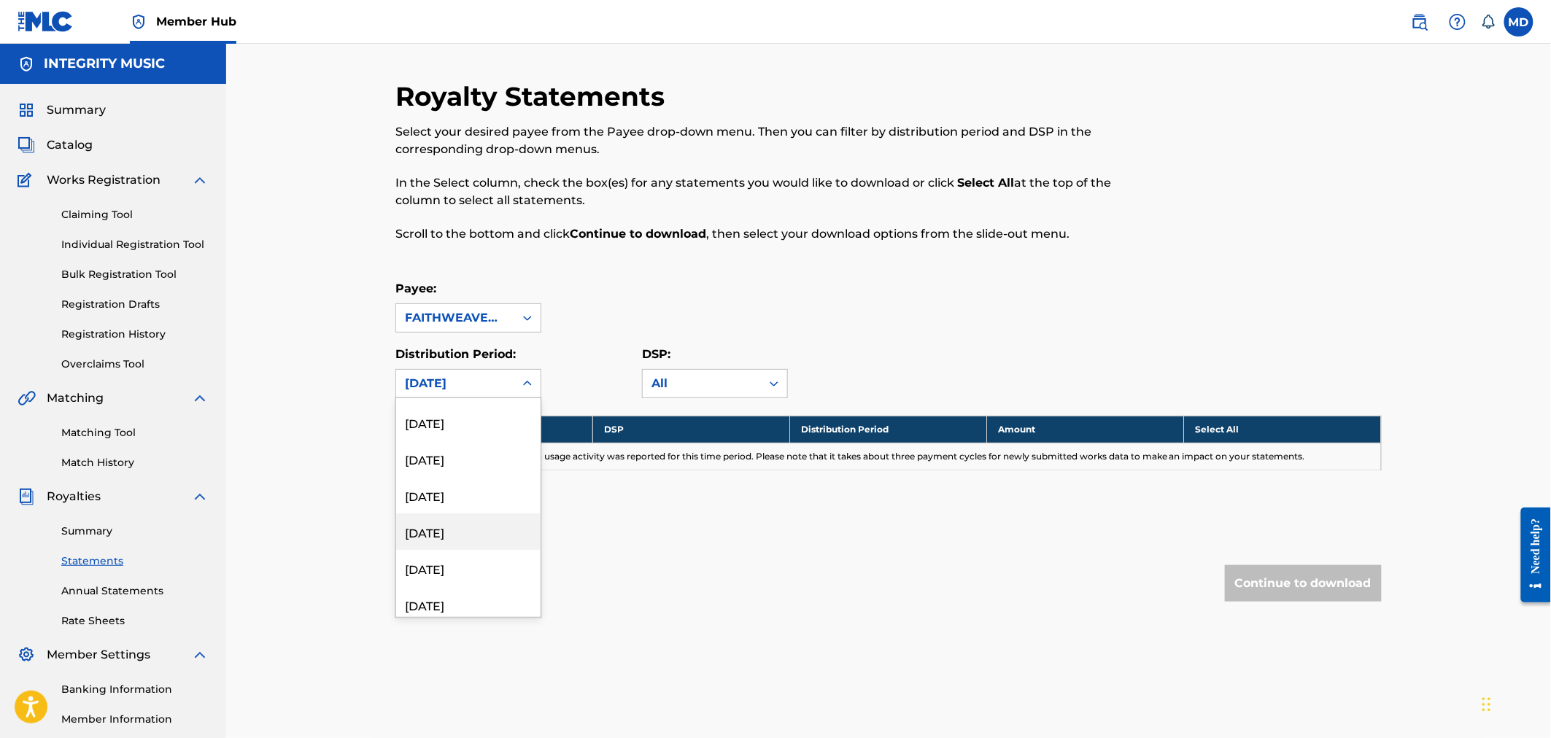
scroll to position [540, 0]
click at [470, 605] on div "January 2024" at bounding box center [468, 605] width 144 height 36
click at [530, 379] on icon at bounding box center [527, 383] width 15 height 15
click at [480, 566] on div "February 2024" at bounding box center [468, 569] width 144 height 36
click at [535, 380] on div at bounding box center [527, 384] width 26 height 26
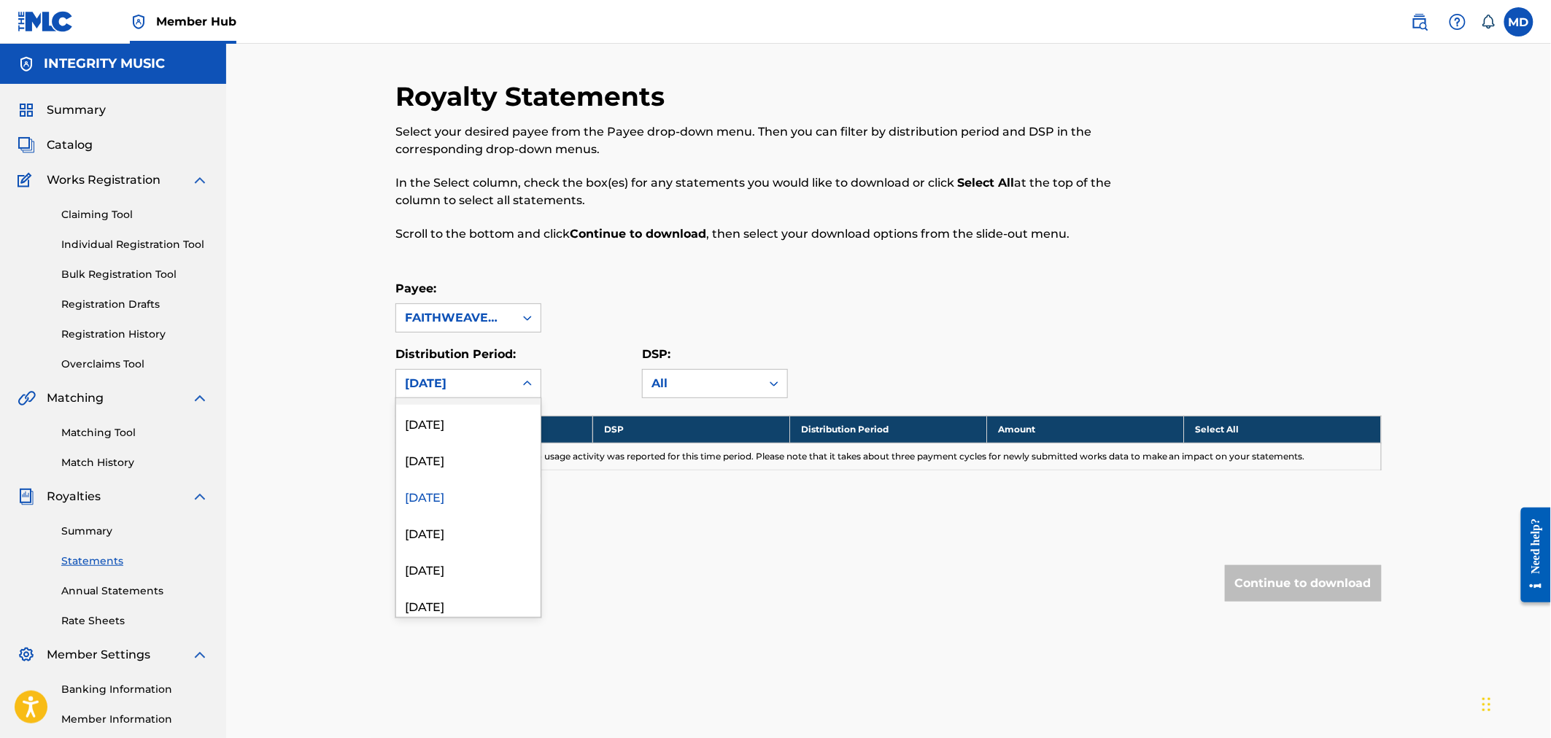
scroll to position [648, 0]
click at [456, 425] on div "March 2024" at bounding box center [468, 425] width 144 height 36
click at [1297, 201] on div at bounding box center [1268, 169] width 227 height 179
click at [528, 384] on icon at bounding box center [527, 383] width 9 height 5
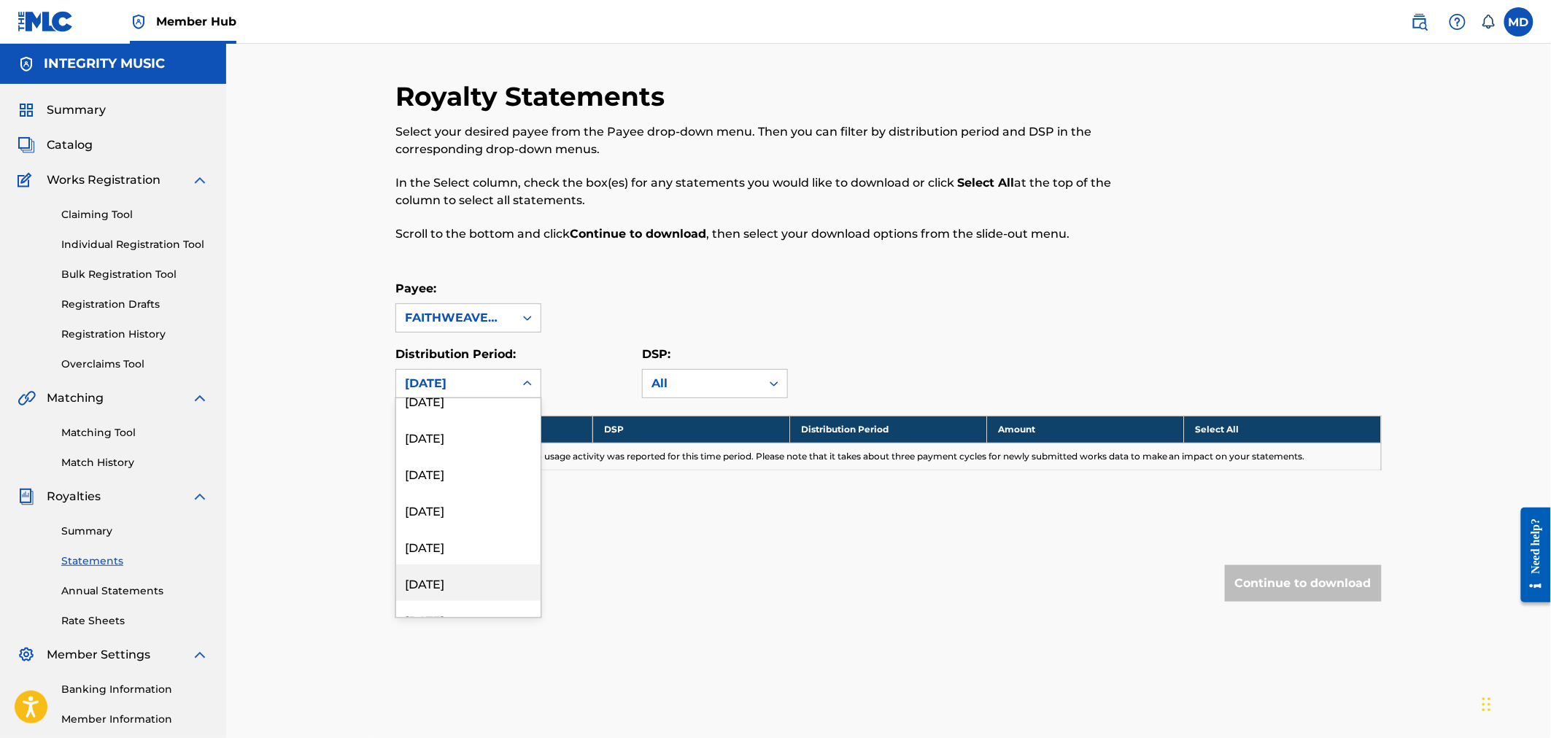
click at [450, 579] on div "April 2024" at bounding box center [468, 583] width 144 height 36
click at [530, 383] on icon at bounding box center [527, 383] width 9 height 5
click at [527, 606] on div "June 2024" at bounding box center [468, 618] width 144 height 36
click at [532, 384] on icon at bounding box center [527, 383] width 15 height 15
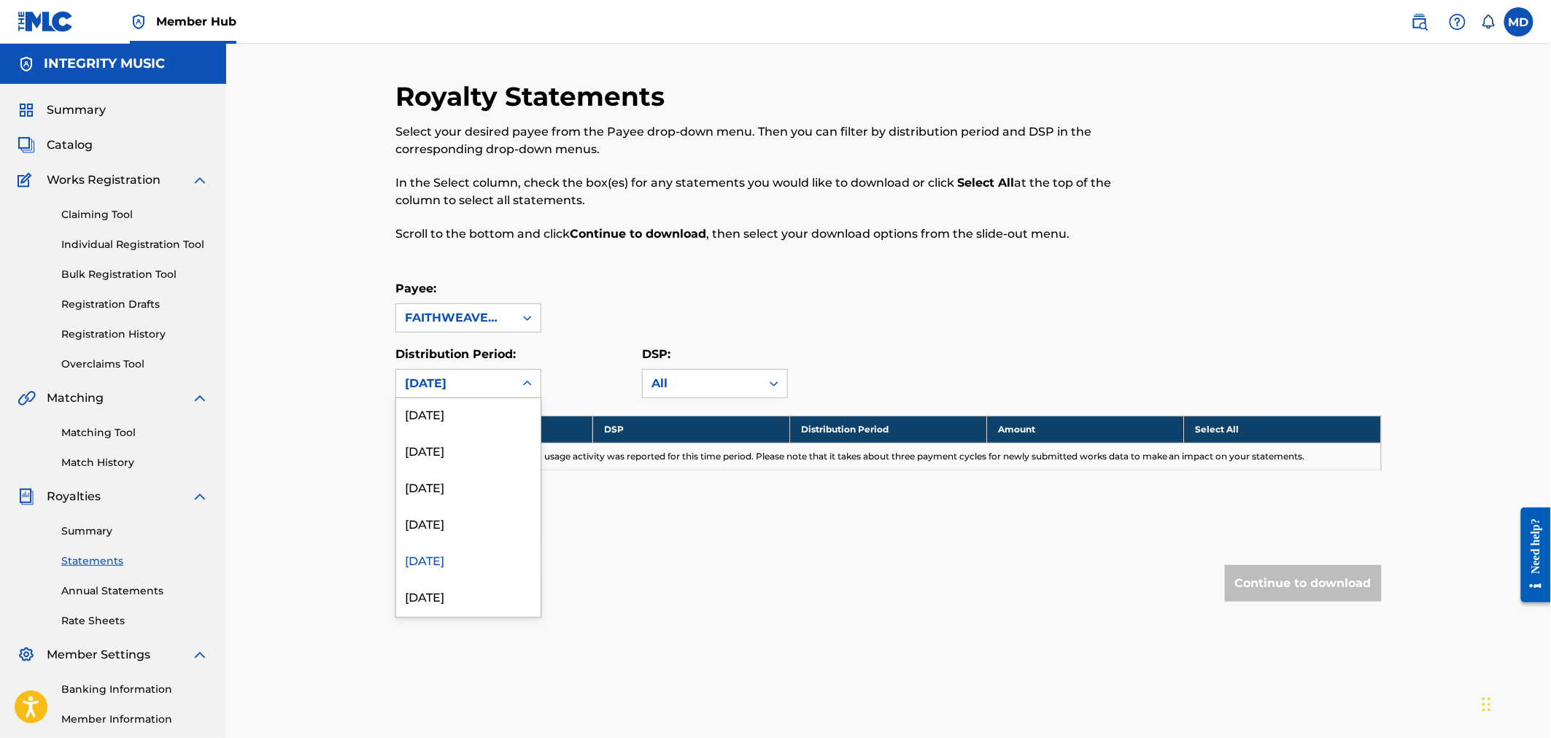
scroll to position [414, 0]
click at [432, 581] on div "May 2024" at bounding box center [468, 585] width 144 height 36
click at [532, 376] on icon at bounding box center [527, 383] width 15 height 15
click at [451, 450] on div "June 2024" at bounding box center [468, 448] width 144 height 36
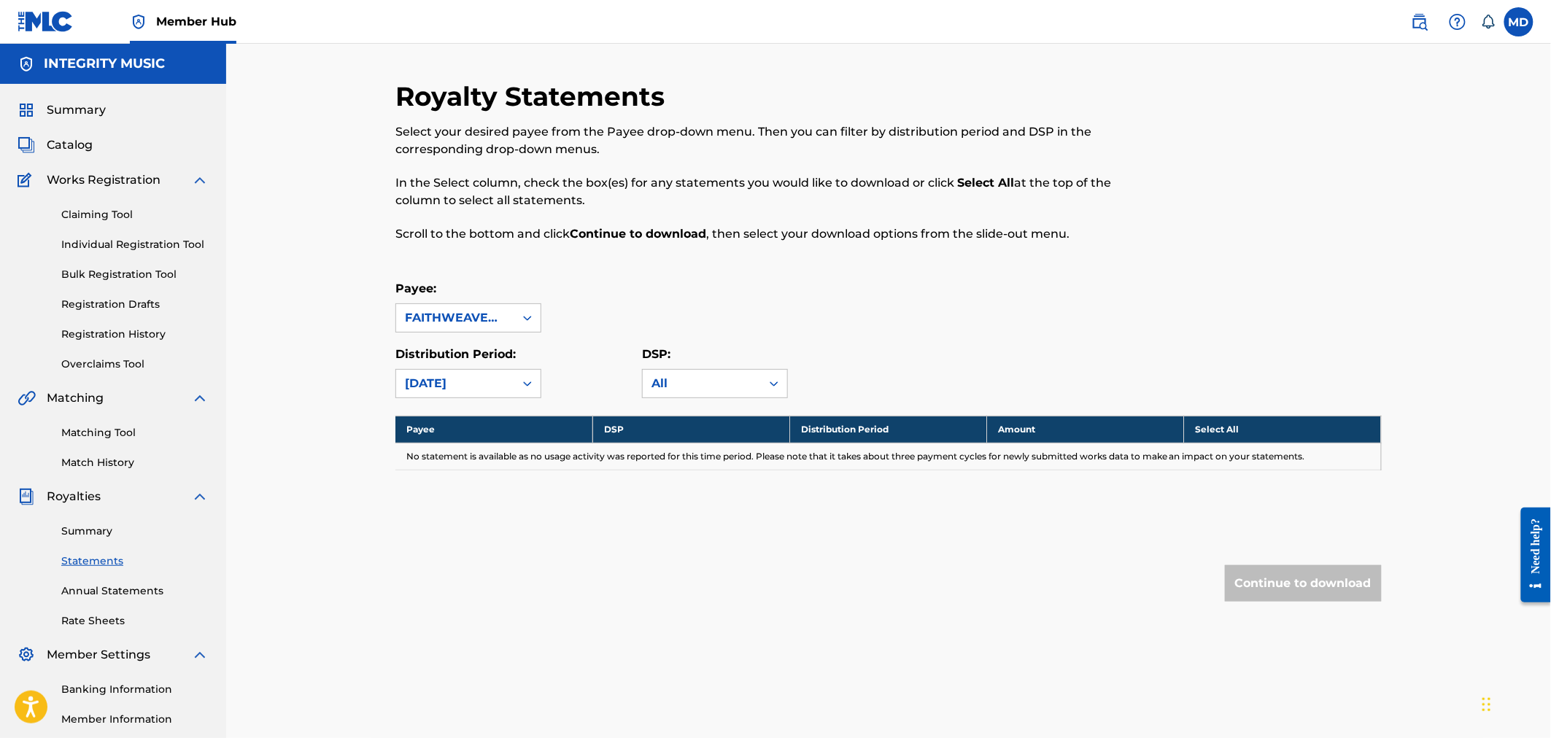
click at [528, 380] on icon at bounding box center [527, 383] width 15 height 15
click at [443, 572] on div "July 2024" at bounding box center [468, 571] width 144 height 36
click at [528, 381] on icon at bounding box center [527, 383] width 15 height 15
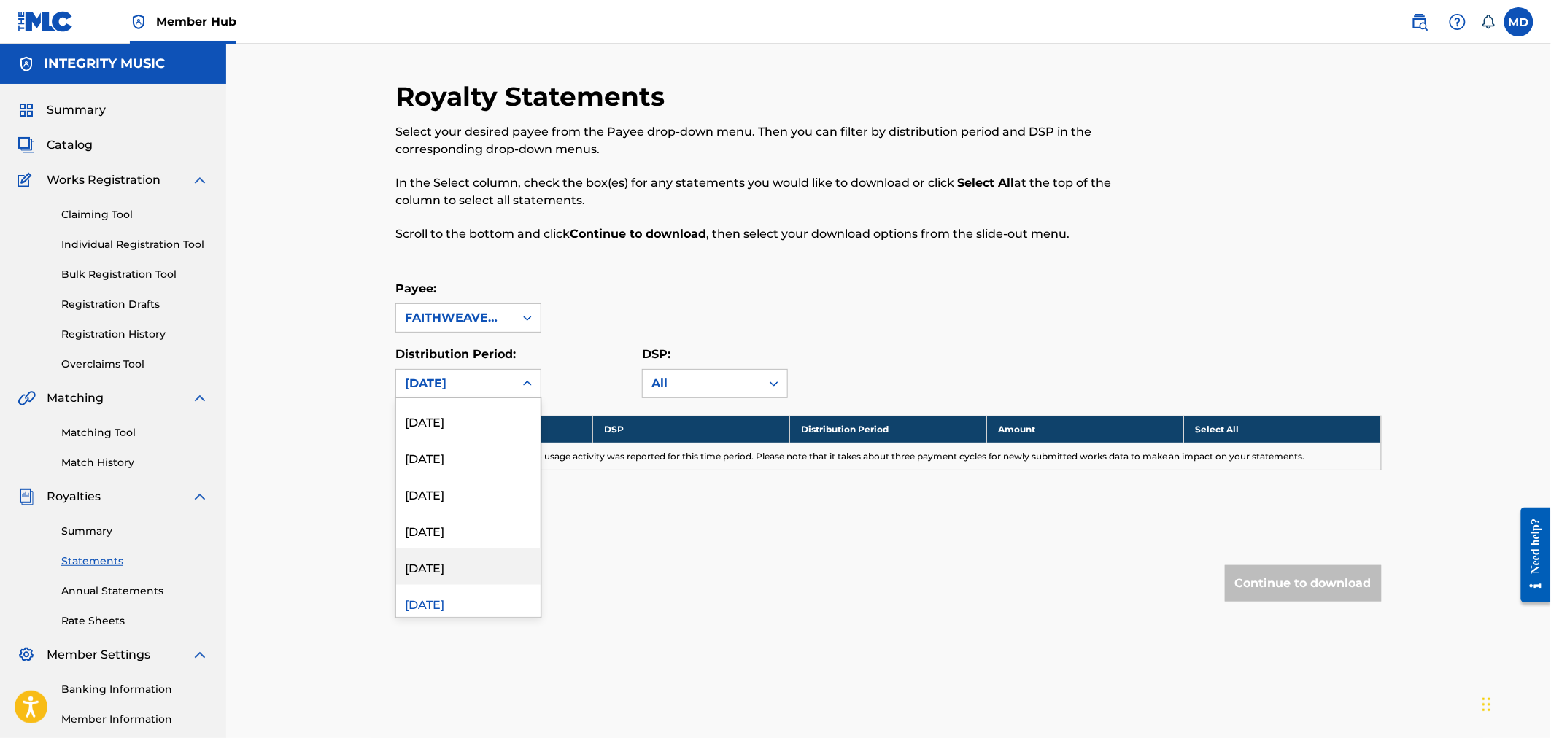
click at [470, 566] on div "August 2024" at bounding box center [468, 567] width 144 height 36
click at [528, 380] on icon at bounding box center [527, 383] width 15 height 15
click at [452, 562] on div "September 2024" at bounding box center [468, 562] width 144 height 36
click at [530, 378] on icon at bounding box center [527, 383] width 15 height 15
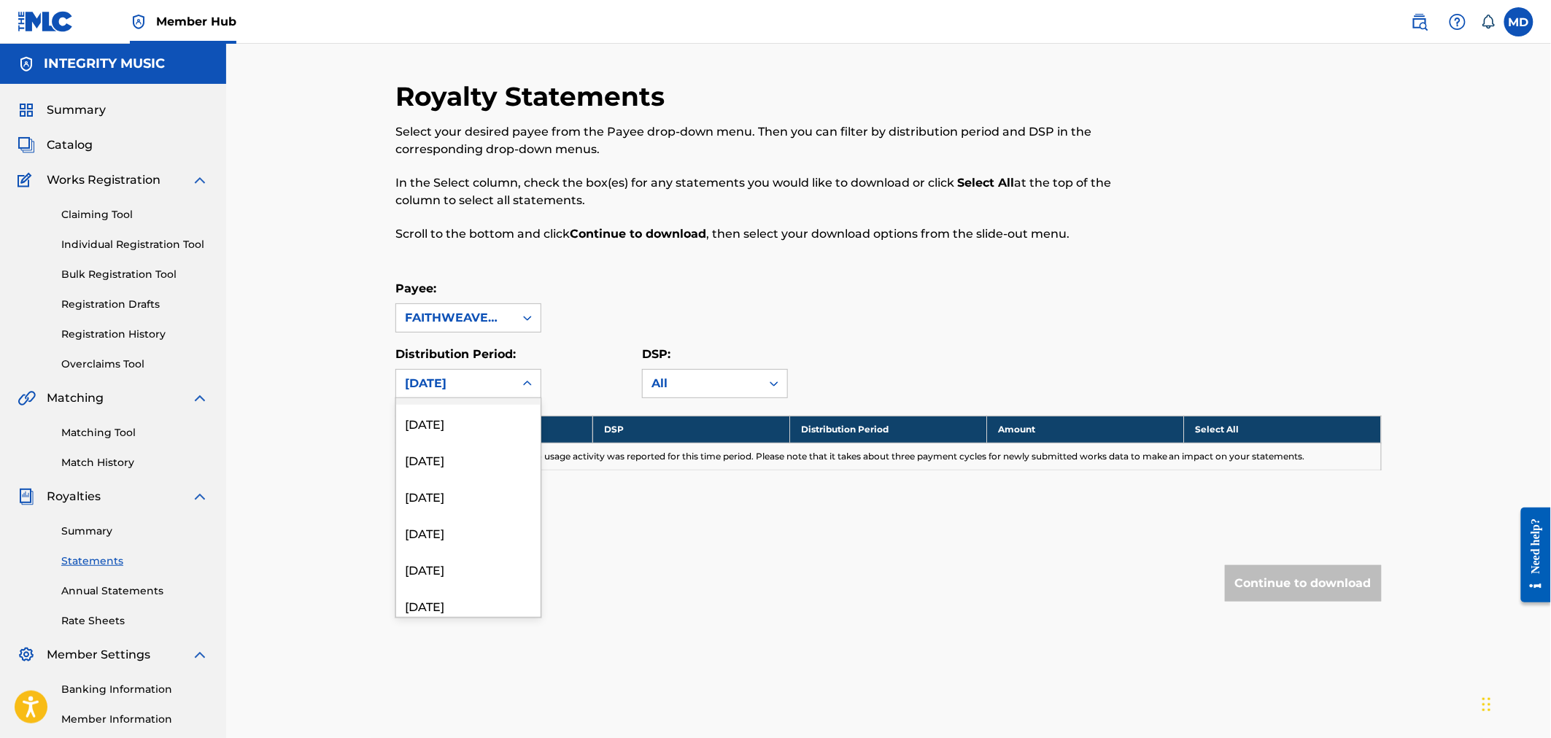
scroll to position [227, 0]
click at [470, 592] on div "October 2024" at bounding box center [468, 591] width 144 height 36
click at [524, 378] on icon at bounding box center [527, 383] width 15 height 15
click at [461, 591] on div "November 2024" at bounding box center [468, 587] width 144 height 36
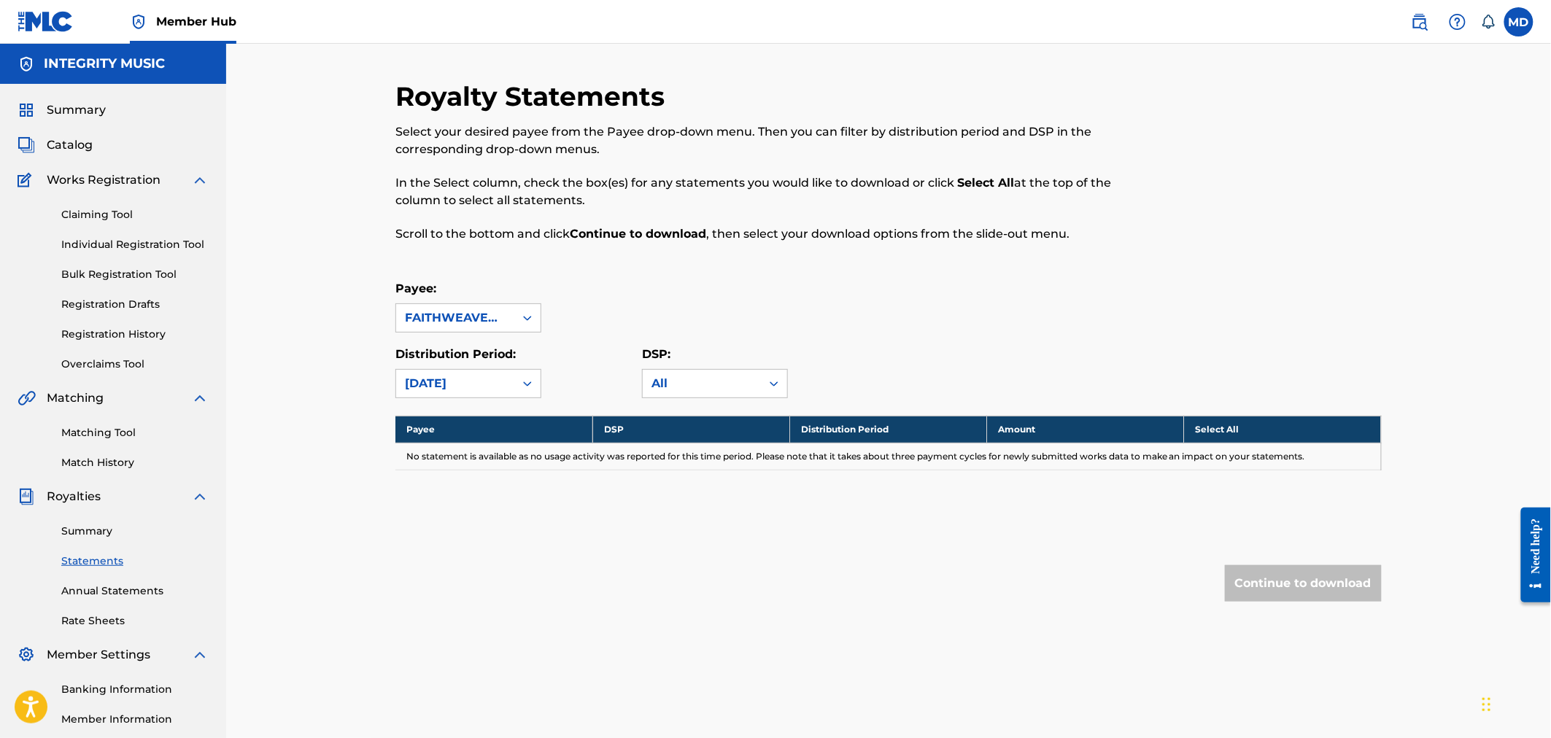
click at [532, 379] on icon at bounding box center [527, 383] width 15 height 15
click at [528, 608] on div "February 2025" at bounding box center [468, 606] width 144 height 36
click at [528, 607] on div "Royalty Statements Select your desired payee from the Payee drop-down menu. The…" at bounding box center [888, 370] width 986 height 580
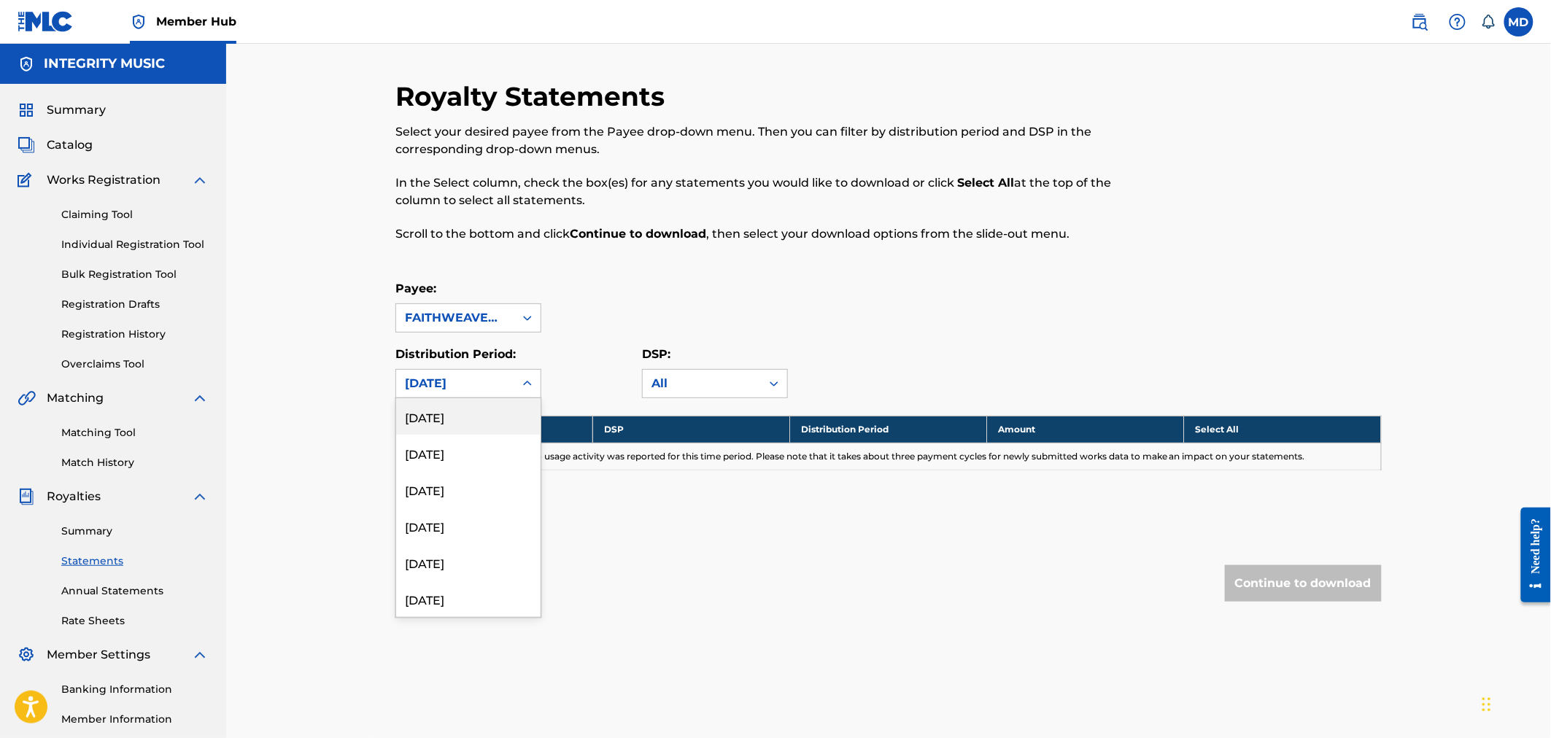
click at [529, 384] on icon at bounding box center [527, 383] width 9 height 5
click at [489, 586] on div "December 2024" at bounding box center [468, 583] width 144 height 36
click at [529, 384] on icon at bounding box center [527, 383] width 9 height 5
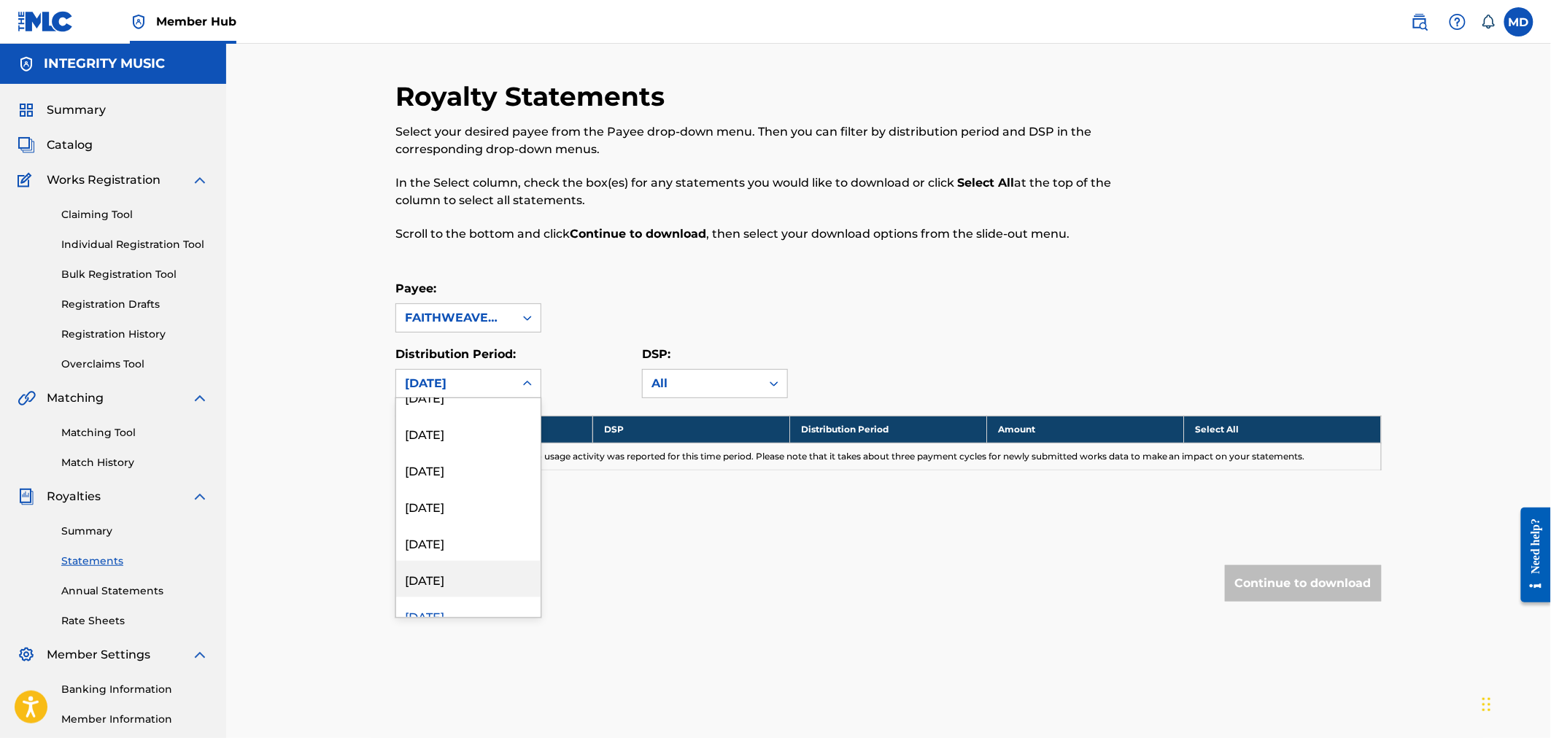
click at [478, 578] on div "January 2025" at bounding box center [468, 579] width 144 height 36
click at [527, 384] on icon at bounding box center [527, 383] width 9 height 5
click at [474, 538] on div "February 2025" at bounding box center [468, 542] width 144 height 36
click at [529, 382] on icon at bounding box center [527, 383] width 15 height 15
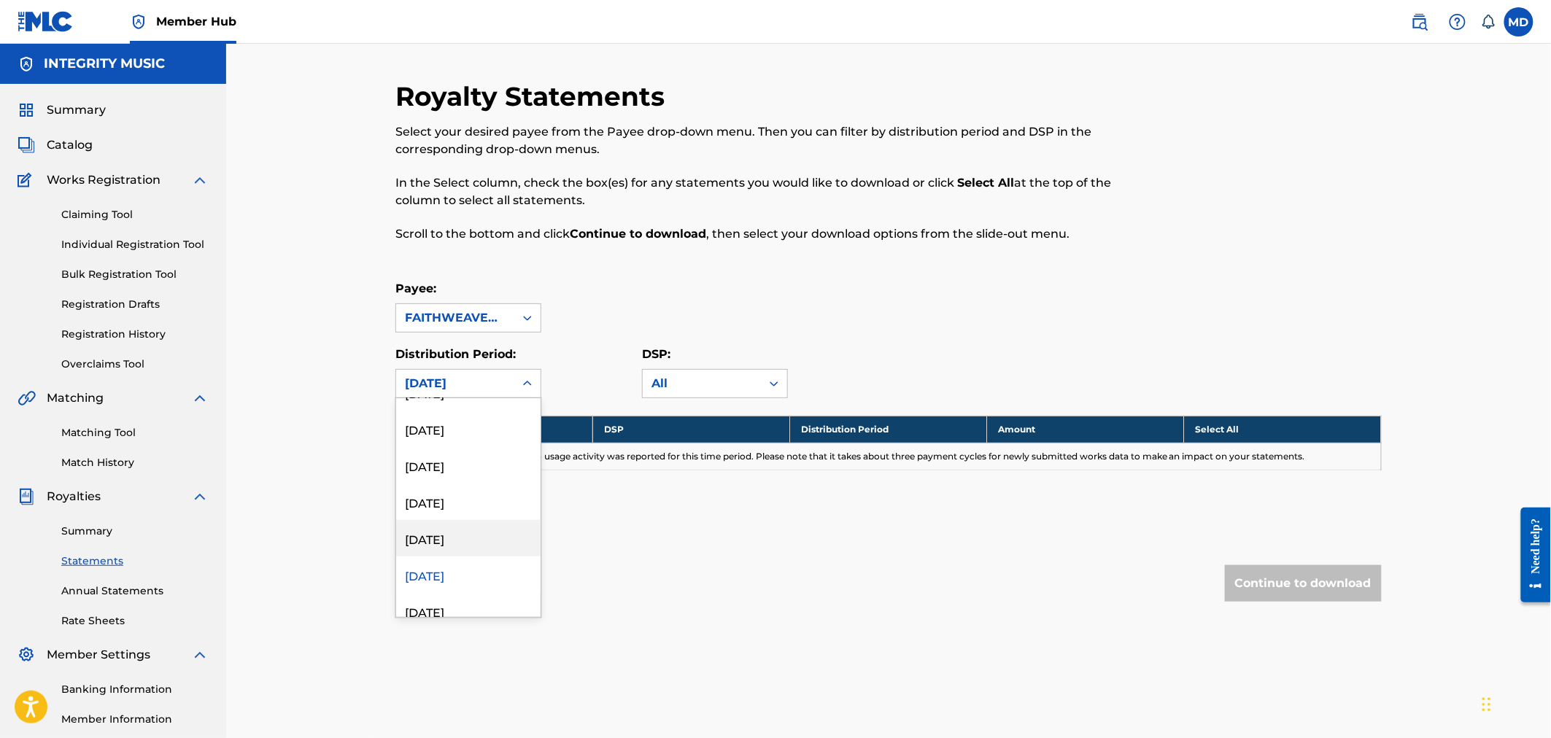
click at [451, 535] on div "March 2025" at bounding box center [468, 538] width 144 height 36
click at [532, 382] on icon at bounding box center [527, 383] width 15 height 15
click at [446, 502] on div "April 2025" at bounding box center [468, 502] width 144 height 36
click at [526, 382] on icon at bounding box center [527, 383] width 15 height 15
click at [446, 560] on div "May 2025" at bounding box center [468, 562] width 144 height 36
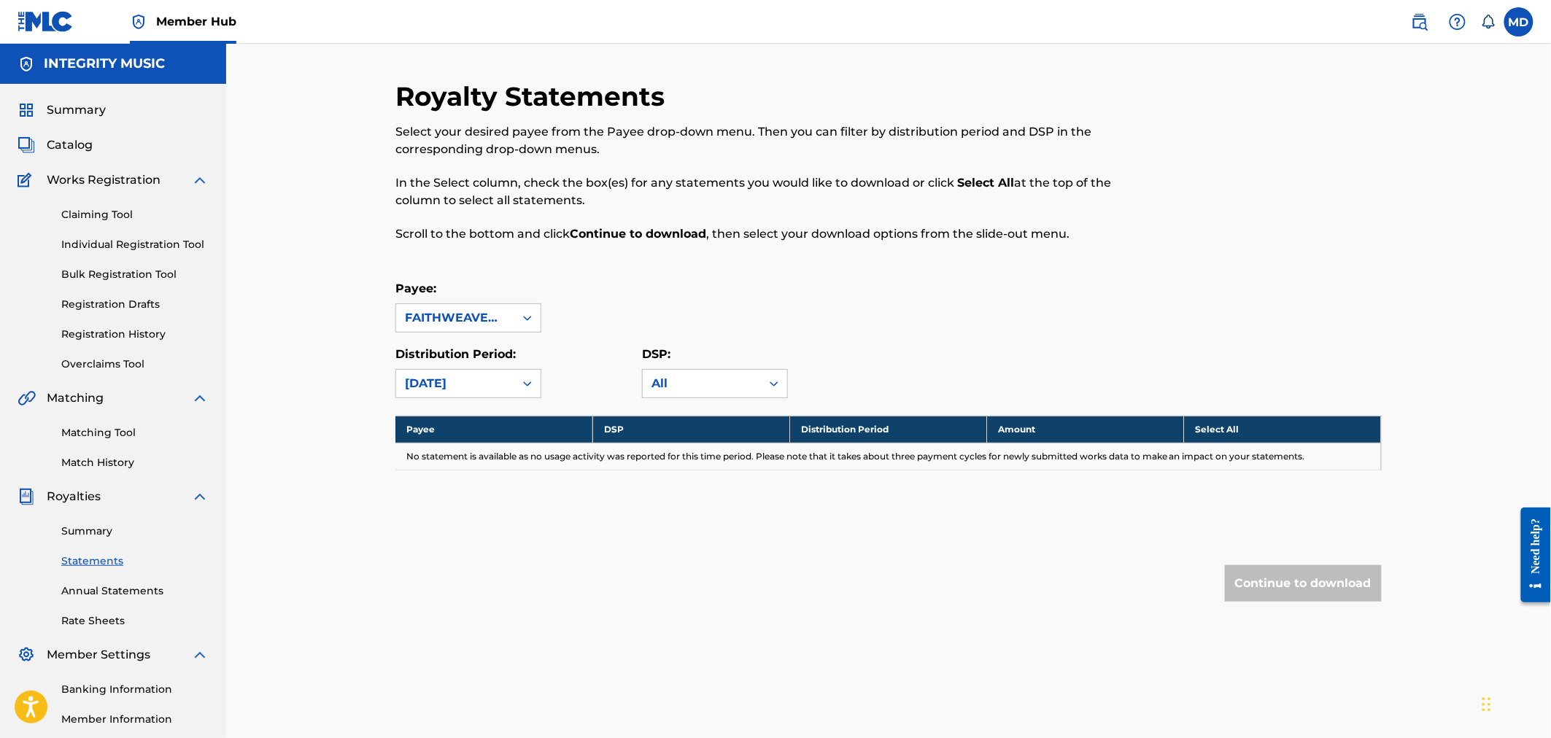
click at [527, 380] on icon at bounding box center [527, 383] width 15 height 15
click at [456, 527] on div "June 2025" at bounding box center [468, 526] width 144 height 36
click at [527, 381] on icon at bounding box center [527, 383] width 15 height 15
click at [450, 494] on div "July 2025" at bounding box center [468, 489] width 144 height 36
click at [532, 383] on icon at bounding box center [527, 383] width 15 height 15
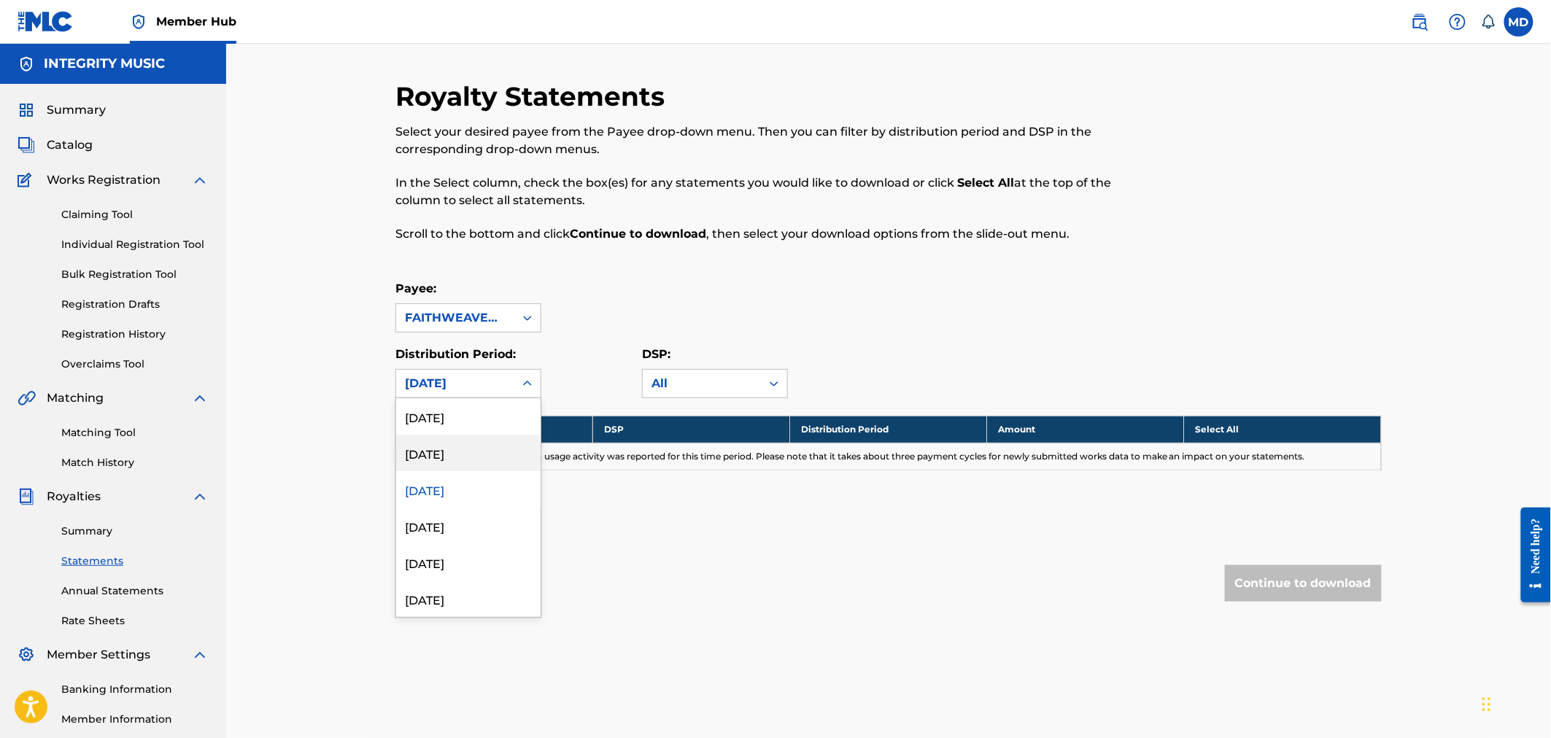
click at [463, 448] on div "August 2025" at bounding box center [468, 453] width 144 height 36
click at [532, 383] on icon at bounding box center [527, 383] width 15 height 15
click at [475, 417] on div "September 2025" at bounding box center [468, 416] width 144 height 36
click at [123, 588] on link "Annual Statements" at bounding box center [134, 591] width 147 height 15
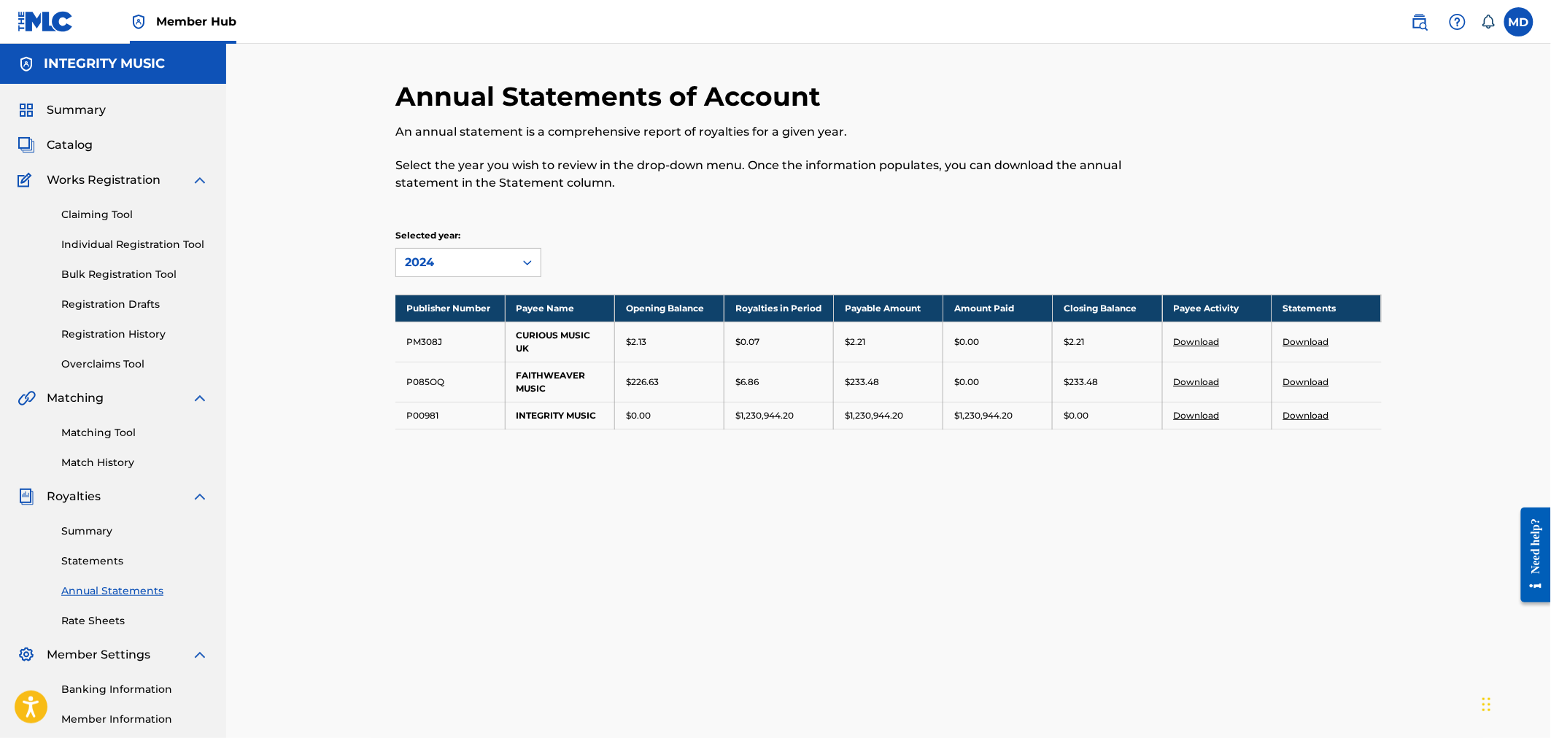
click at [1199, 381] on link "Download" at bounding box center [1197, 381] width 46 height 11
click at [1131, 530] on div "Annual Statements of Account An annual statement is a comprehensive report of r…" at bounding box center [888, 442] width 1021 height 724
click at [1316, 380] on link "Download" at bounding box center [1306, 381] width 46 height 11
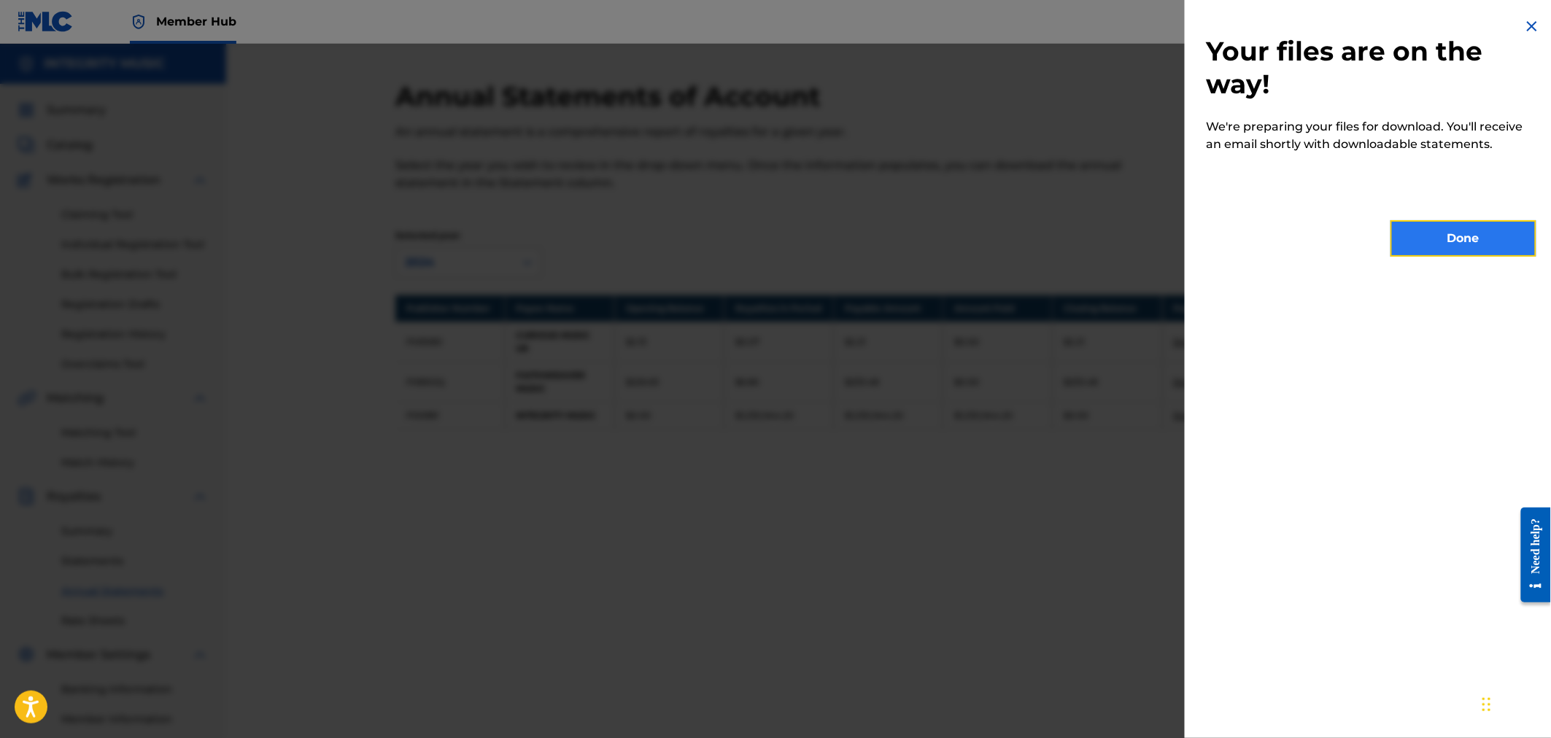
click at [1476, 241] on button "Done" at bounding box center [1463, 238] width 146 height 36
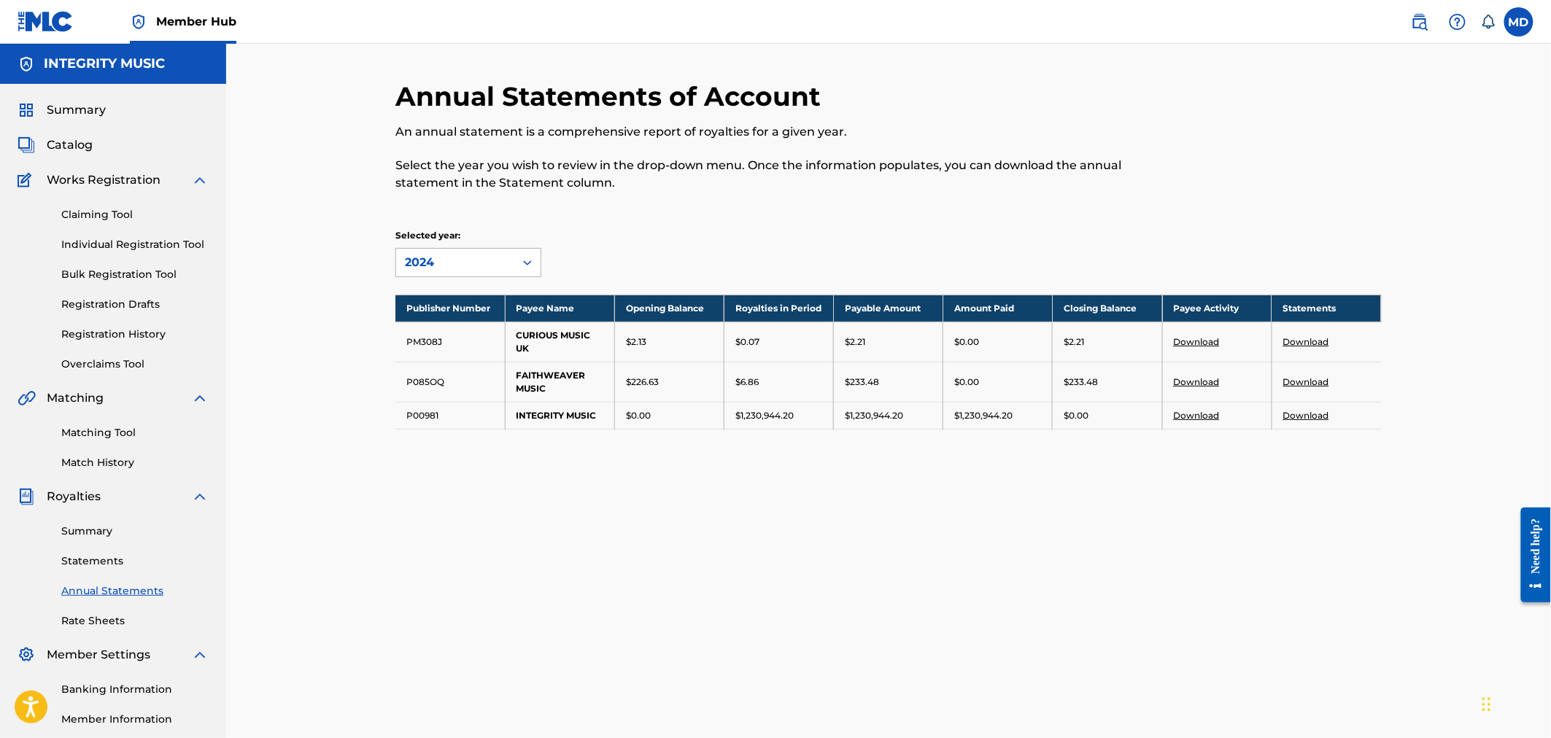
click at [533, 265] on icon at bounding box center [527, 262] width 15 height 15
click at [428, 403] on div "2021" at bounding box center [468, 405] width 144 height 36
click at [522, 263] on icon at bounding box center [527, 262] width 15 height 15
drag, startPoint x: 837, startPoint y: 239, endPoint x: 856, endPoint y: 246, distance: 20.1
click at [840, 239] on div "Selected year: option 2021, selected. 4 results available. Use Up and Down to c…" at bounding box center [888, 253] width 986 height 48
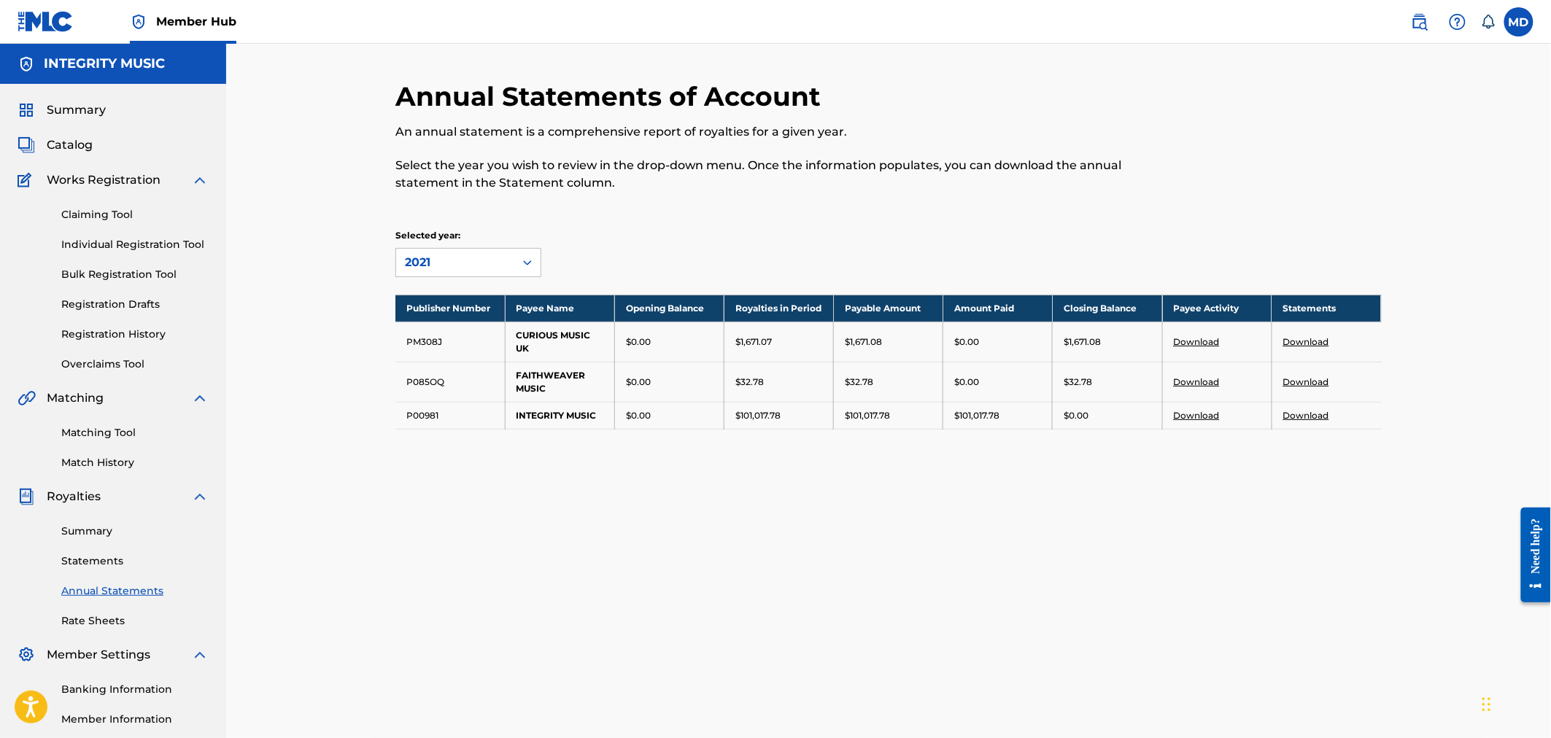
click at [1314, 379] on link "Download" at bounding box center [1306, 381] width 46 height 11
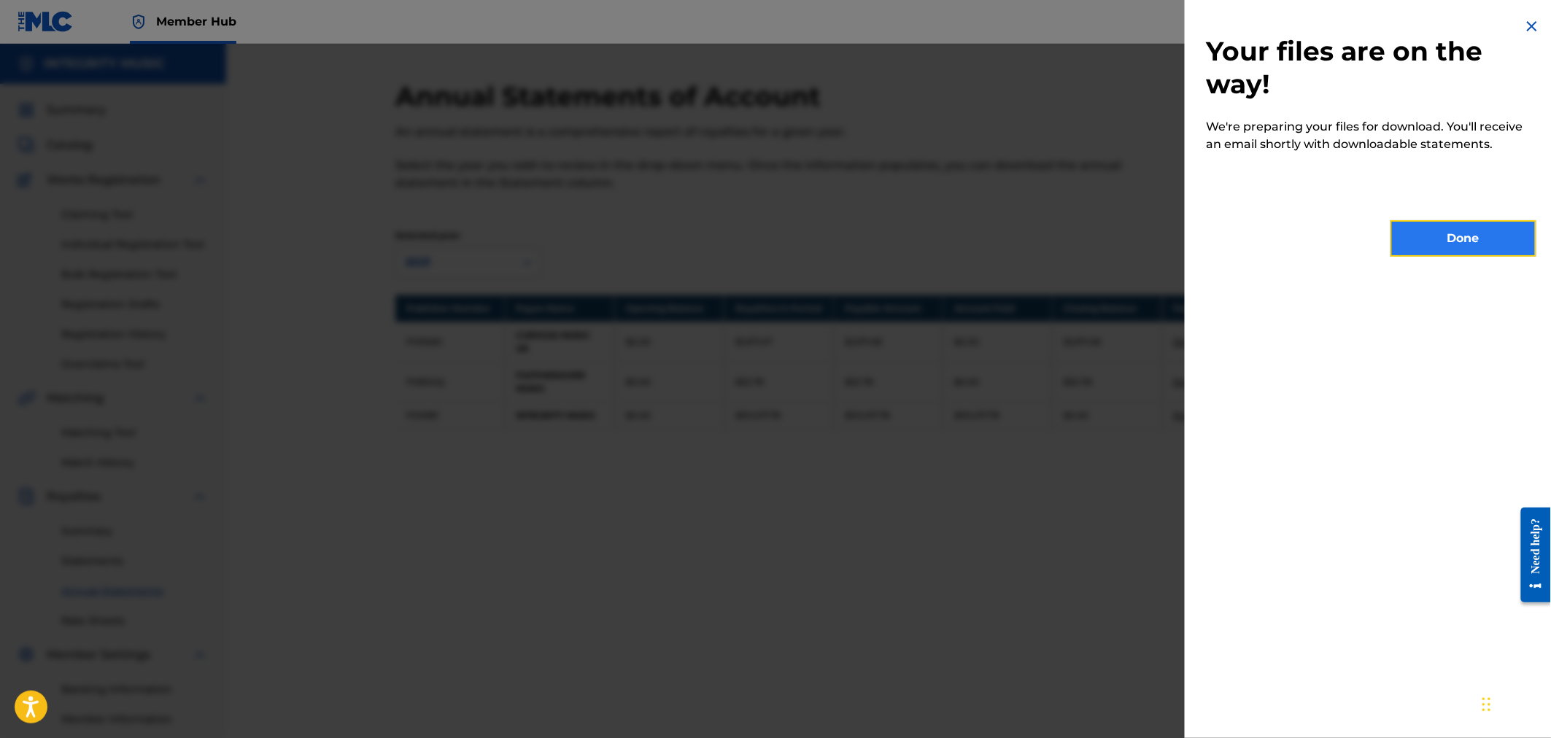
click at [1467, 233] on button "Done" at bounding box center [1463, 238] width 146 height 36
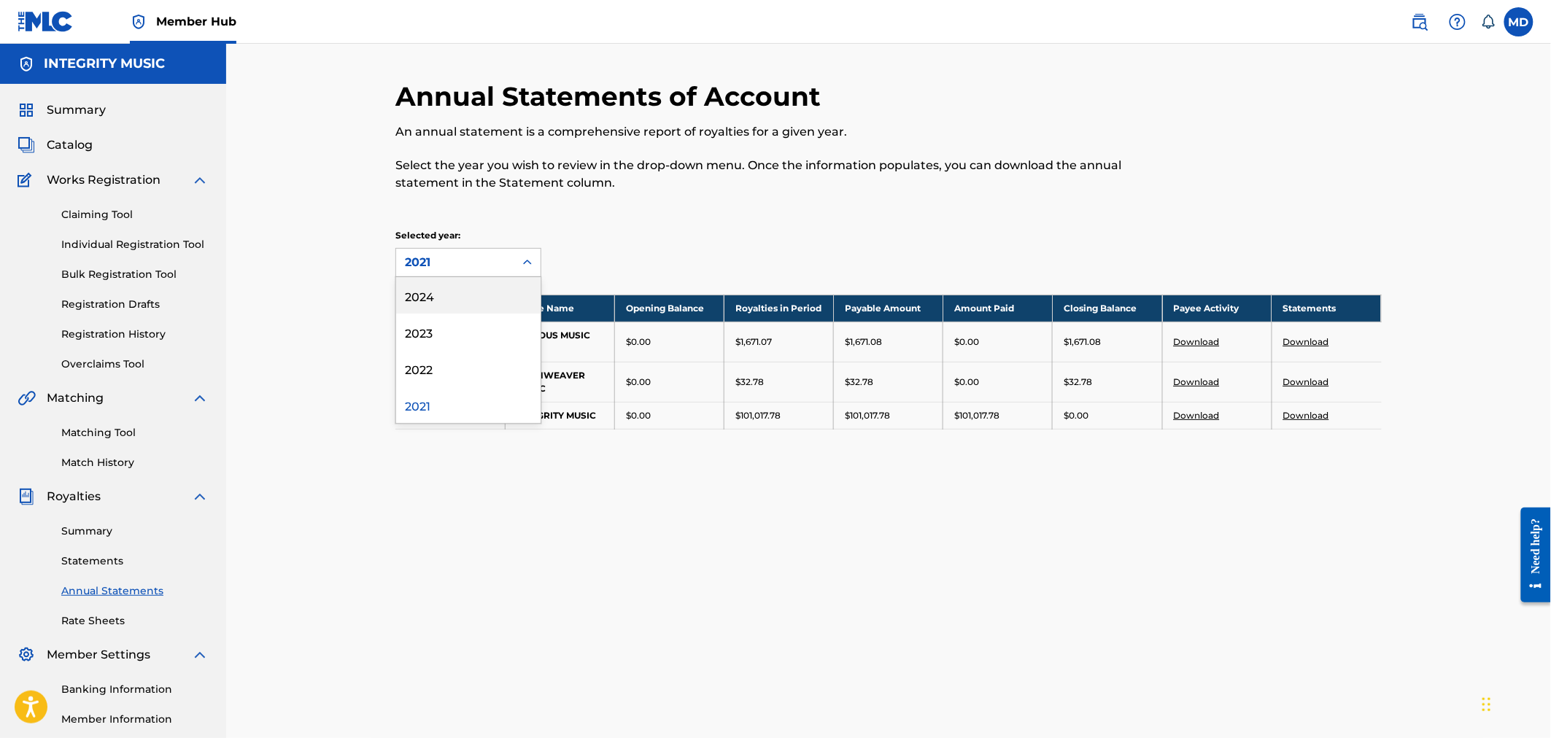
click at [534, 261] on icon at bounding box center [527, 262] width 15 height 15
click at [433, 373] on div "2022" at bounding box center [468, 368] width 144 height 36
click at [1309, 379] on link "Download" at bounding box center [1306, 381] width 46 height 11
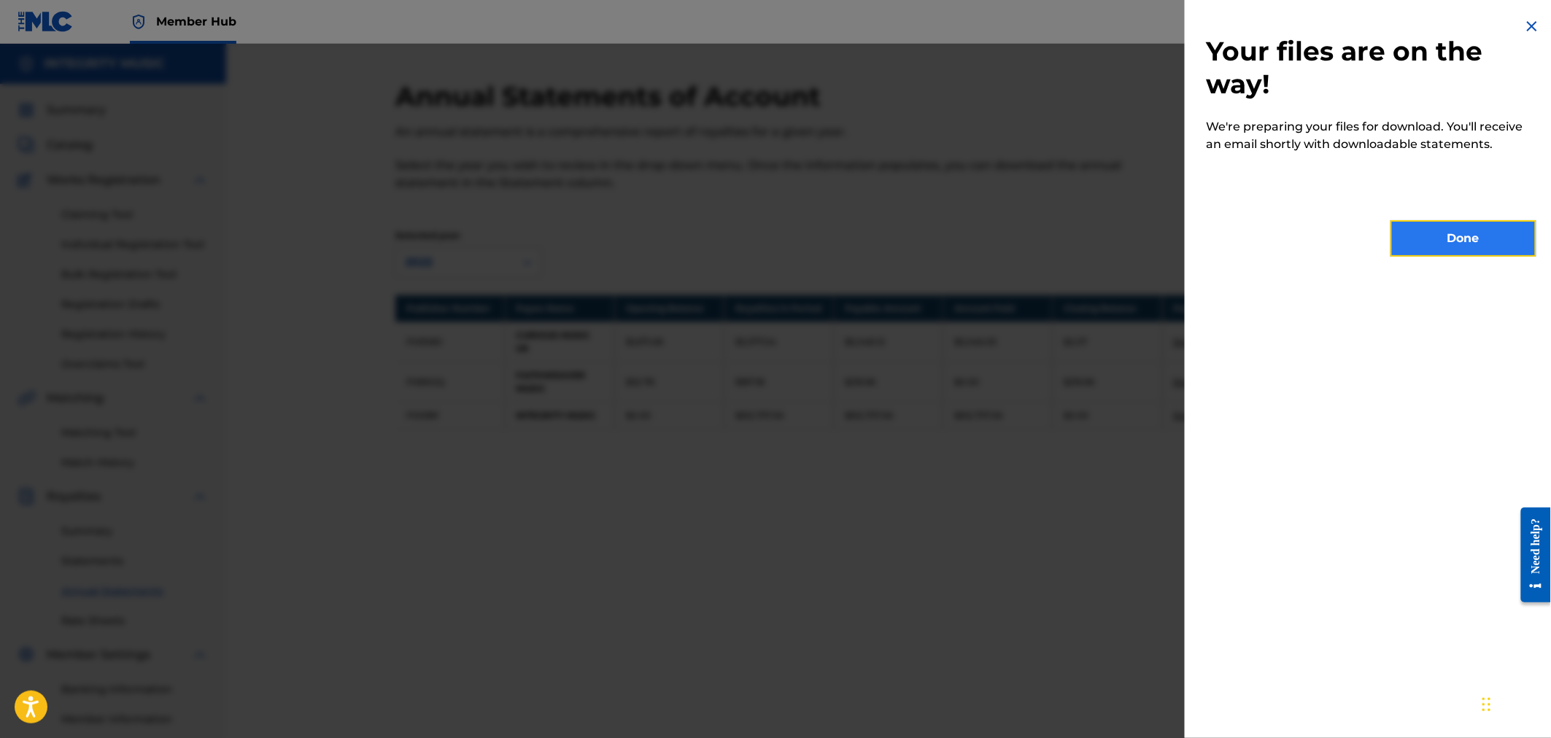
click at [1463, 235] on button "Done" at bounding box center [1463, 238] width 146 height 36
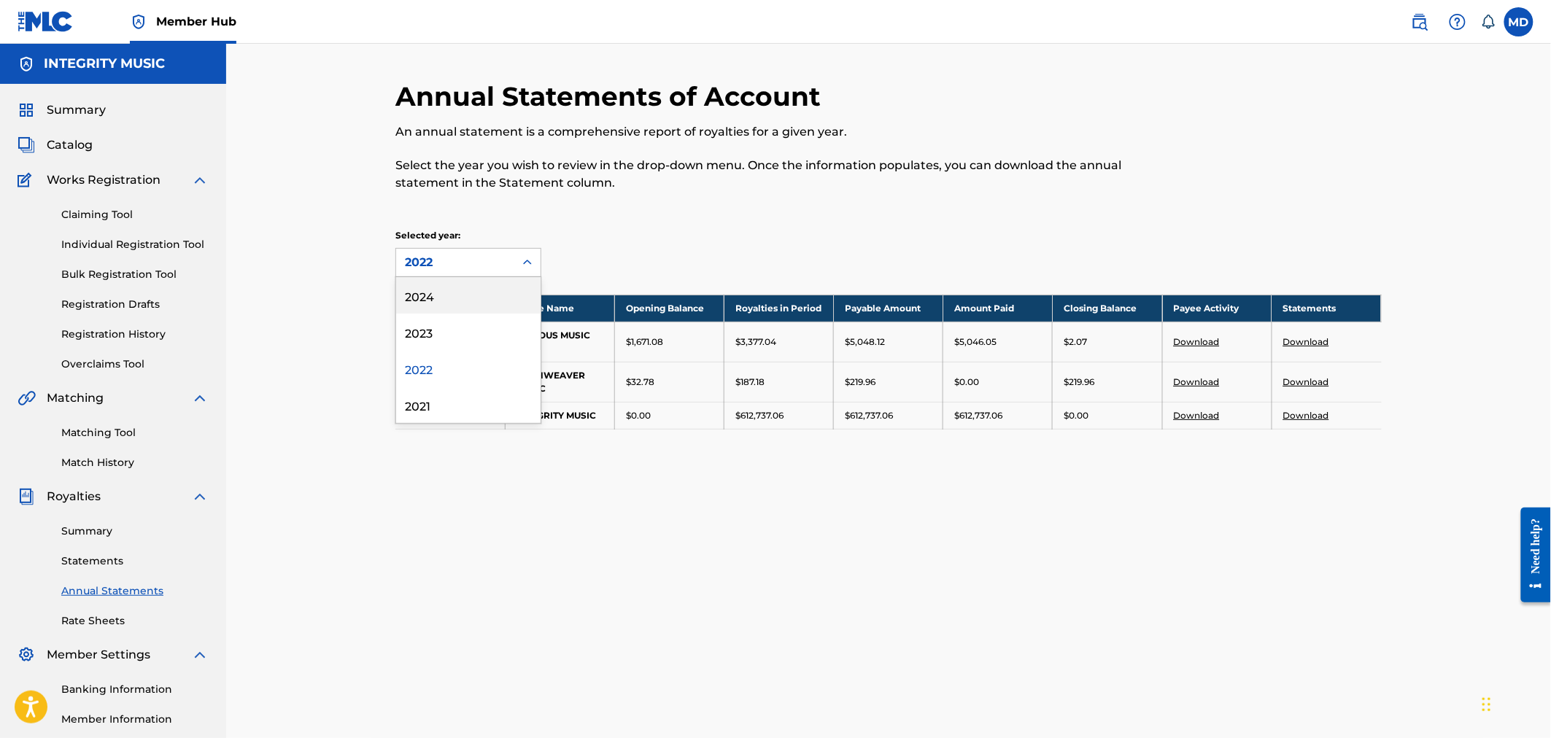
click at [532, 255] on icon at bounding box center [527, 262] width 15 height 15
click at [422, 329] on div "2023" at bounding box center [468, 332] width 144 height 36
click at [1302, 377] on link "Download" at bounding box center [1306, 381] width 46 height 11
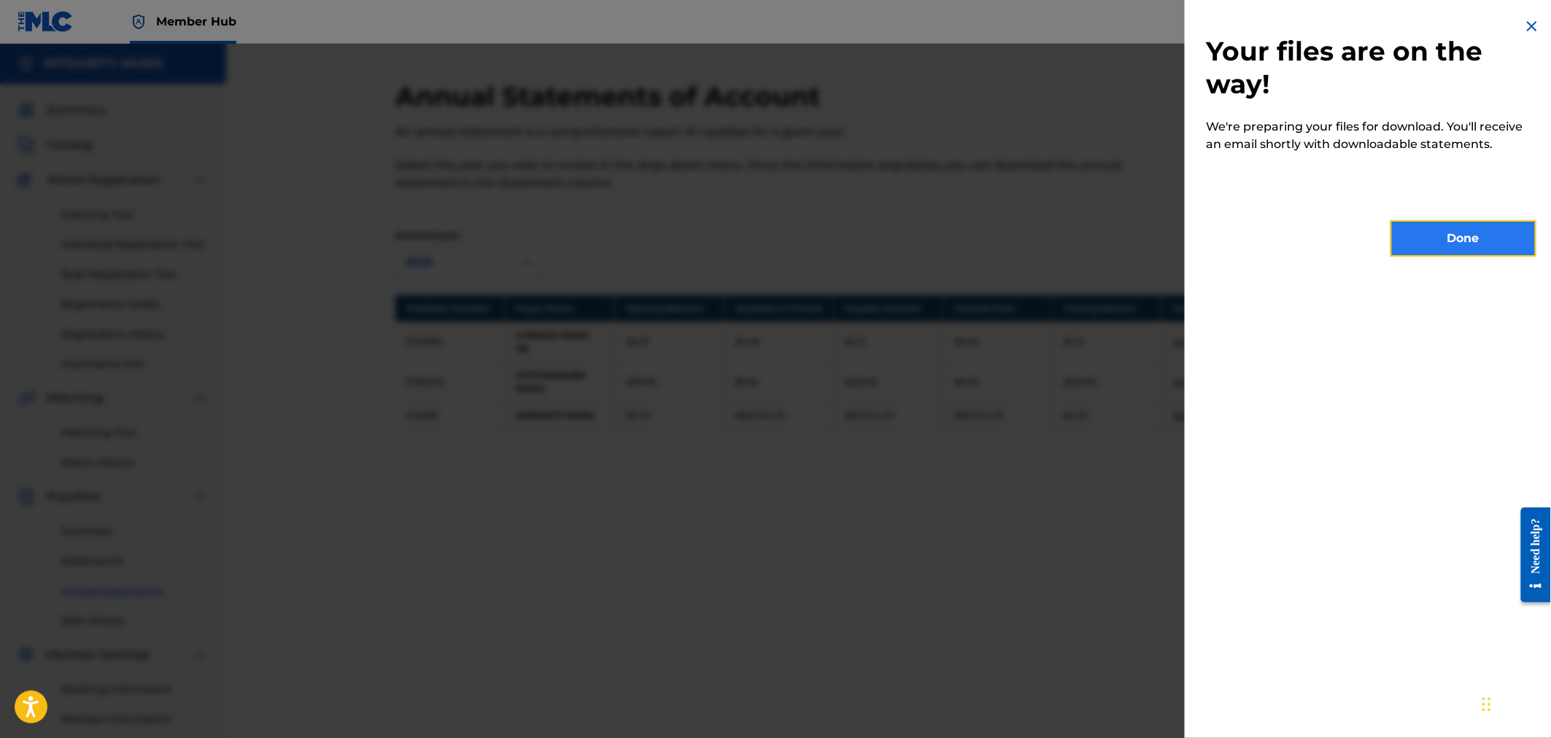
click at [1462, 234] on button "Done" at bounding box center [1463, 238] width 146 height 36
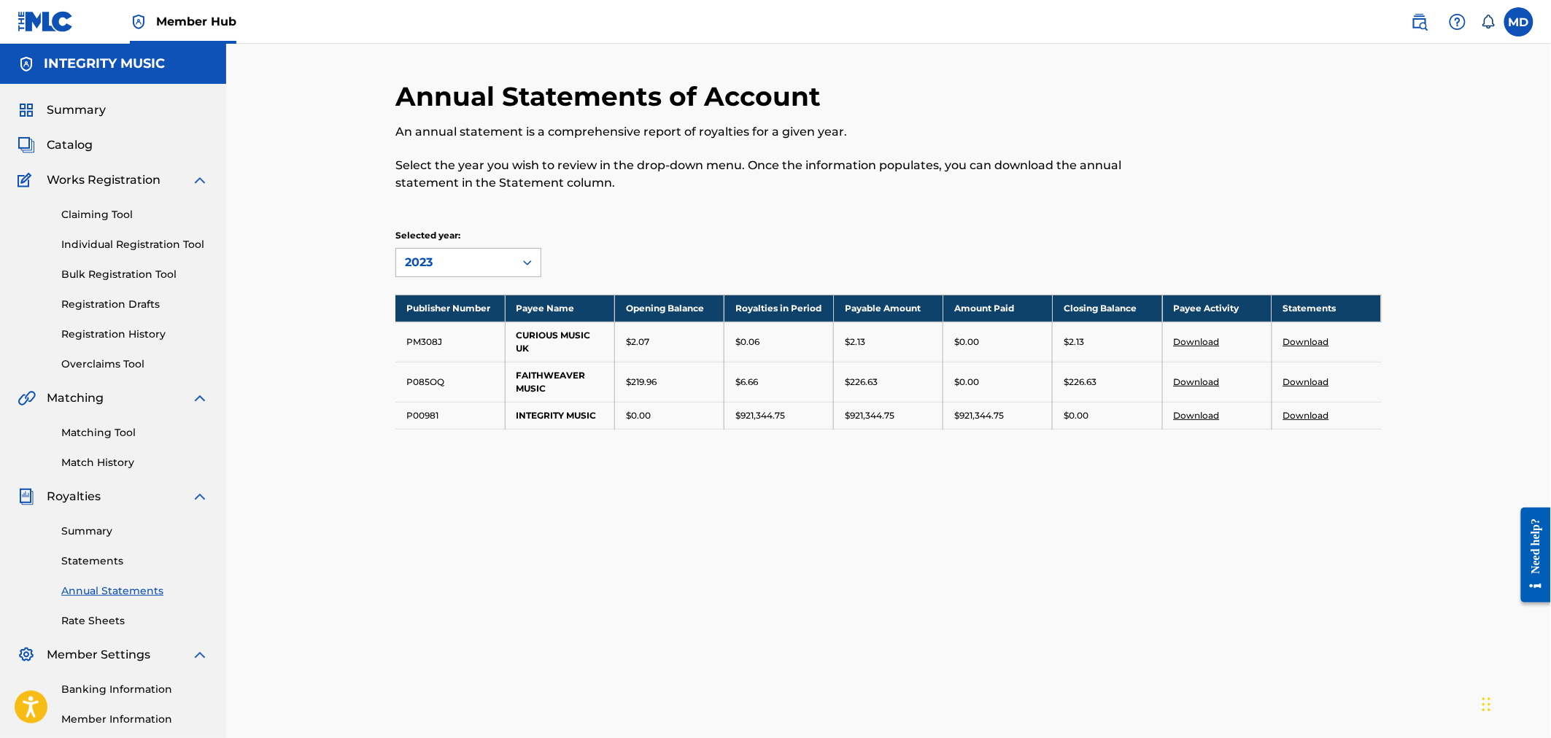
click at [529, 263] on icon at bounding box center [527, 262] width 9 height 5
click at [426, 298] on div "2024" at bounding box center [468, 295] width 144 height 36
click at [1311, 379] on link "Download" at bounding box center [1306, 381] width 46 height 11
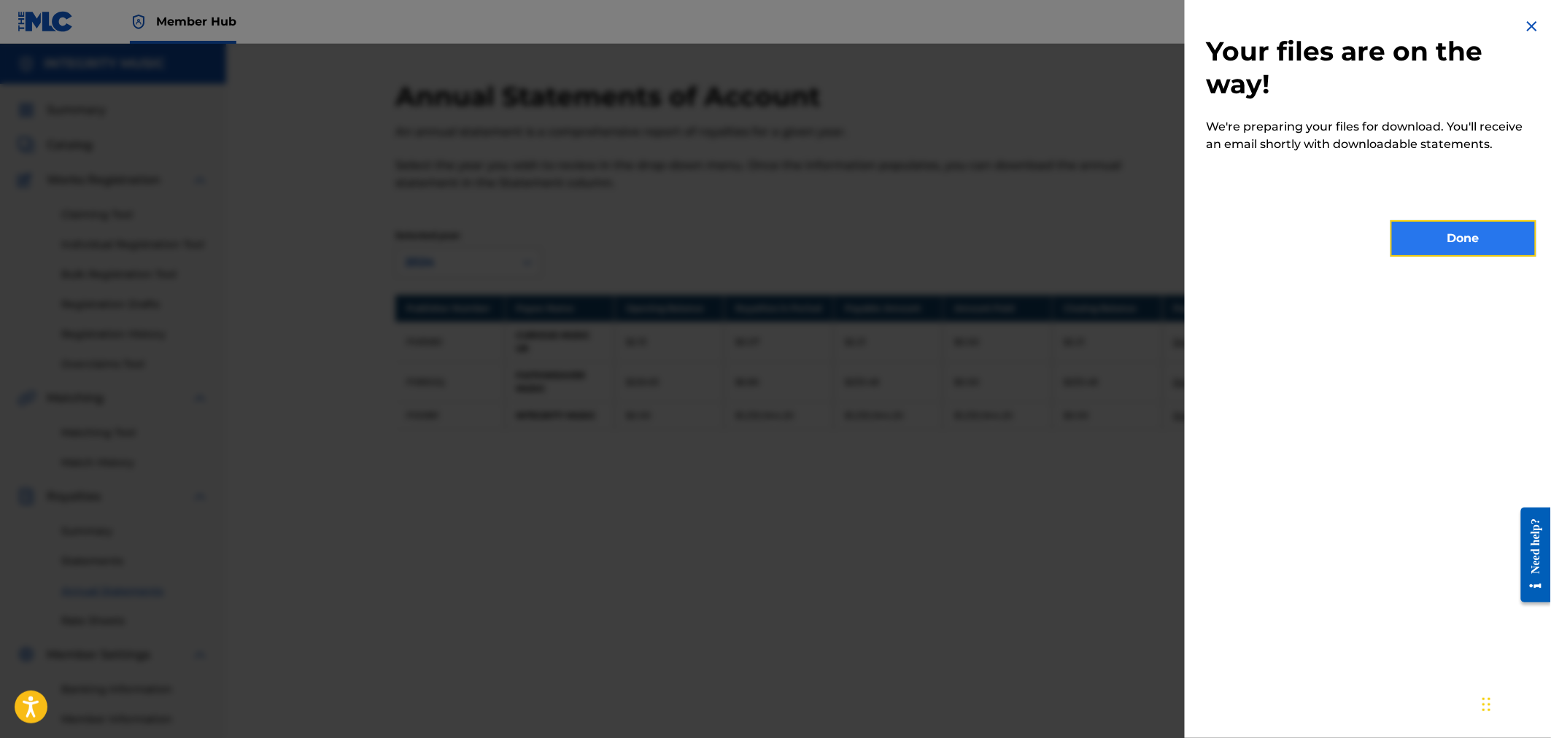
click at [1462, 236] on button "Done" at bounding box center [1463, 238] width 146 height 36
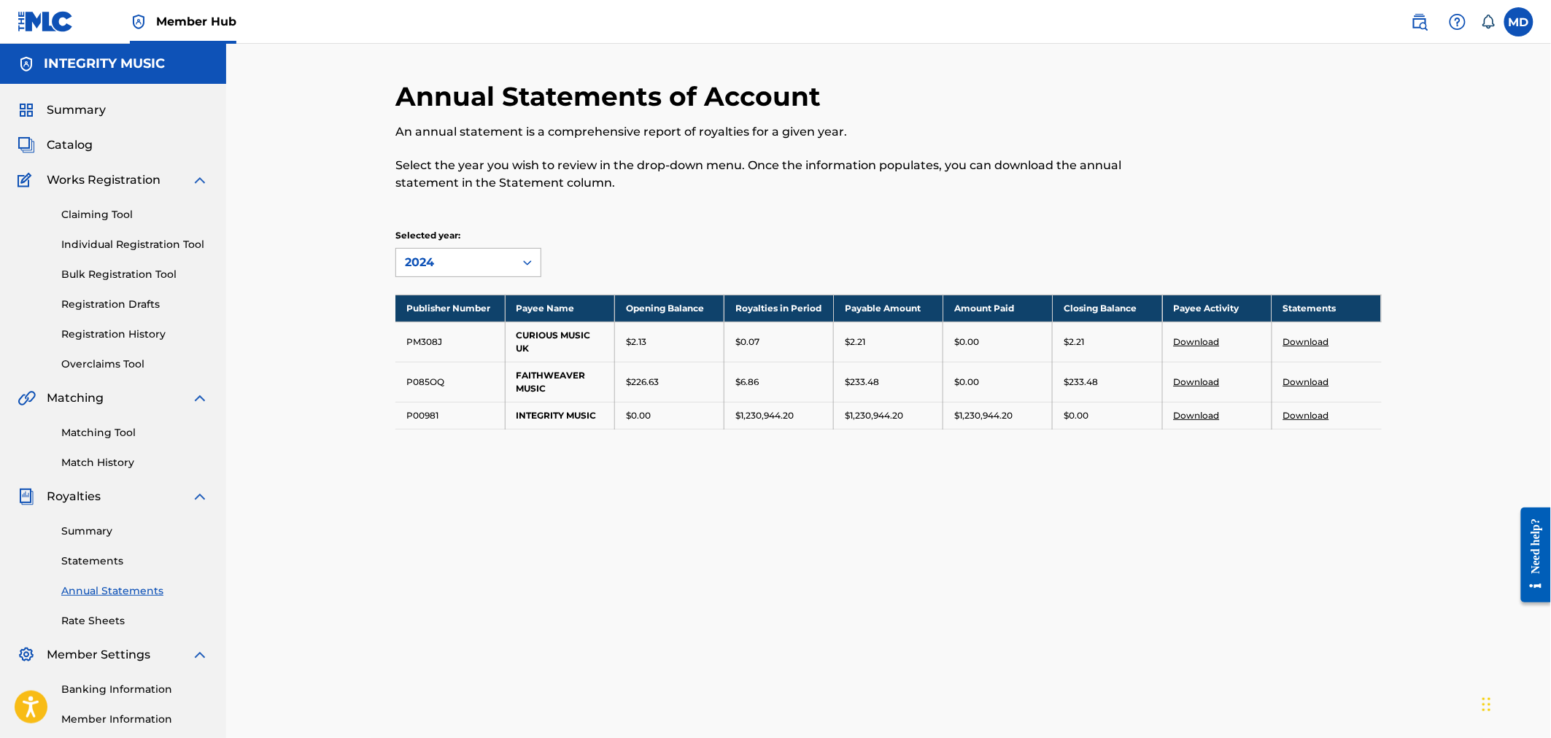
click at [528, 263] on icon at bounding box center [527, 262] width 9 height 5
click at [487, 402] on div "2021" at bounding box center [468, 405] width 144 height 36
click at [532, 263] on icon at bounding box center [527, 262] width 15 height 15
click at [450, 373] on div "2022" at bounding box center [468, 368] width 144 height 36
drag, startPoint x: 527, startPoint y: 260, endPoint x: 522, endPoint y: 270, distance: 11.1
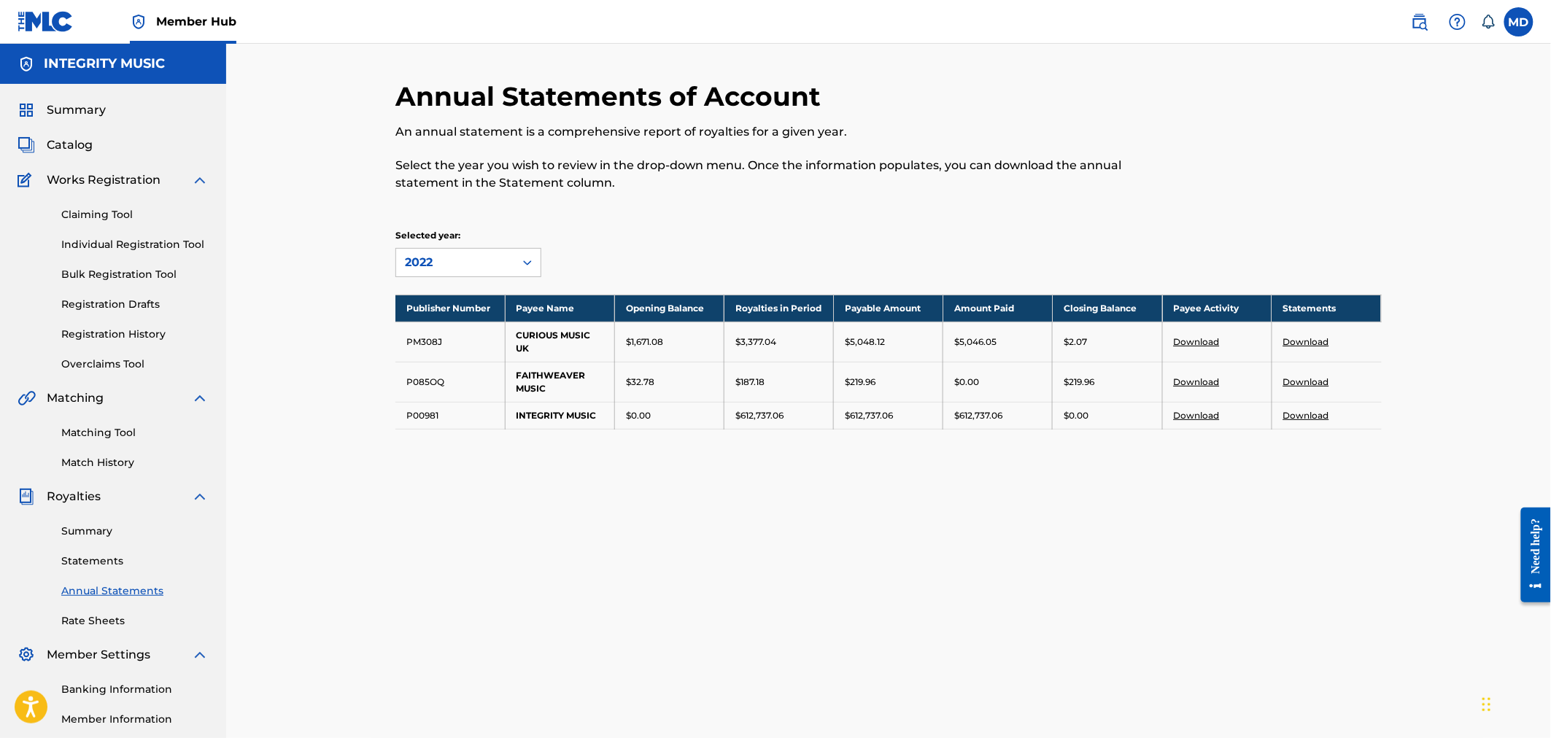
click at [527, 260] on icon at bounding box center [527, 262] width 15 height 15
click at [432, 404] on div "2021" at bounding box center [468, 405] width 144 height 36
click at [526, 261] on icon at bounding box center [527, 262] width 9 height 5
click at [413, 370] on div "2022" at bounding box center [468, 368] width 144 height 36
click at [528, 261] on icon at bounding box center [527, 262] width 15 height 15
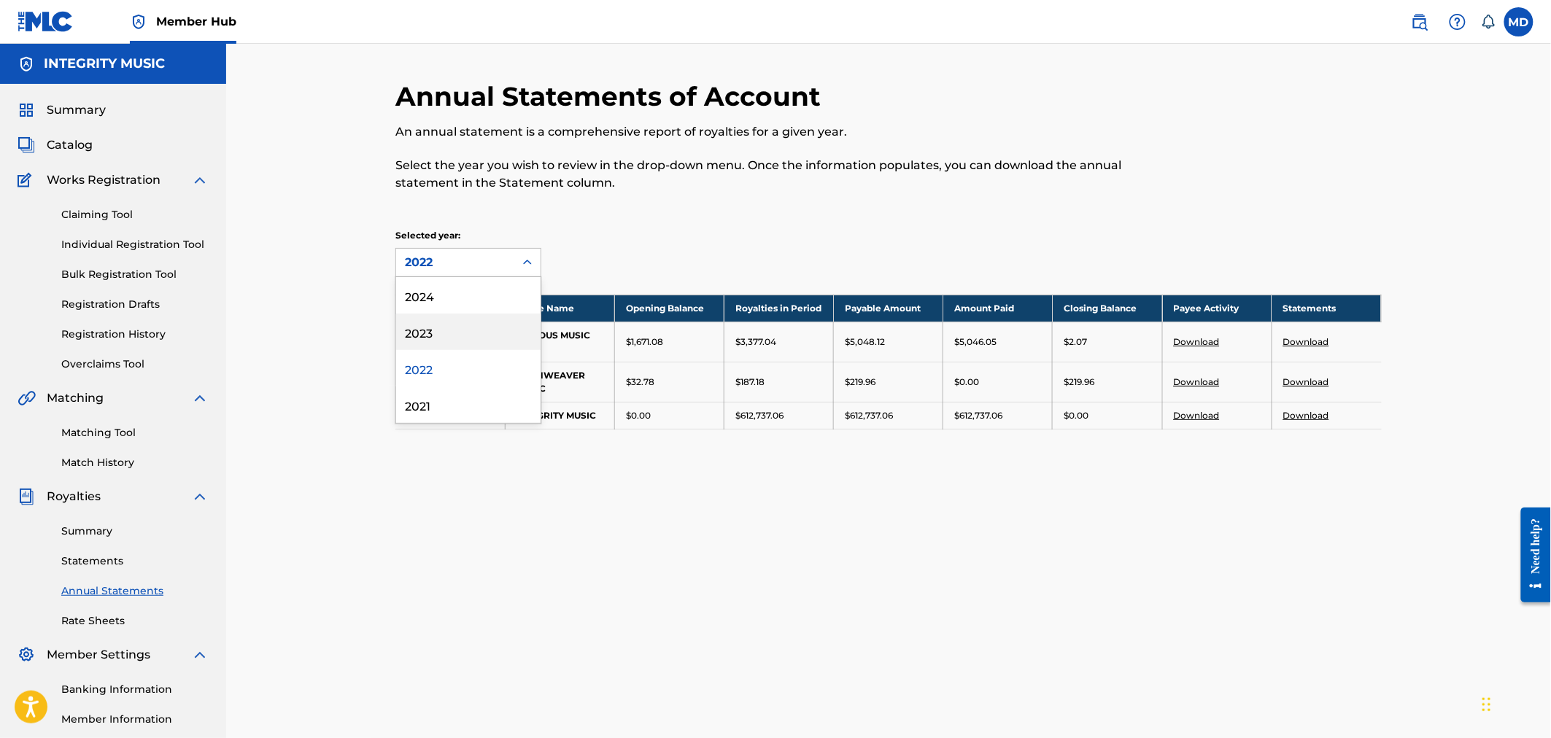
click at [414, 334] on div "2023" at bounding box center [468, 332] width 144 height 36
click at [528, 260] on icon at bounding box center [527, 262] width 15 height 15
click at [426, 295] on div "2024" at bounding box center [468, 295] width 144 height 36
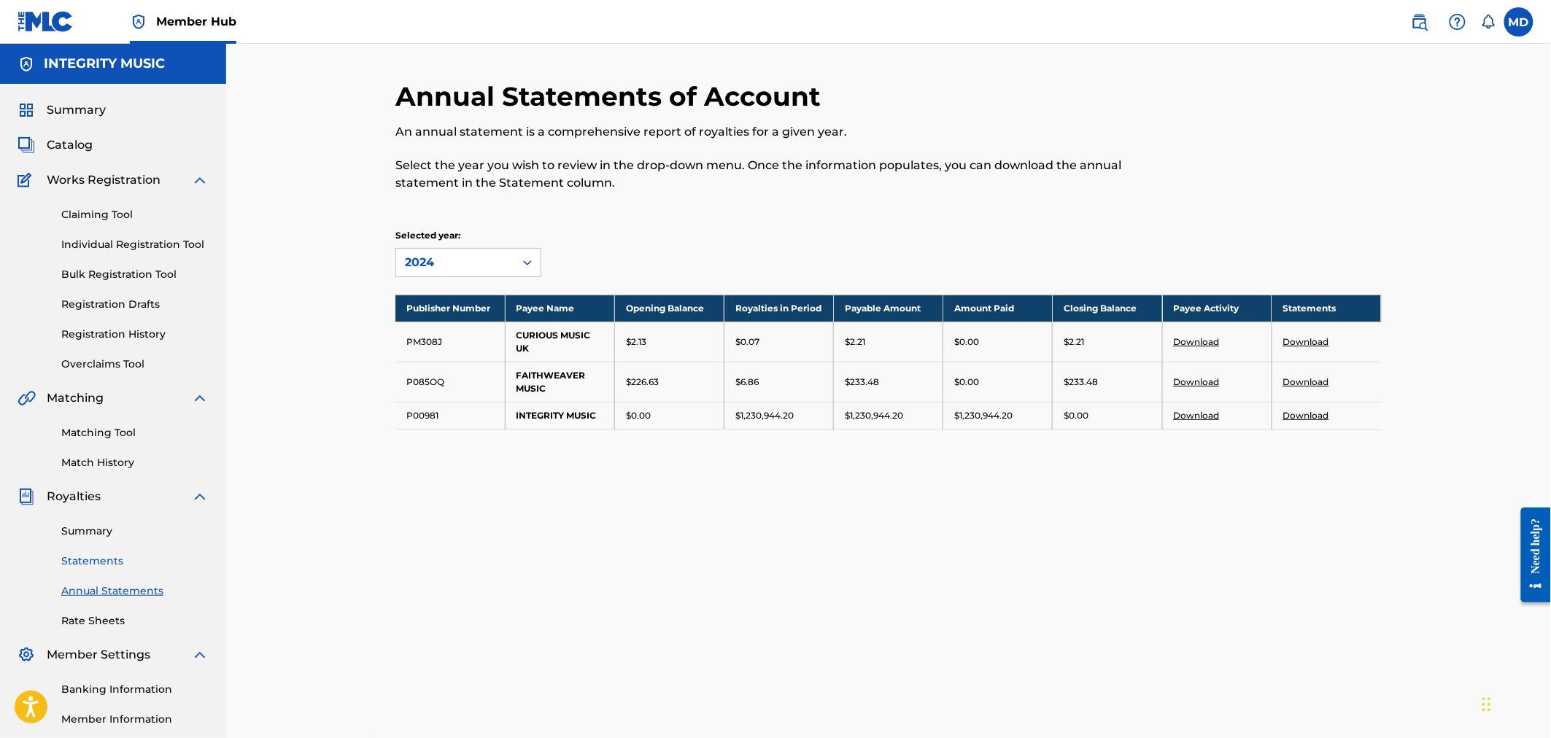
click at [104, 560] on link "Statements" at bounding box center [134, 561] width 147 height 15
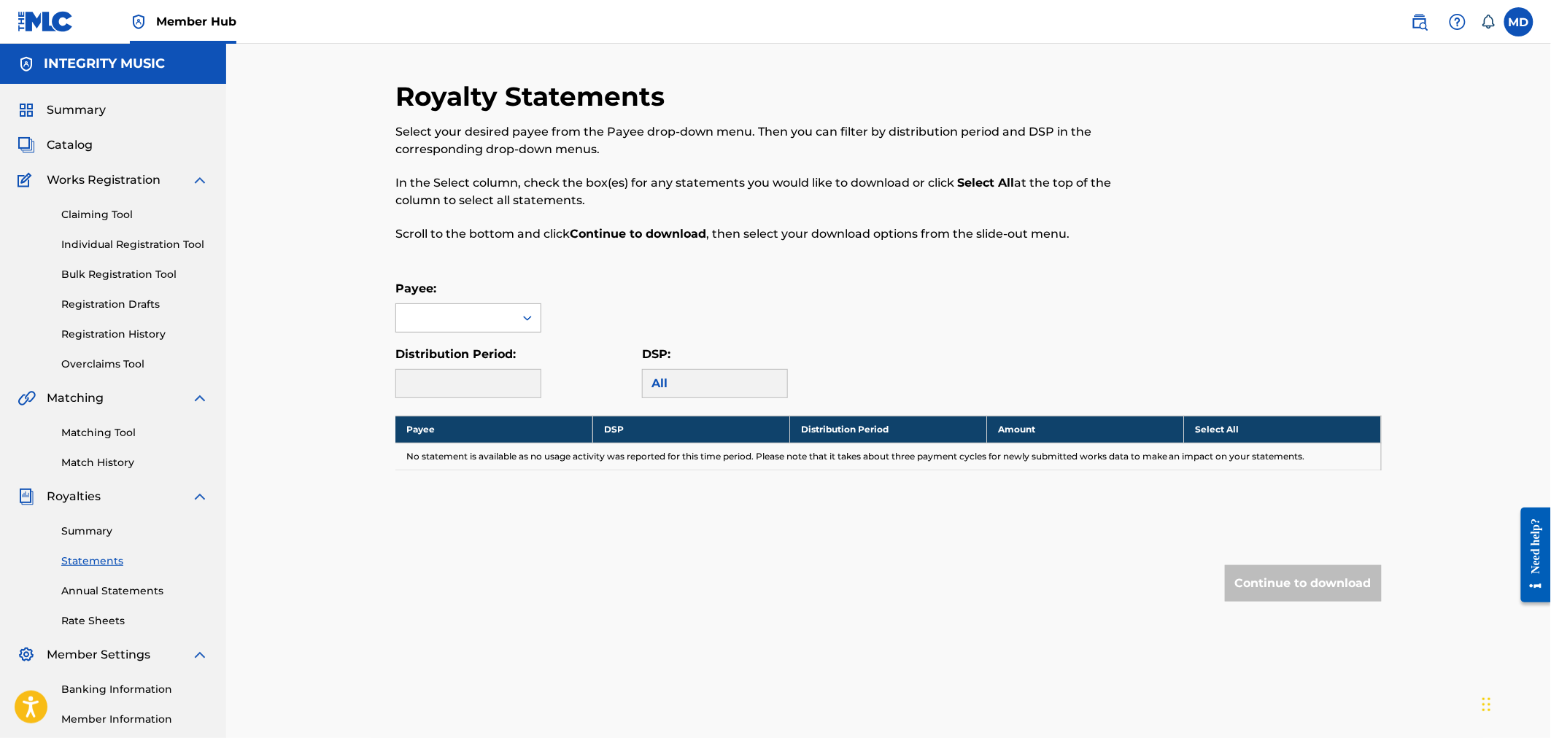
click at [535, 317] on div at bounding box center [527, 318] width 26 height 26
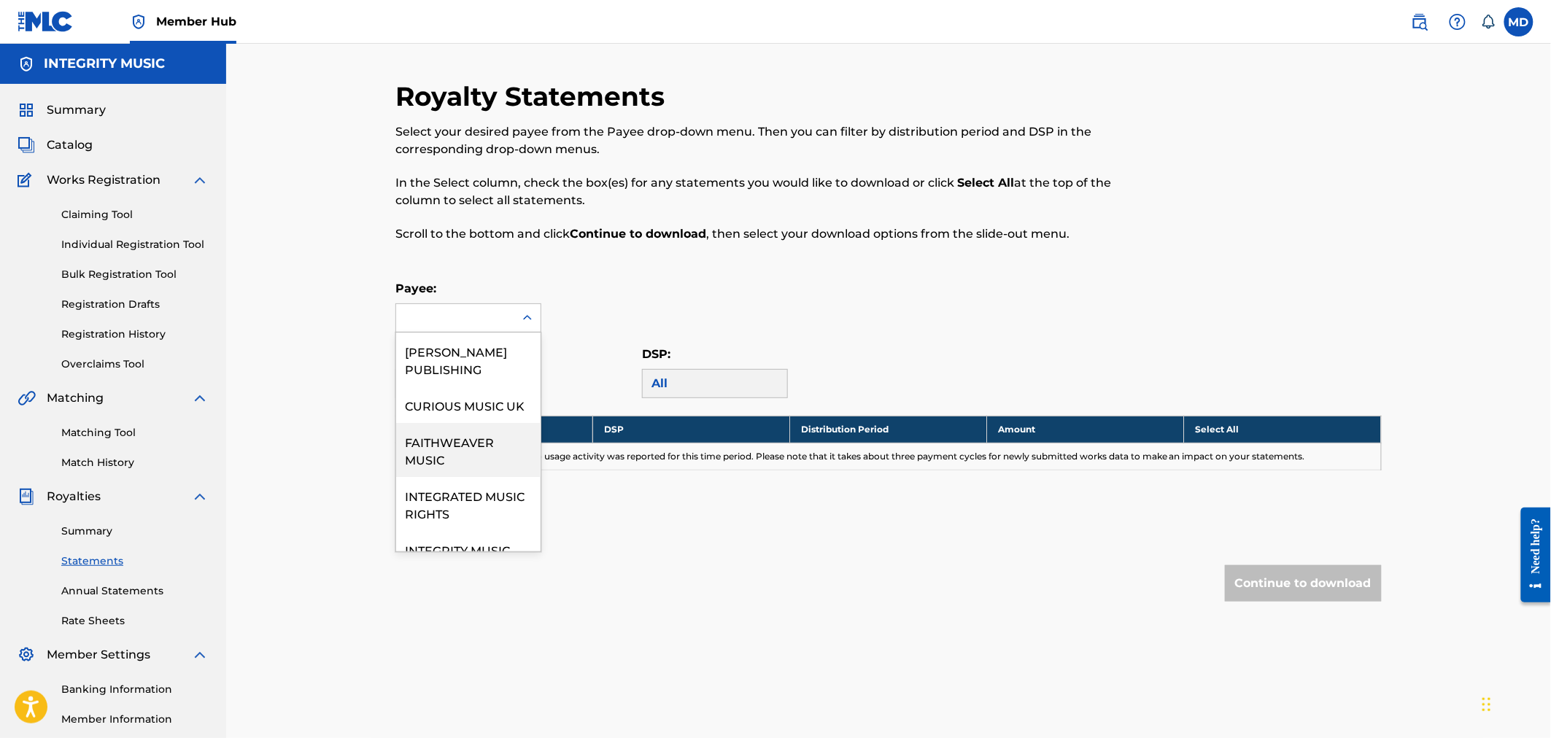
click at [463, 477] on div "FAITHWEAVER MUSIC" at bounding box center [468, 450] width 144 height 54
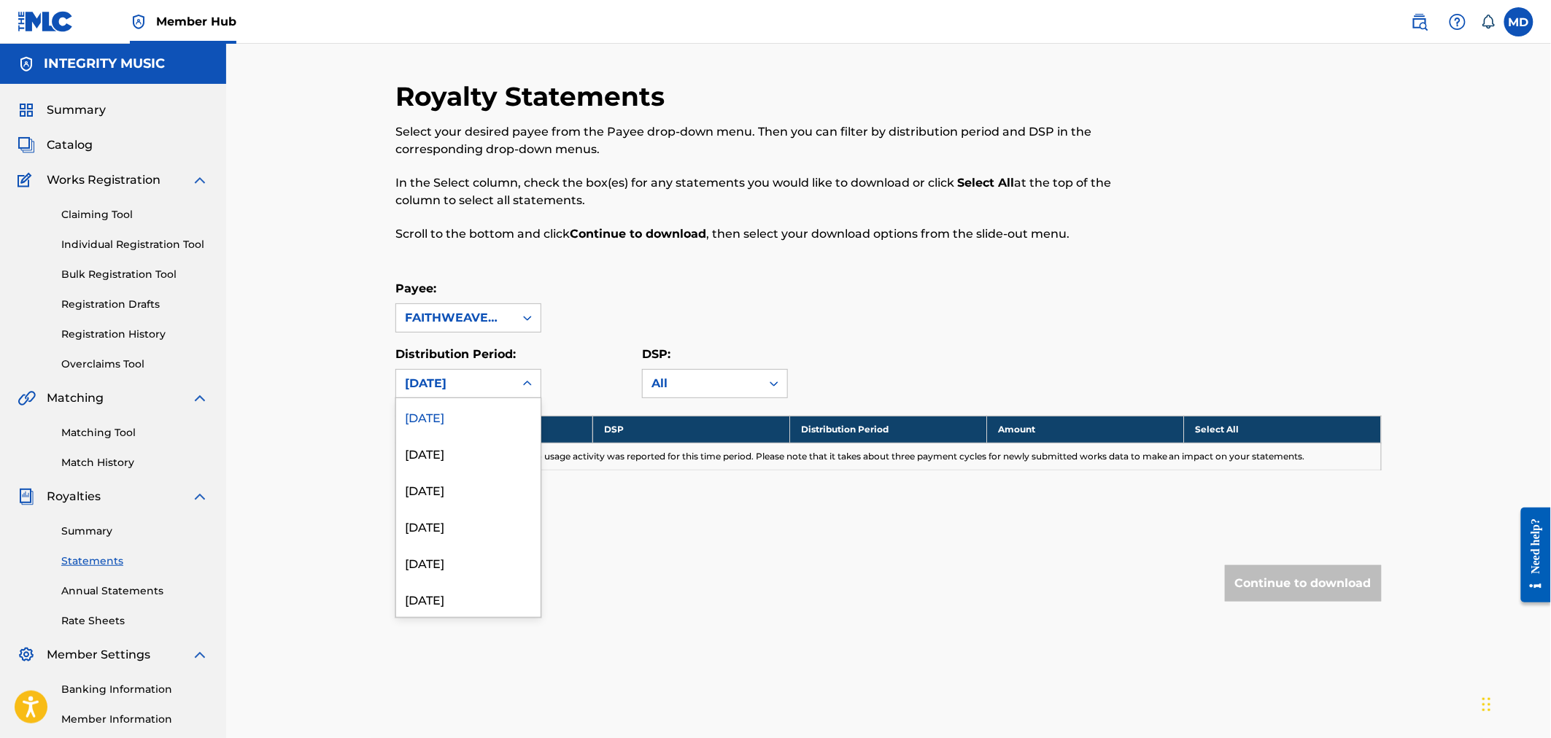
click at [533, 384] on icon at bounding box center [527, 383] width 15 height 15
click at [476, 491] on div "January 2025" at bounding box center [468, 492] width 144 height 36
click at [535, 381] on div at bounding box center [527, 384] width 26 height 26
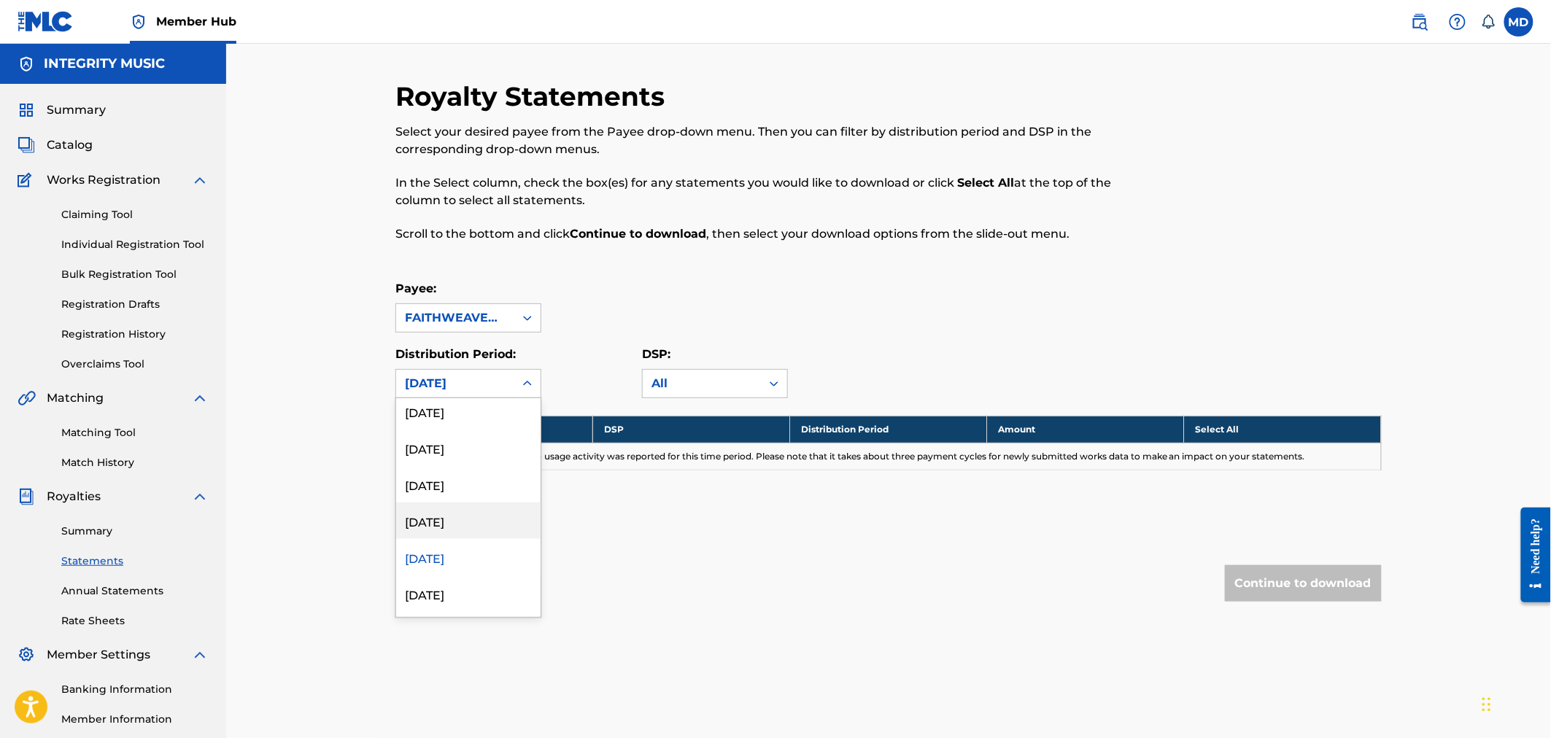
click at [449, 516] on div "February 2025" at bounding box center [468, 521] width 144 height 36
click at [528, 383] on icon at bounding box center [527, 383] width 15 height 15
click at [453, 608] on div "March 2025" at bounding box center [468, 603] width 144 height 36
click at [530, 383] on icon at bounding box center [527, 383] width 9 height 5
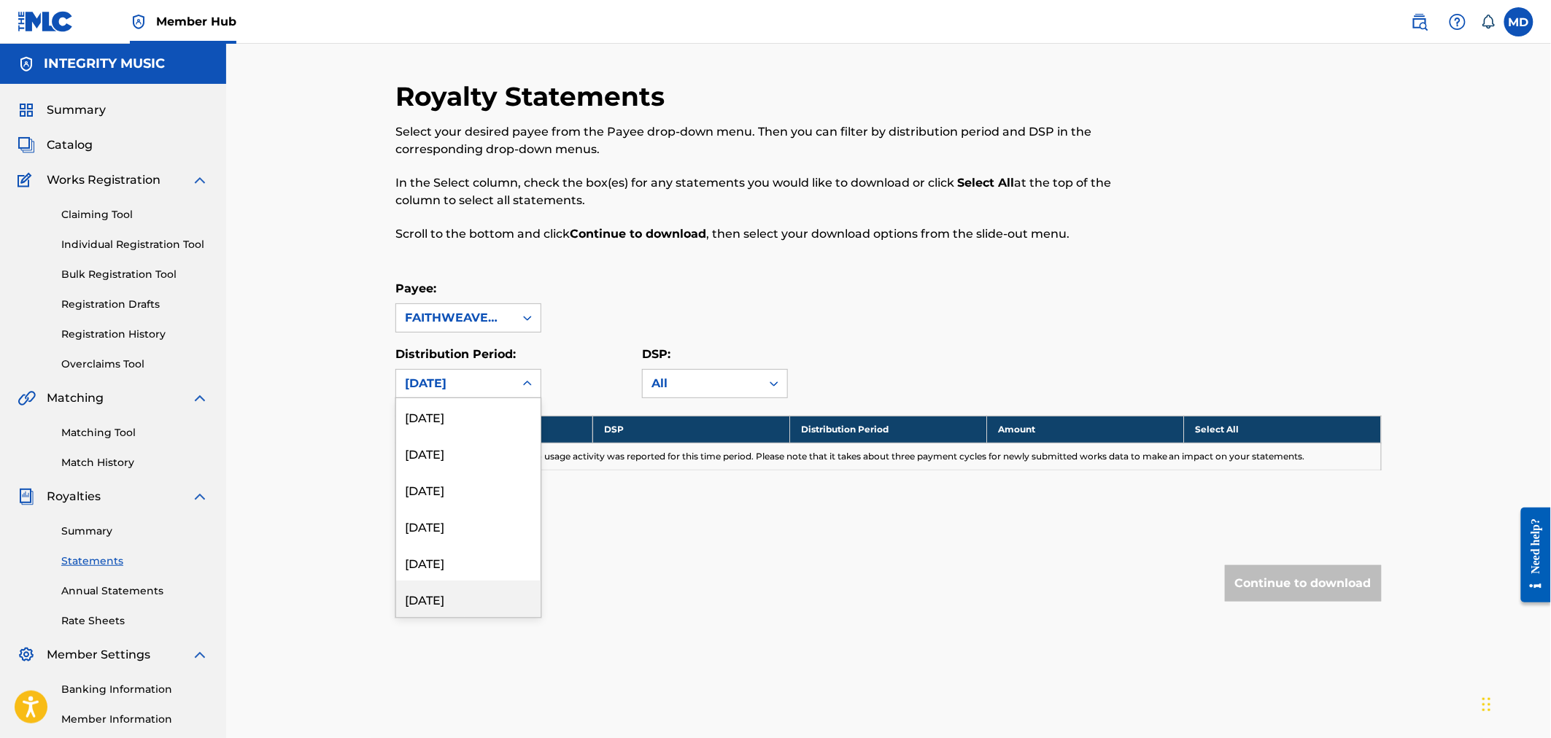
click at [457, 598] on div "April 2025" at bounding box center [468, 599] width 144 height 36
click at [530, 384] on icon at bounding box center [527, 383] width 15 height 15
click at [433, 569] on div "May 2025" at bounding box center [468, 562] width 144 height 36
click at [528, 379] on icon at bounding box center [527, 383] width 15 height 15
click at [452, 530] on div "June 2025" at bounding box center [468, 526] width 144 height 36
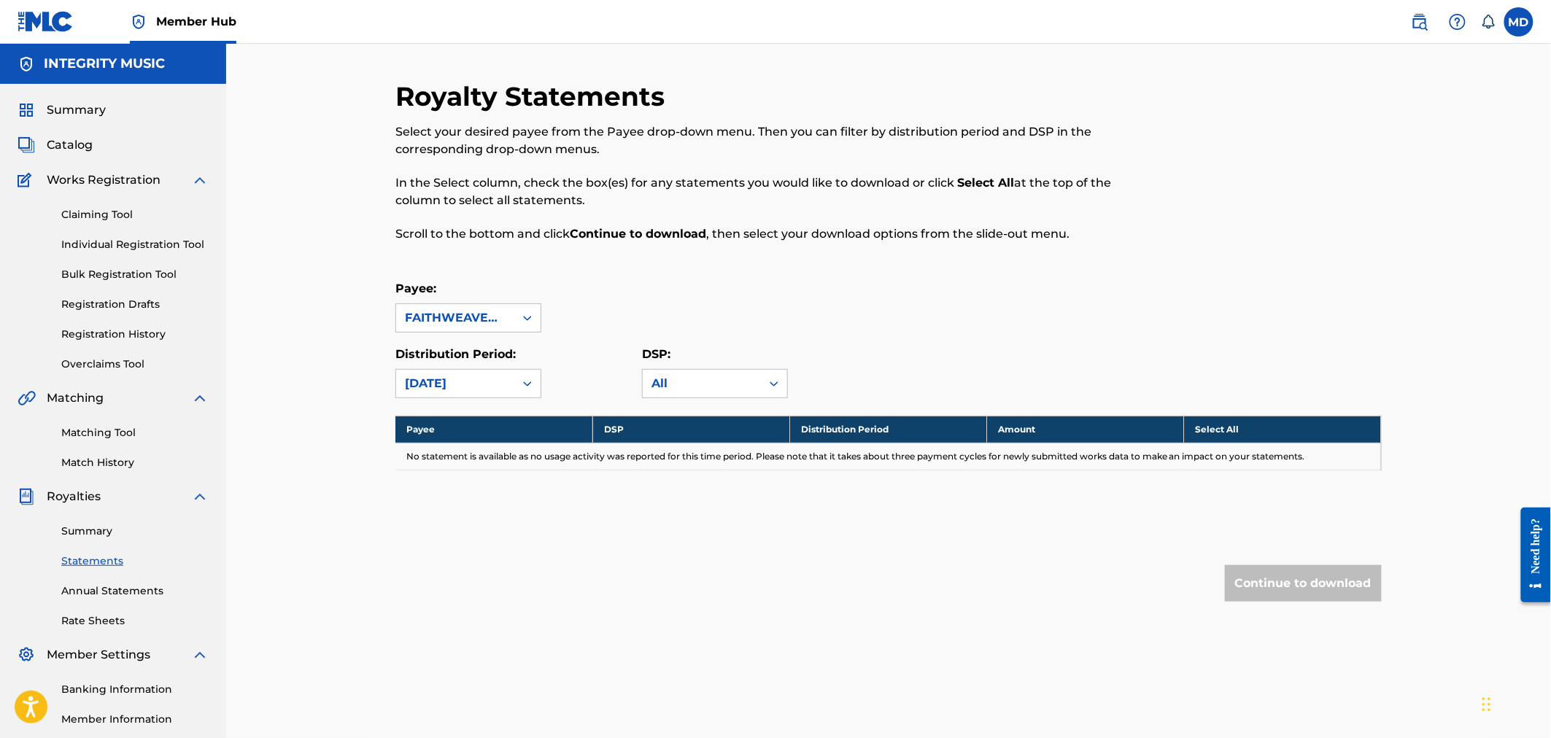
click at [534, 384] on icon at bounding box center [527, 383] width 15 height 15
click at [442, 486] on div "July 2025" at bounding box center [468, 489] width 144 height 36
click at [533, 381] on icon at bounding box center [527, 383] width 15 height 15
click at [465, 450] on div "August 2025" at bounding box center [468, 453] width 144 height 36
click at [529, 377] on icon at bounding box center [527, 383] width 15 height 15
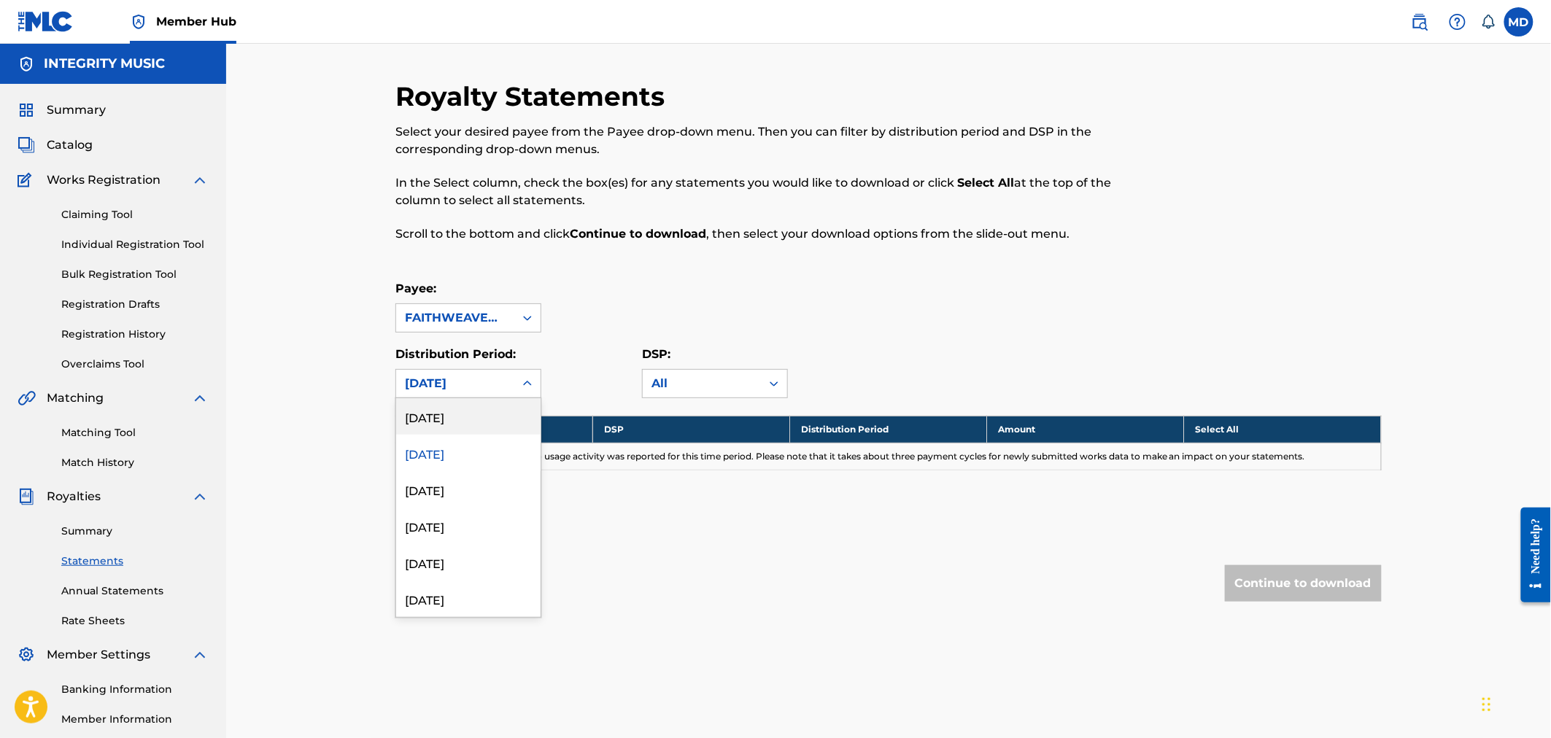
click at [474, 419] on div "September 2025" at bounding box center [468, 416] width 144 height 36
click at [651, 592] on div "Continue to download" at bounding box center [888, 583] width 986 height 36
click at [532, 315] on icon at bounding box center [527, 318] width 15 height 15
click at [698, 564] on div "Royalty Statements Select your desired payee from the Payee drop-down menu. The…" at bounding box center [888, 370] width 986 height 580
click at [95, 531] on link "Summary" at bounding box center [134, 531] width 147 height 15
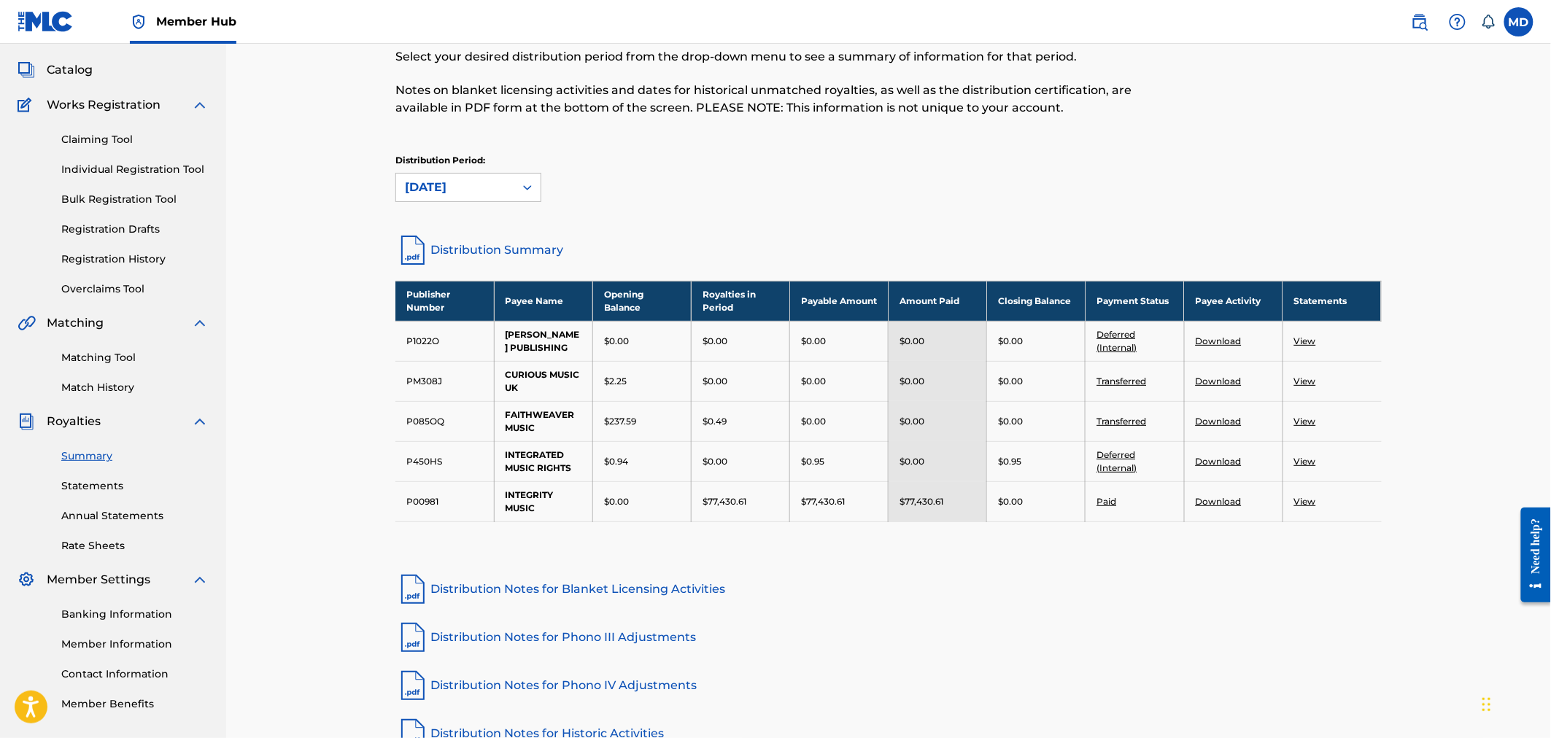
scroll to position [107, 0]
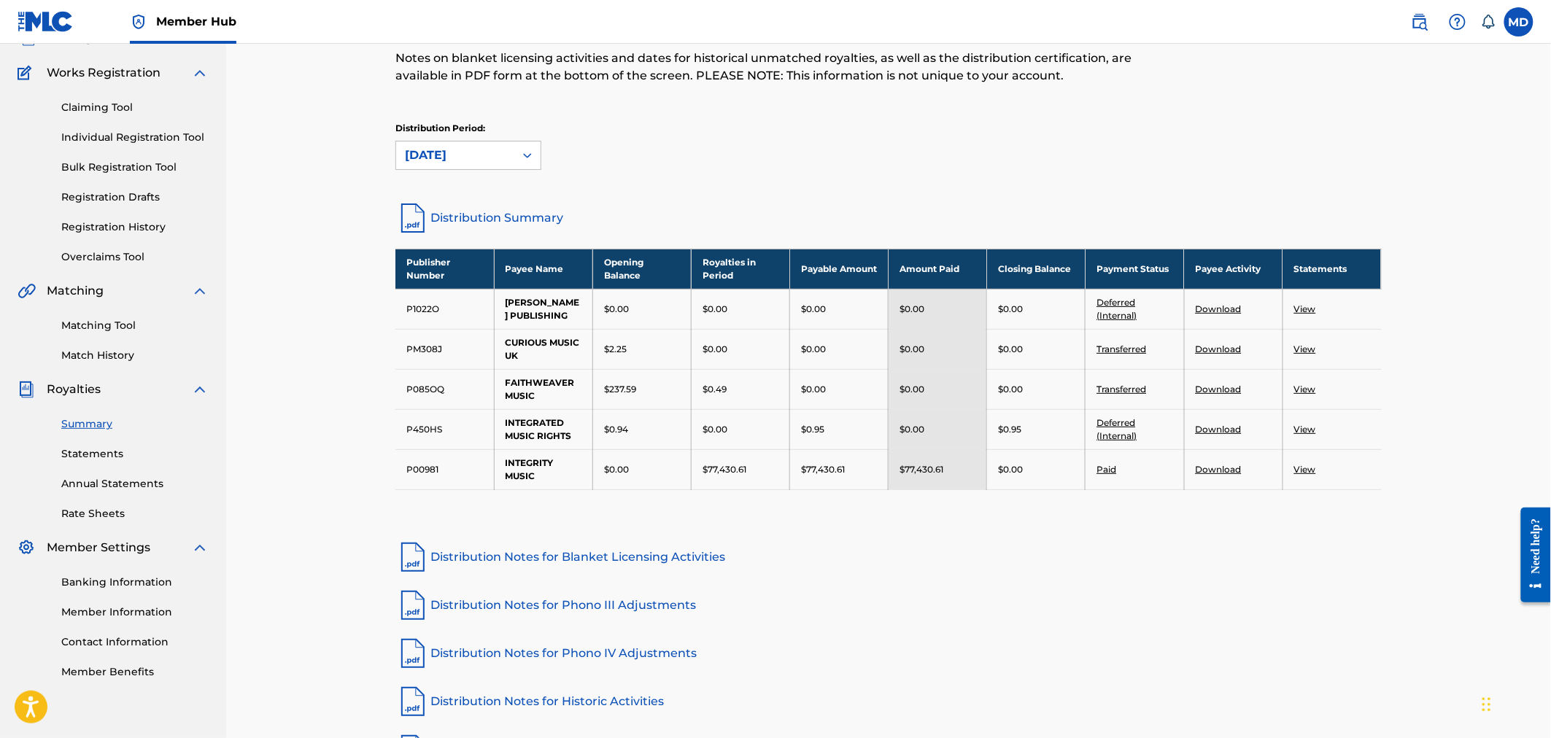
click at [1119, 395] on link "Transferred" at bounding box center [1121, 389] width 50 height 11
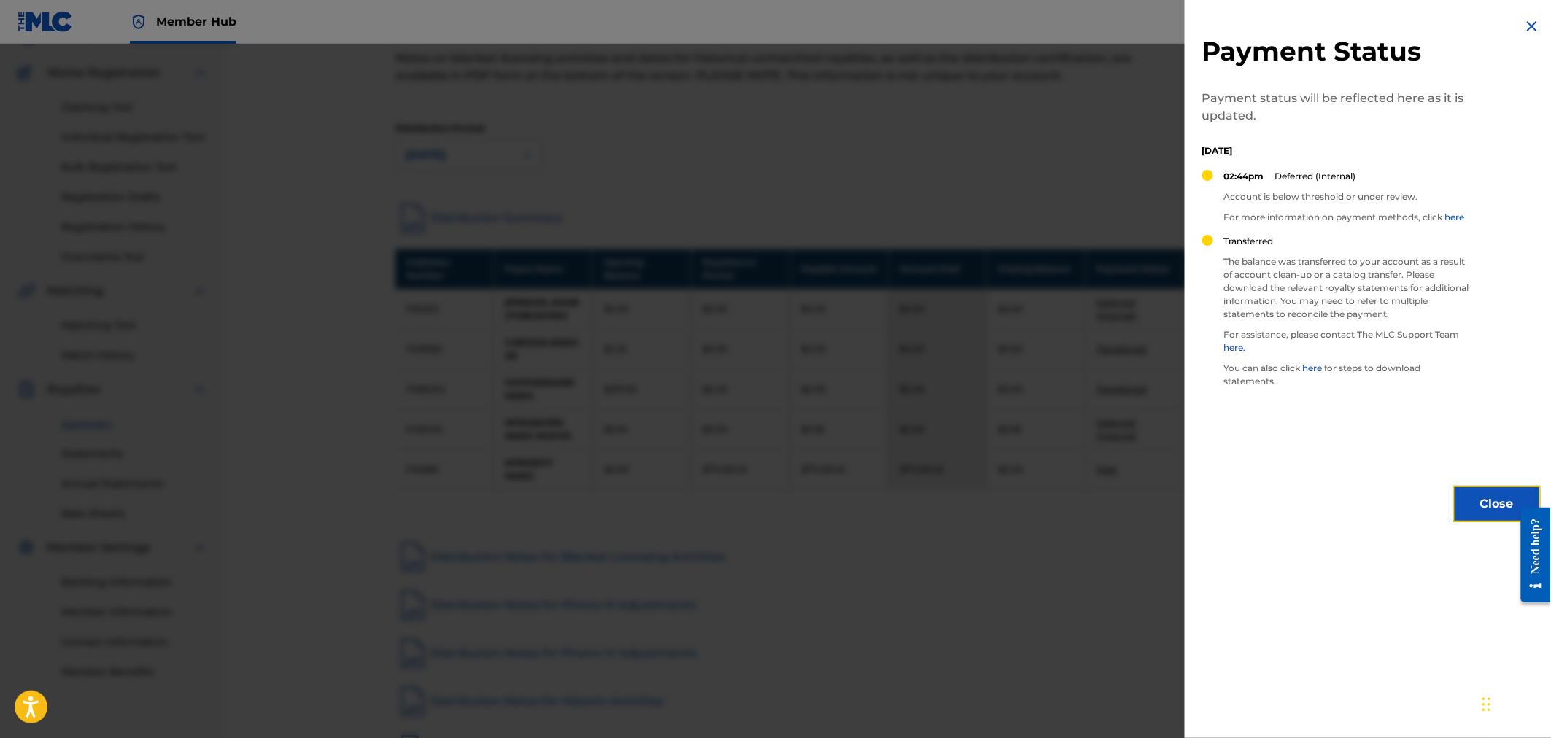
click at [1490, 508] on button "Close" at bounding box center [1497, 504] width 88 height 36
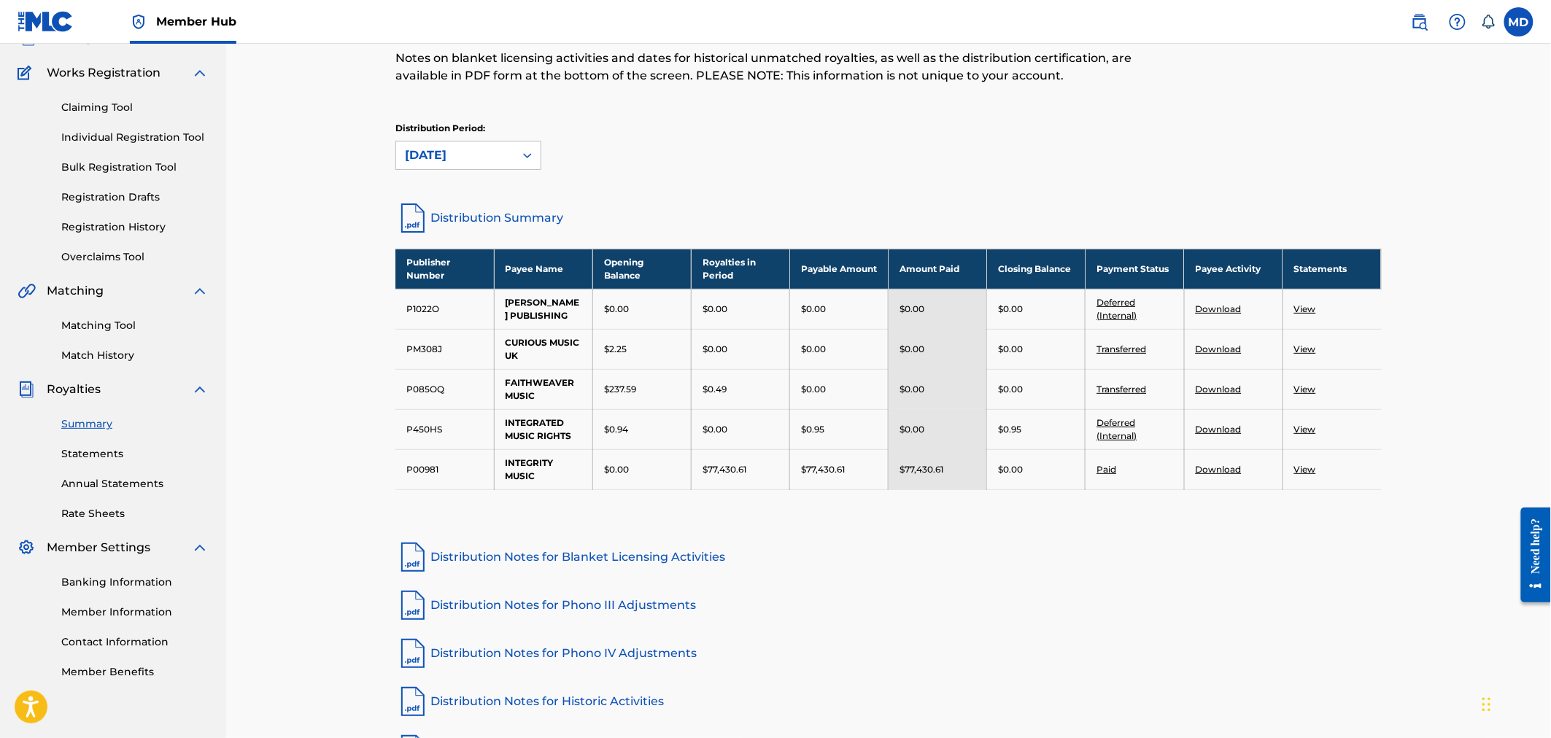
click at [106, 508] on link "Rate Sheets" at bounding box center [134, 513] width 147 height 15
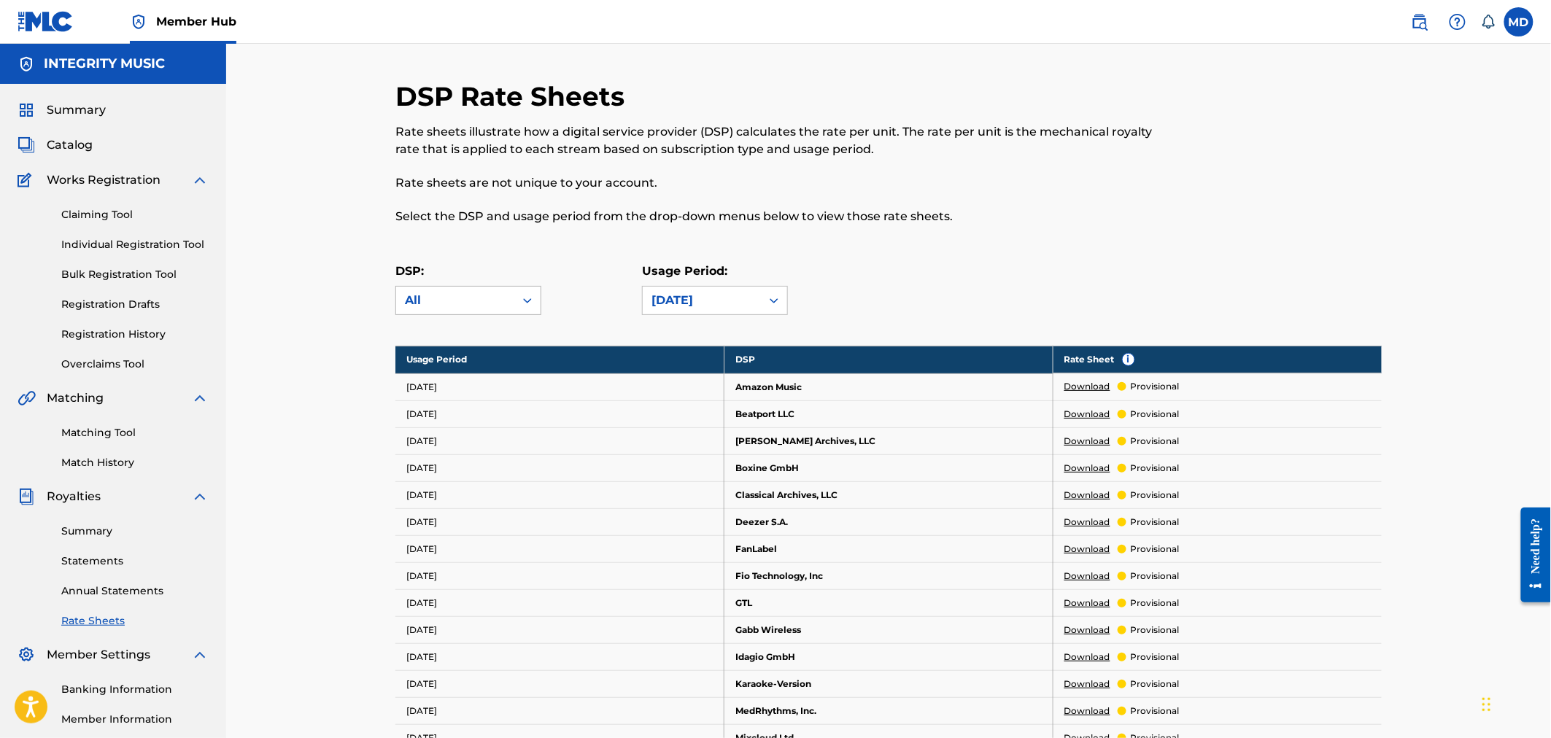
click at [523, 303] on icon at bounding box center [527, 300] width 15 height 15
click at [526, 301] on icon at bounding box center [527, 300] width 9 height 5
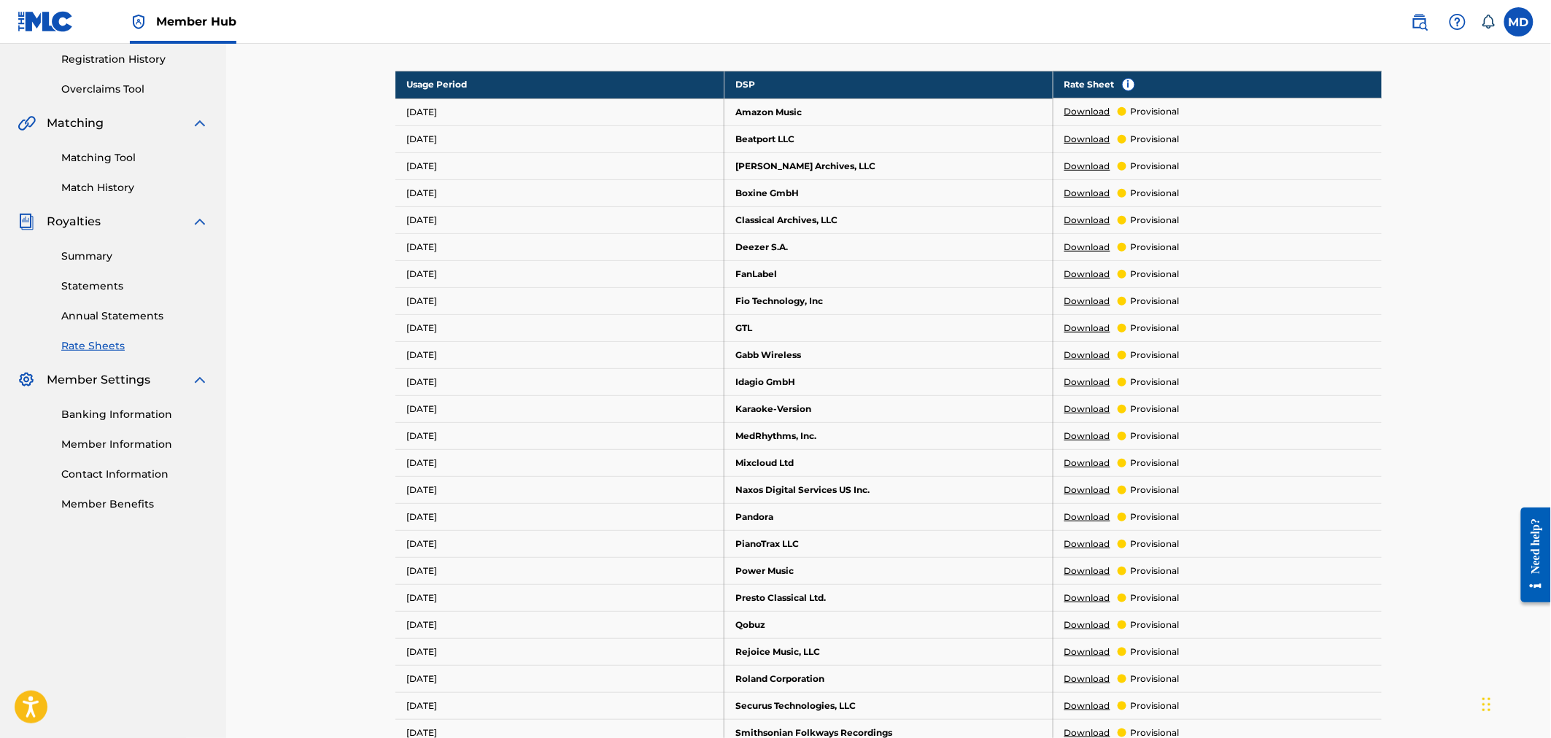
scroll to position [216, 0]
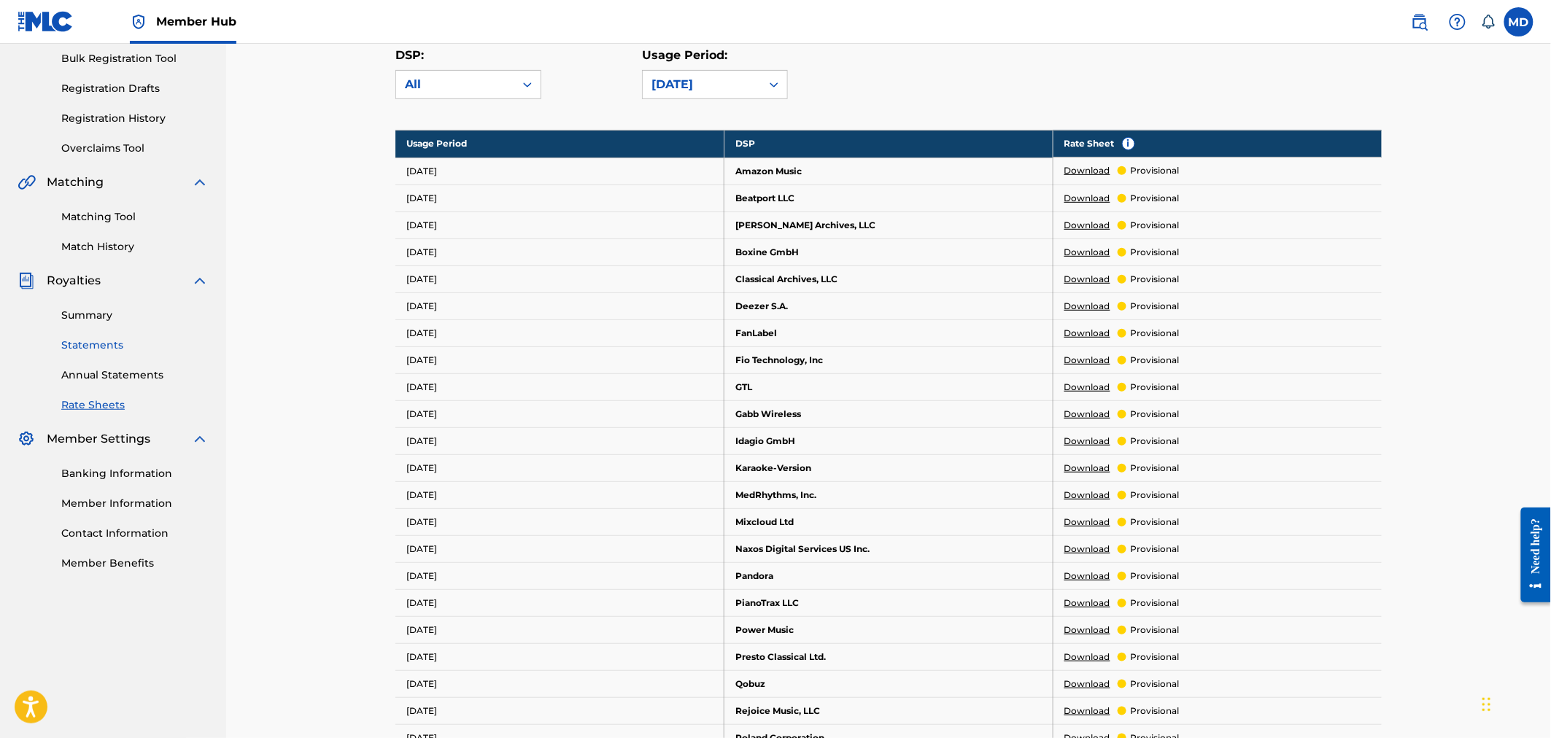
click at [93, 343] on link "Statements" at bounding box center [134, 345] width 147 height 15
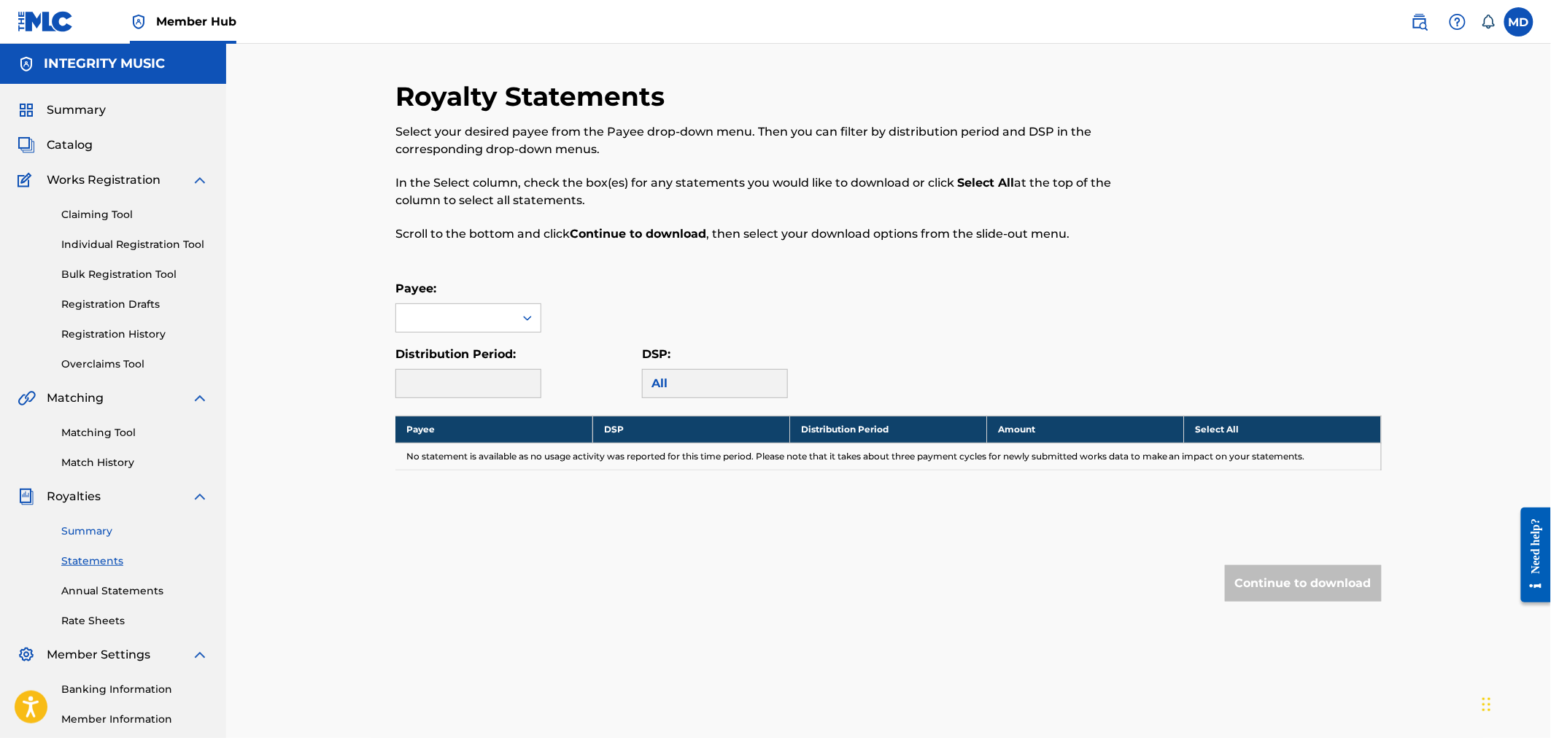
click at [97, 533] on link "Summary" at bounding box center [134, 531] width 147 height 15
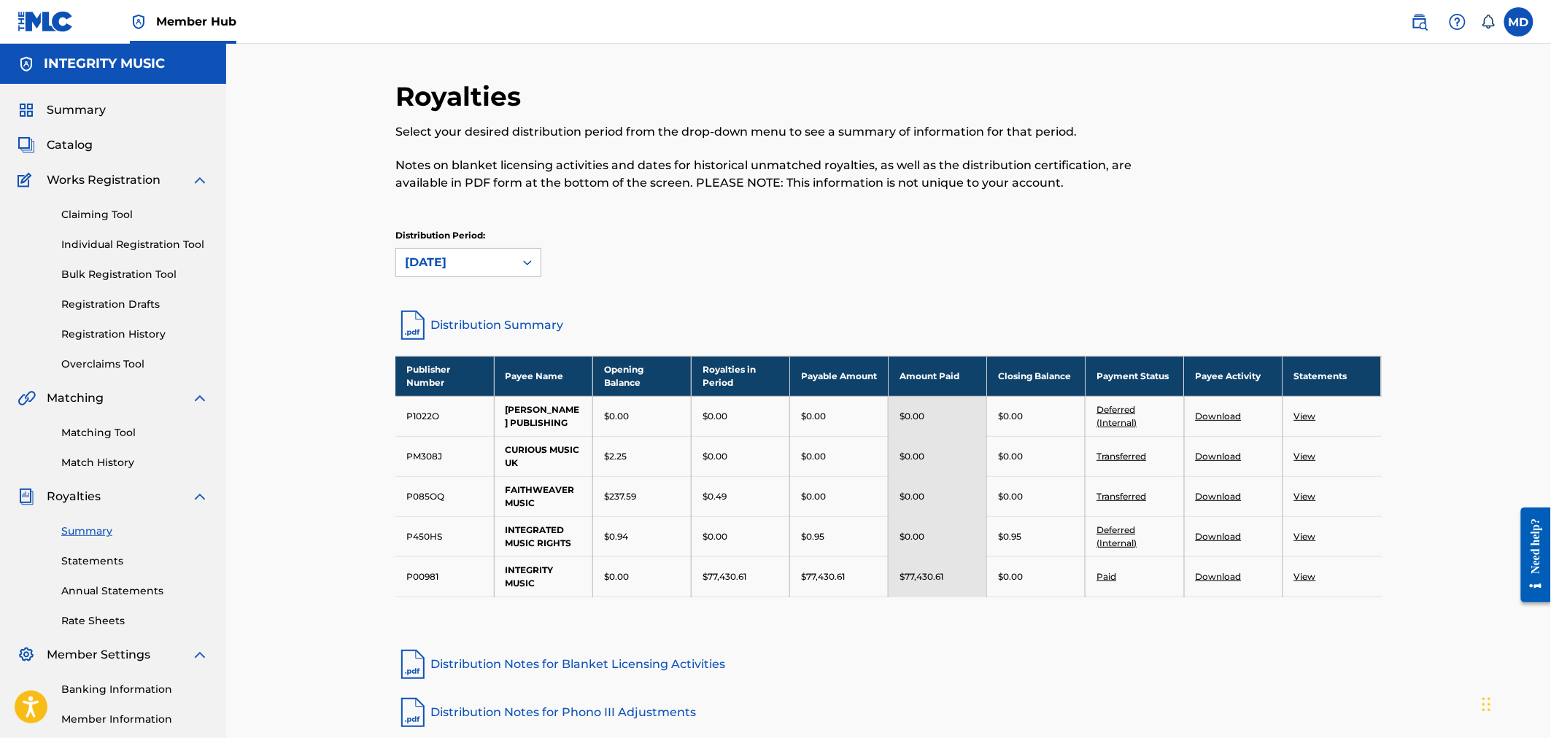
click at [1311, 502] on link "View" at bounding box center [1305, 496] width 22 height 11
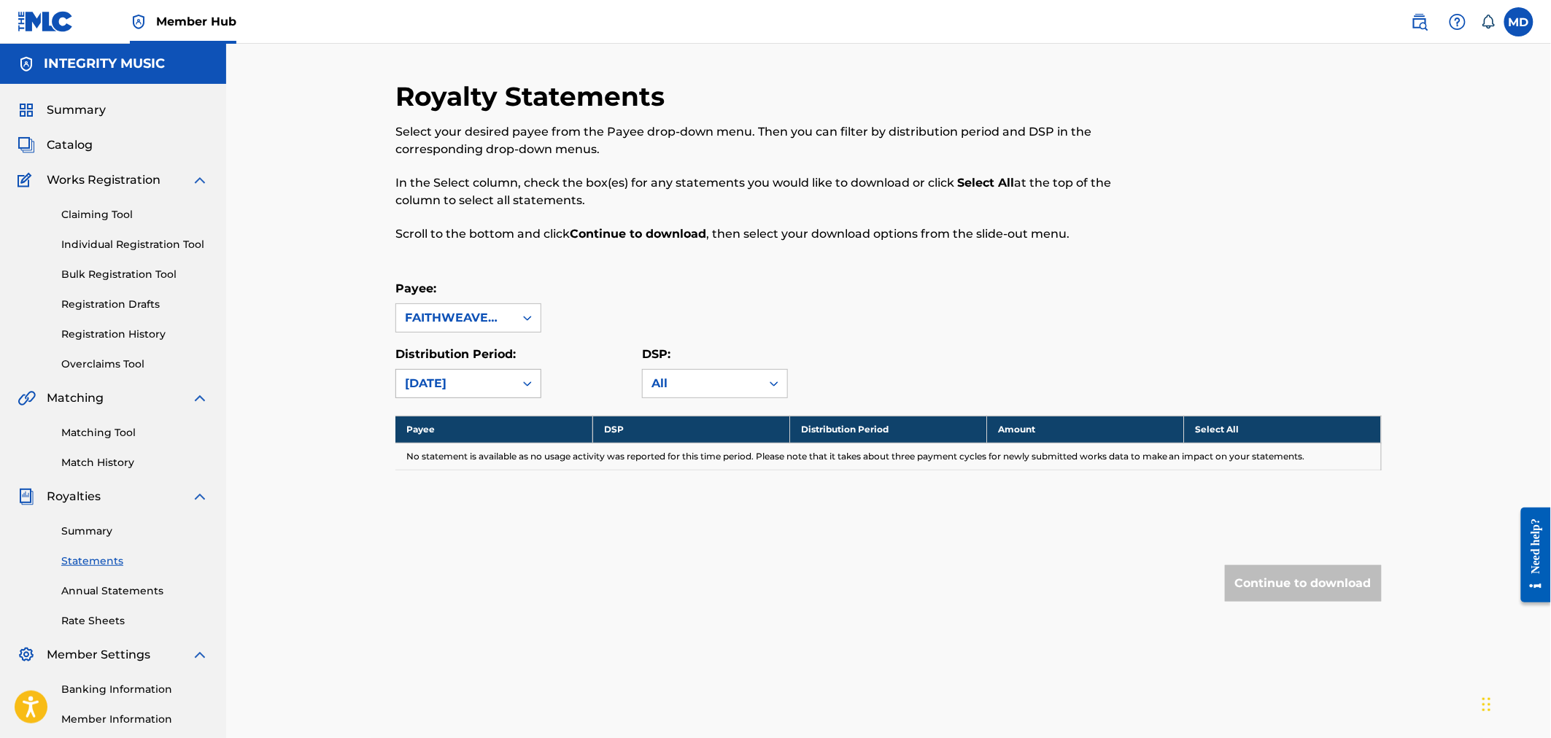
click at [526, 381] on icon at bounding box center [527, 383] width 15 height 15
click at [748, 585] on div "Continue to download" at bounding box center [888, 583] width 986 height 36
click at [774, 387] on icon at bounding box center [774, 383] width 15 height 15
click at [888, 554] on div "Royalty Statements Select your desired payee from the Payee drop-down menu. The…" at bounding box center [888, 370] width 986 height 580
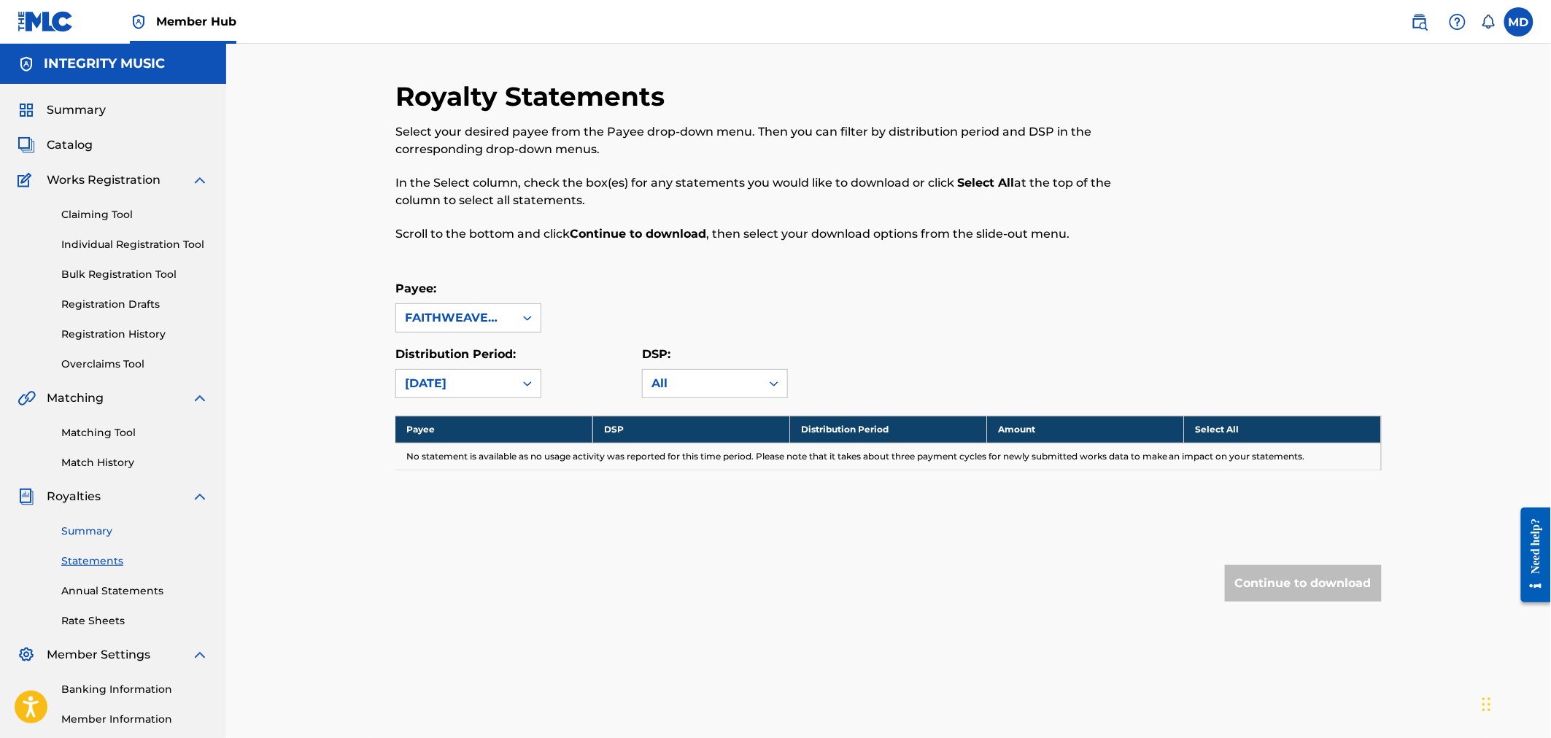
click at [88, 527] on link "Summary" at bounding box center [134, 531] width 147 height 15
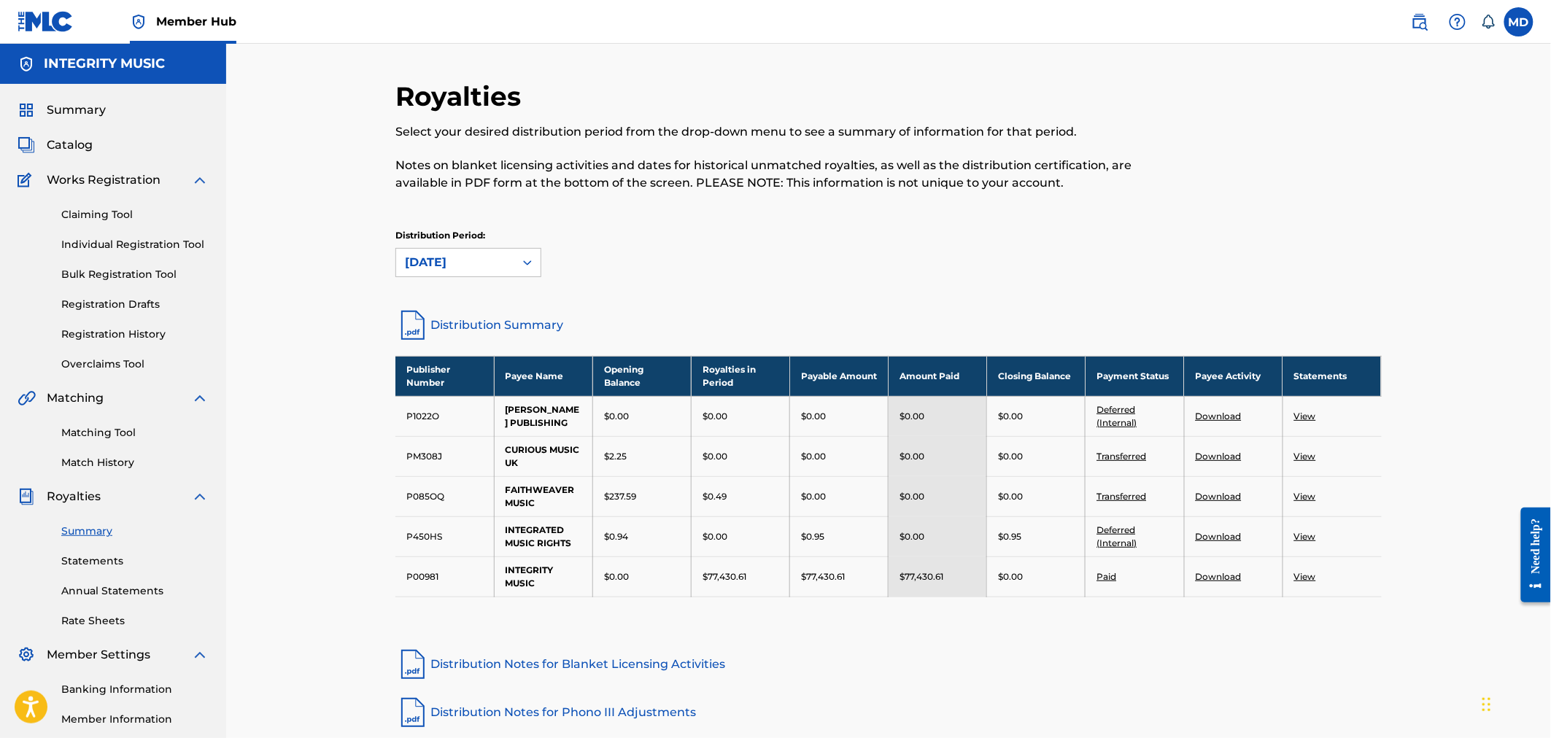
click at [492, 322] on link "Distribution Summary" at bounding box center [888, 325] width 986 height 35
click at [96, 592] on link "Annual Statements" at bounding box center [134, 591] width 147 height 15
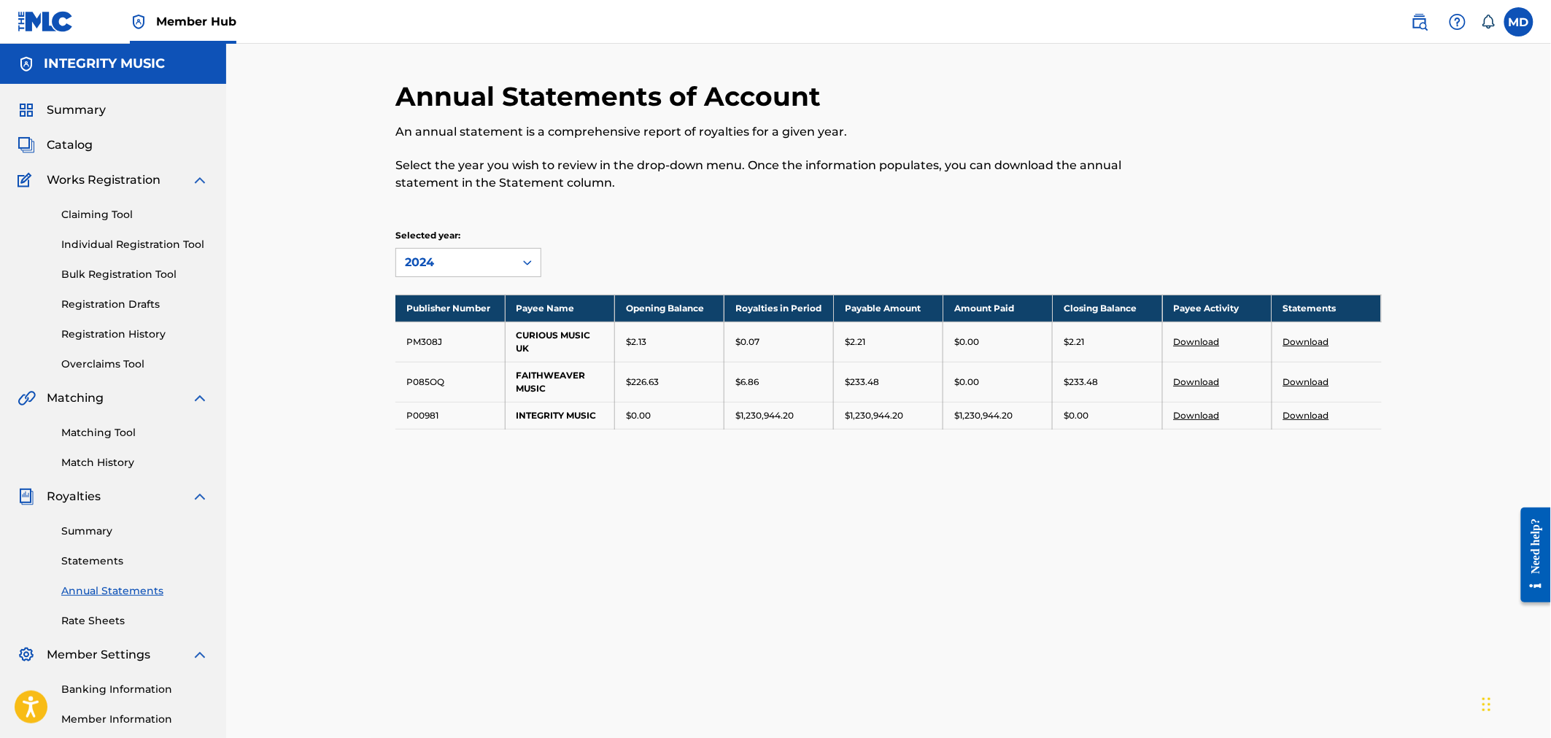
click at [1195, 379] on link "Download" at bounding box center [1197, 381] width 46 height 11
